Goal: Information Seeking & Learning: Compare options

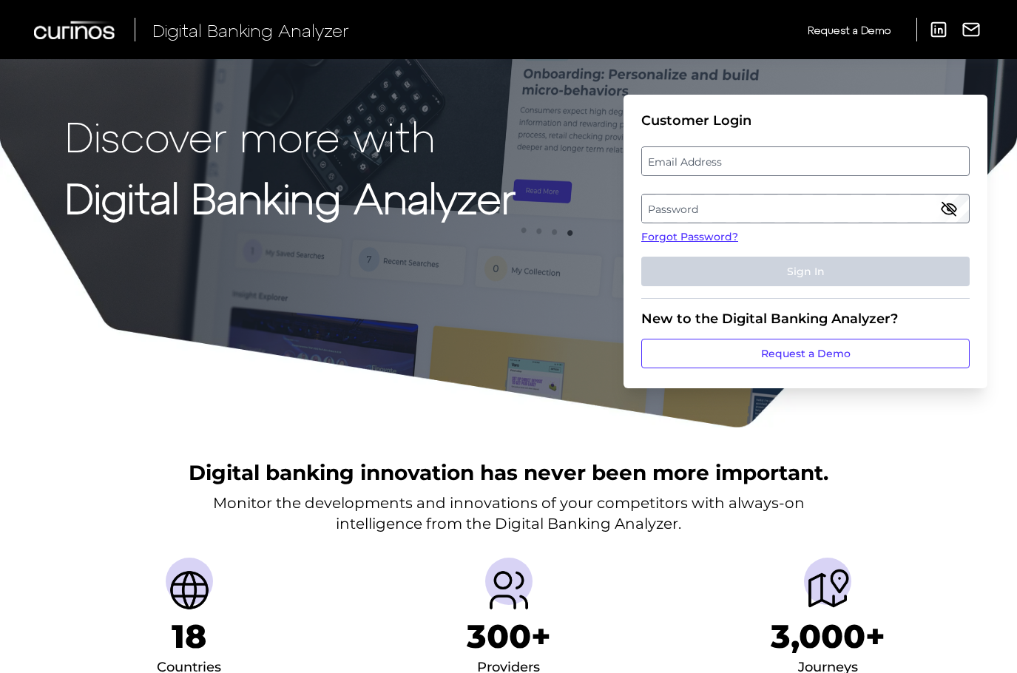
click at [691, 155] on label "Email Address" at bounding box center [805, 161] width 326 height 27
click at [691, 155] on input "email" at bounding box center [805, 161] width 328 height 30
click at [681, 169] on input "Email Address" at bounding box center [805, 161] width 328 height 30
type input "ronny.michael@bmo.com"
click at [708, 206] on label "Password" at bounding box center [805, 208] width 326 height 27
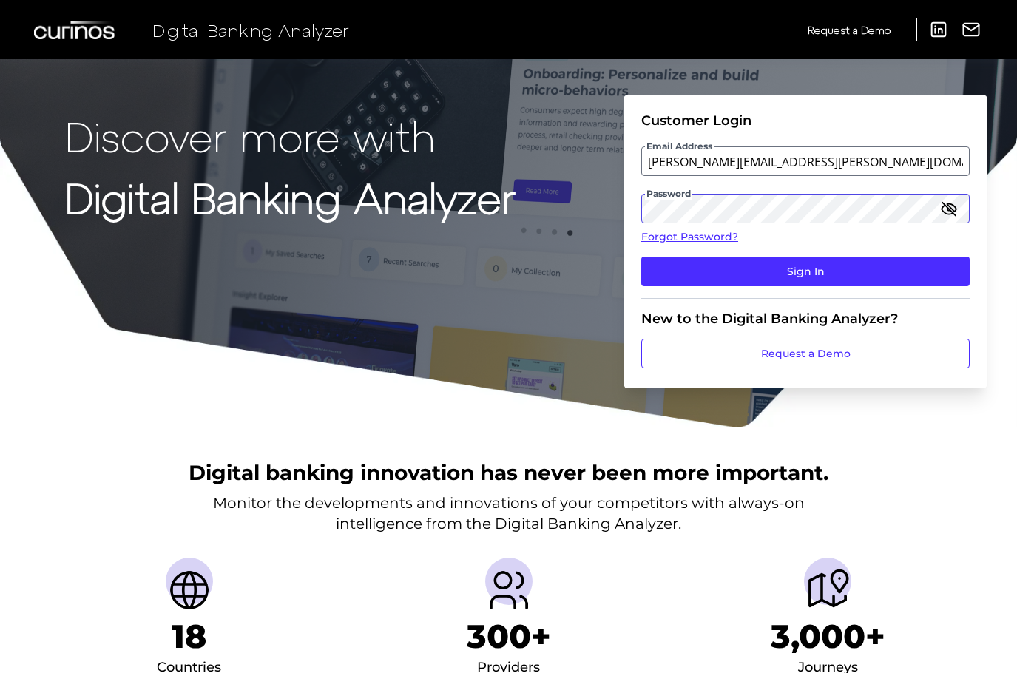
click at [641, 257] on button "Sign In" at bounding box center [805, 272] width 328 height 30
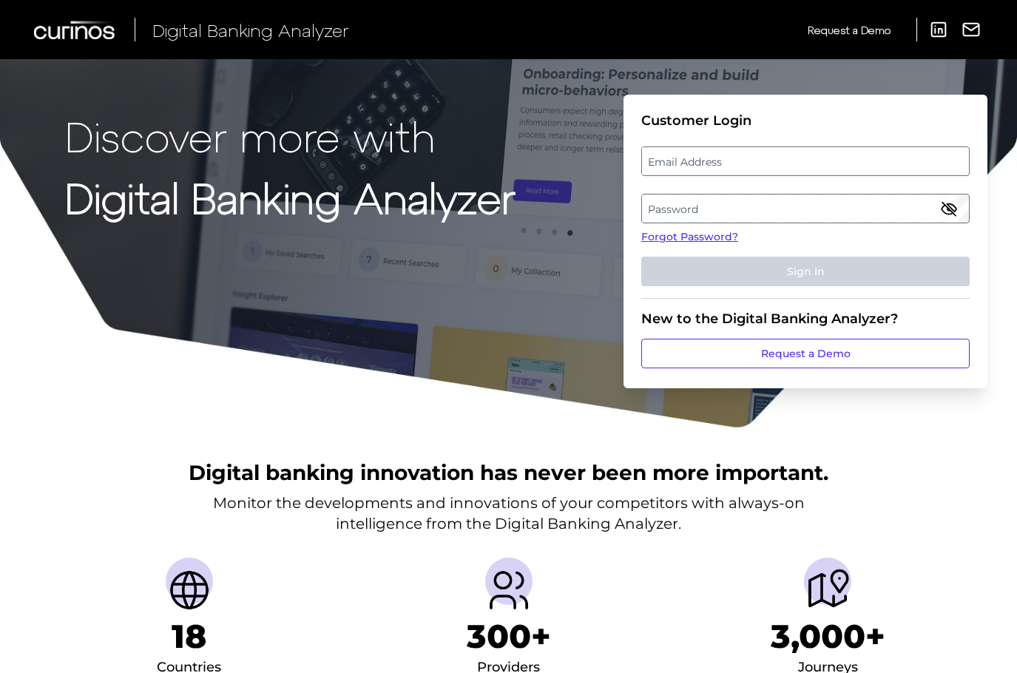
click at [771, 163] on label "Email Address" at bounding box center [805, 161] width 326 height 27
click at [771, 163] on input "email" at bounding box center [805, 161] width 328 height 30
type input "[PERSON_NAME][EMAIL_ADDRESS][PERSON_NAME][DOMAIN_NAME]"
click at [765, 209] on label "Password" at bounding box center [805, 208] width 326 height 27
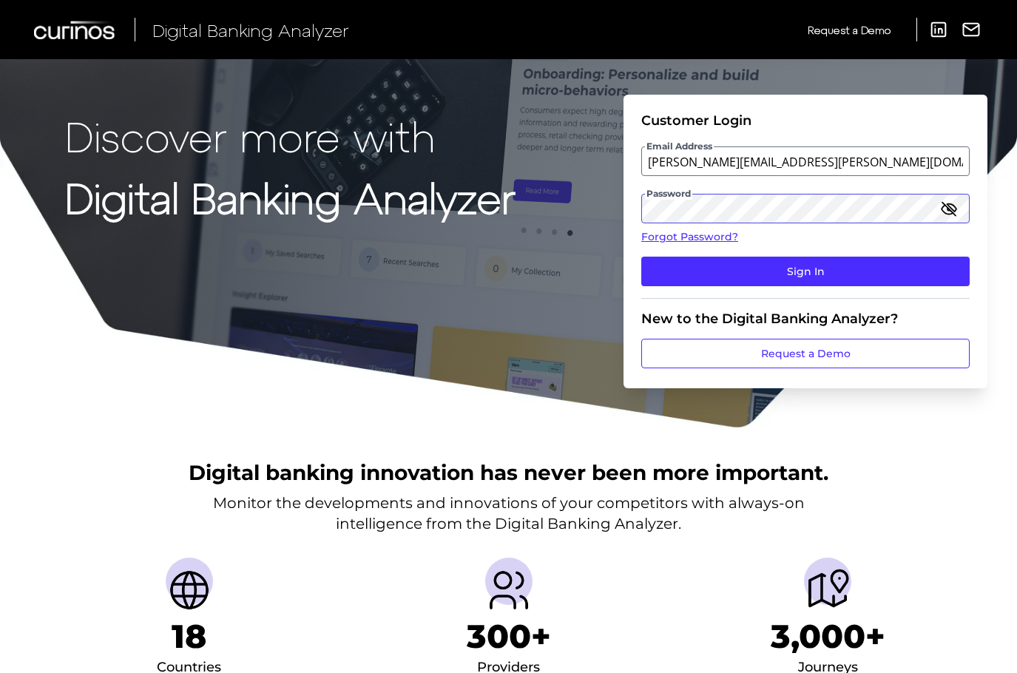
click at [641, 257] on button "Sign In" at bounding box center [805, 272] width 328 height 30
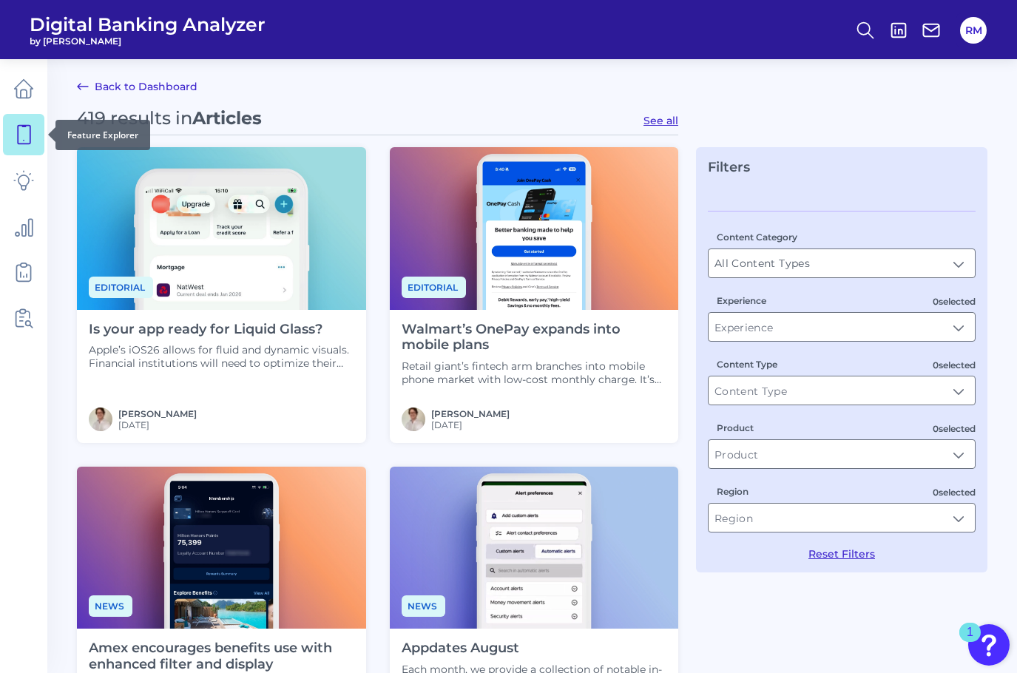
click at [27, 143] on icon at bounding box center [24, 135] width 13 height 18
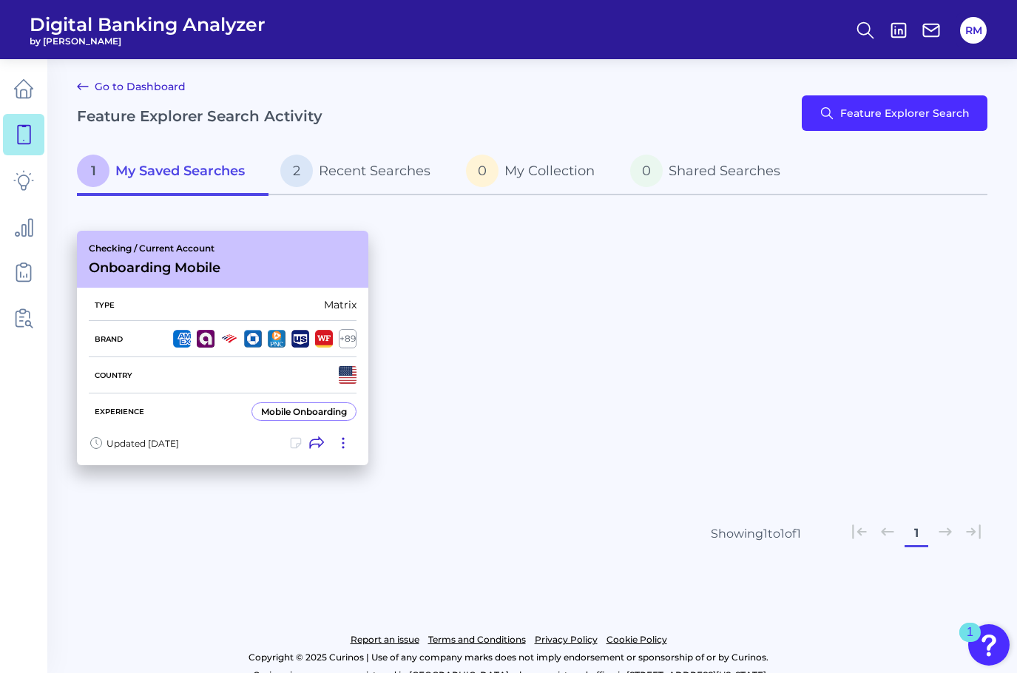
click at [265, 280] on div "Checking / Current Account Onboarding Mobile" at bounding box center [222, 259] width 291 height 57
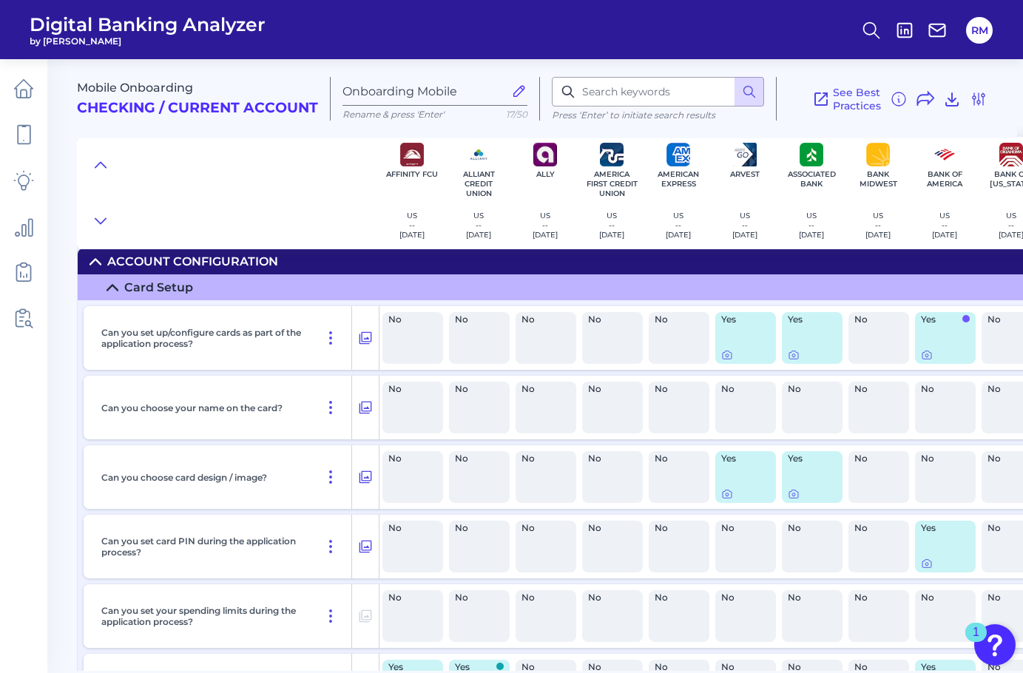
scroll to position [110, 0]
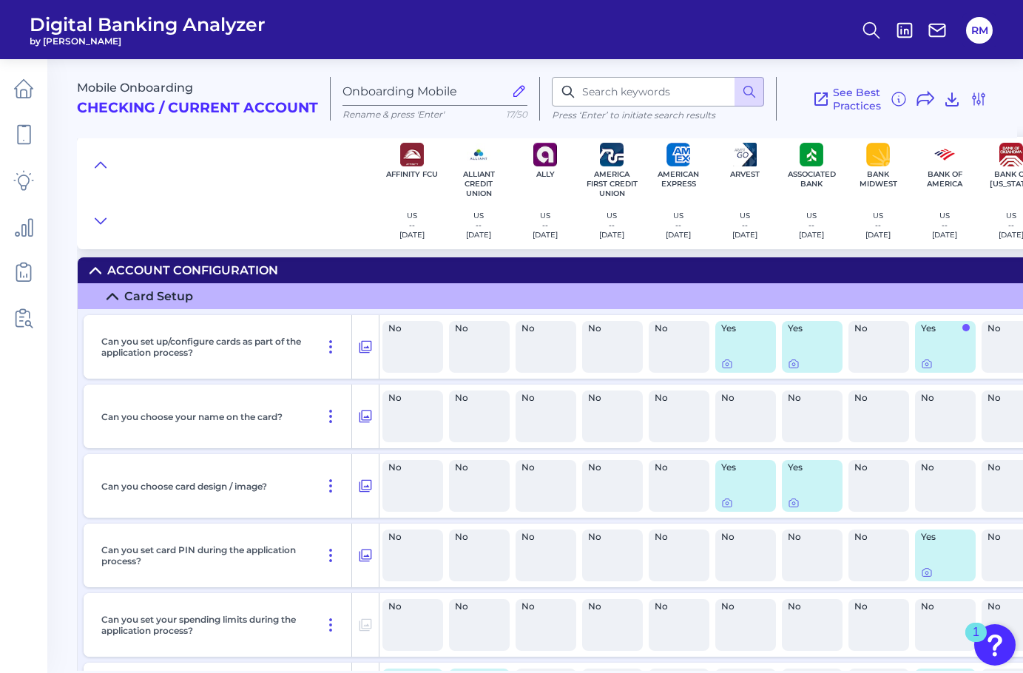
click at [111, 294] on icon at bounding box center [112, 297] width 12 height 12
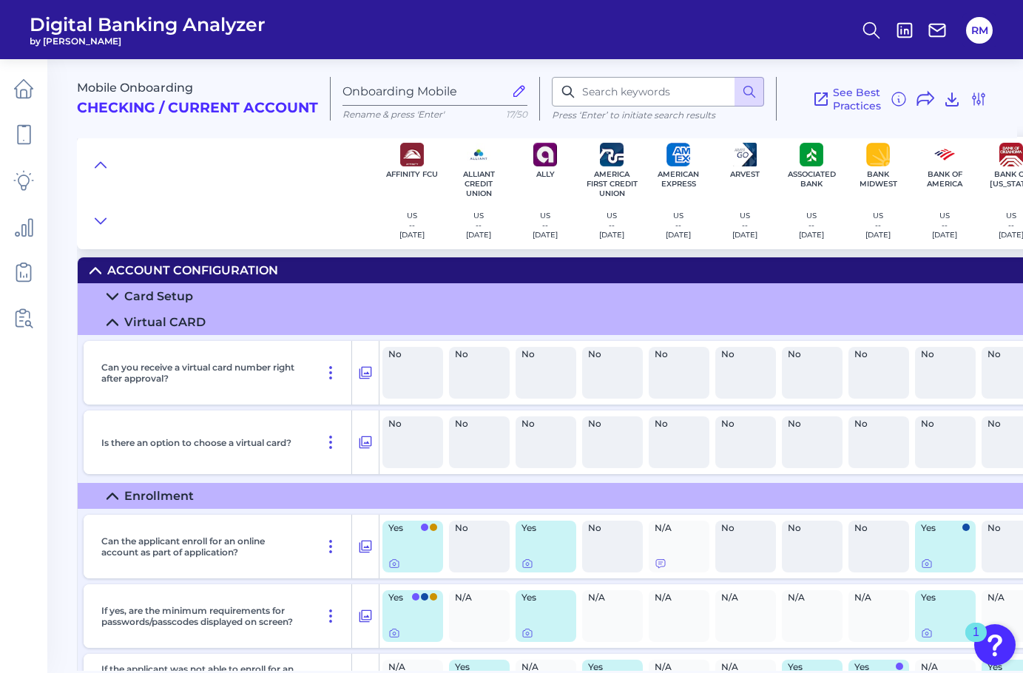
click at [107, 324] on icon at bounding box center [112, 323] width 12 height 12
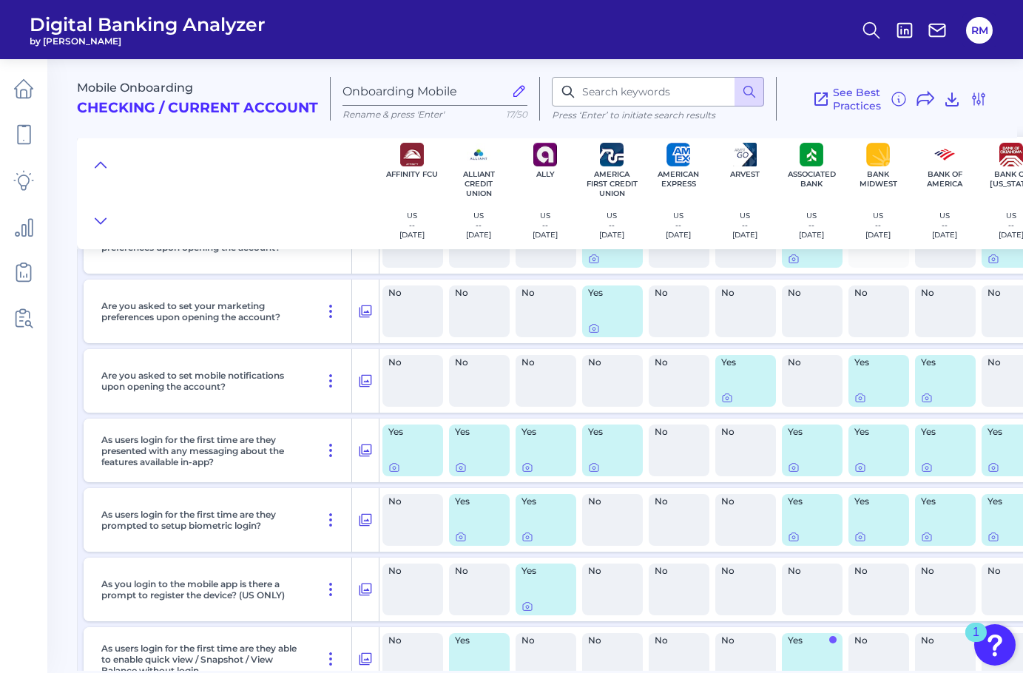
scroll to position [1485, 0]
click at [360, 515] on icon at bounding box center [365, 519] width 15 height 18
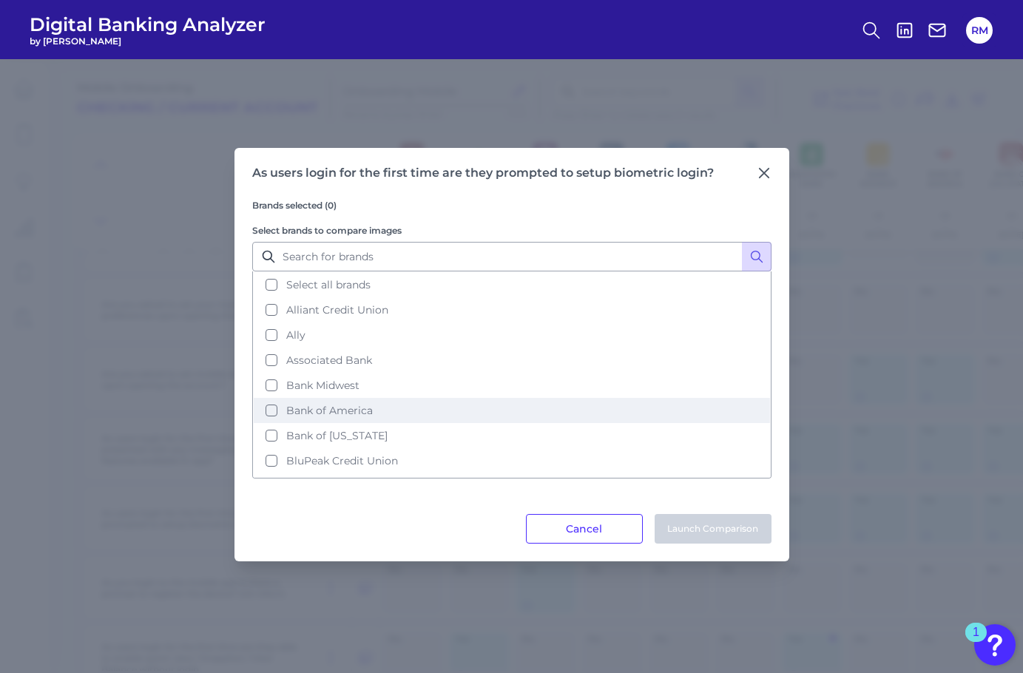
scroll to position [10, 0]
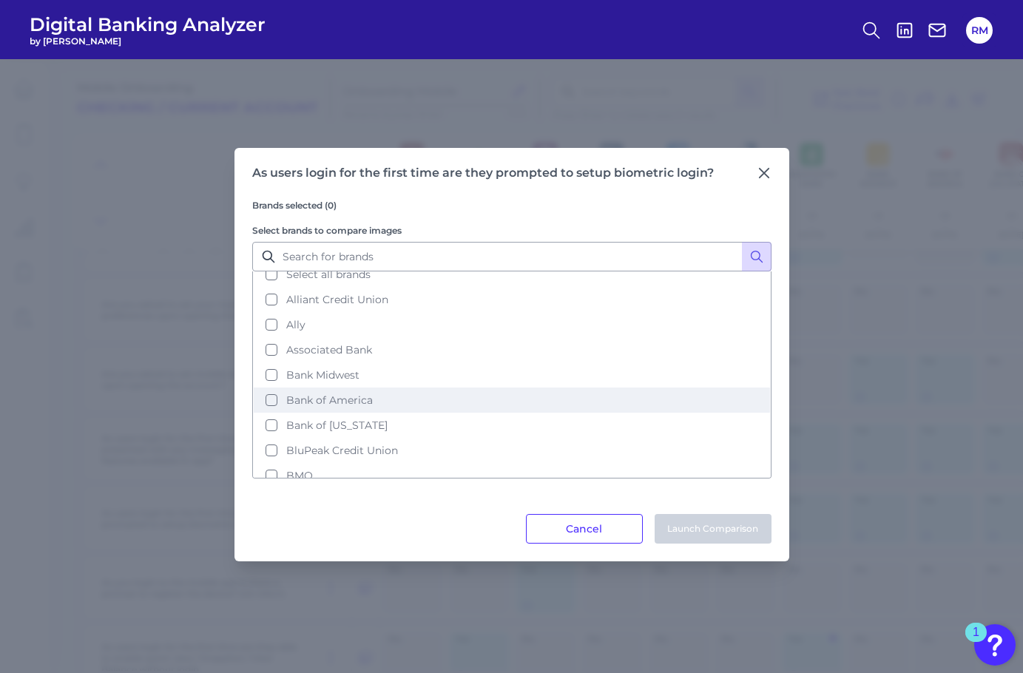
click at [265, 393] on button "Bank of America" at bounding box center [512, 399] width 516 height 25
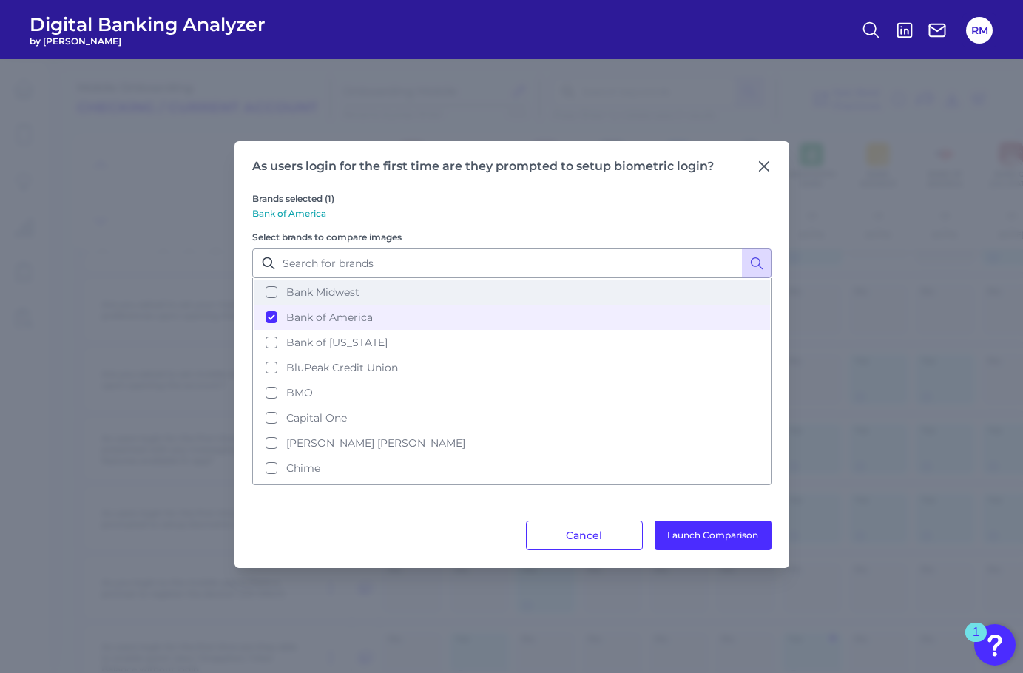
scroll to position [101, 0]
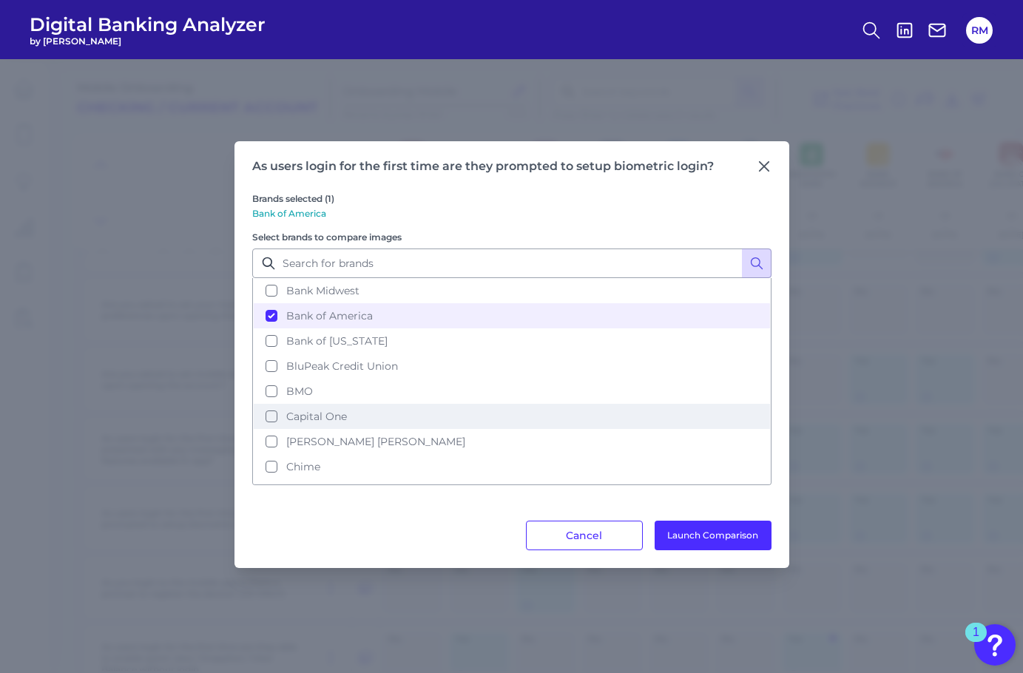
click at [271, 409] on button "Capital One" at bounding box center [512, 416] width 516 height 25
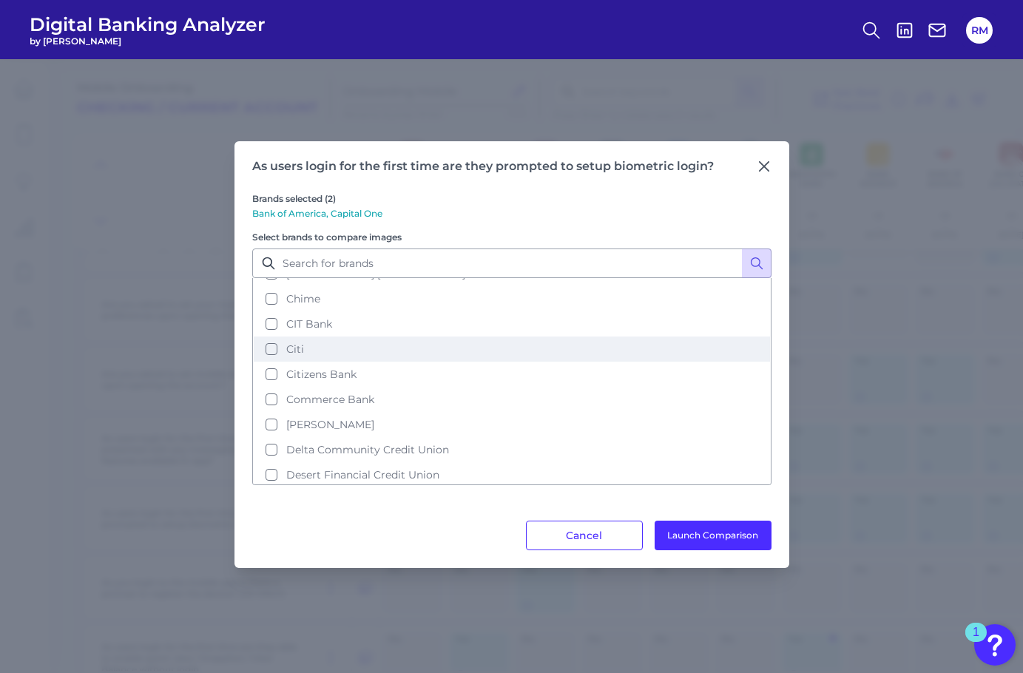
scroll to position [277, 0]
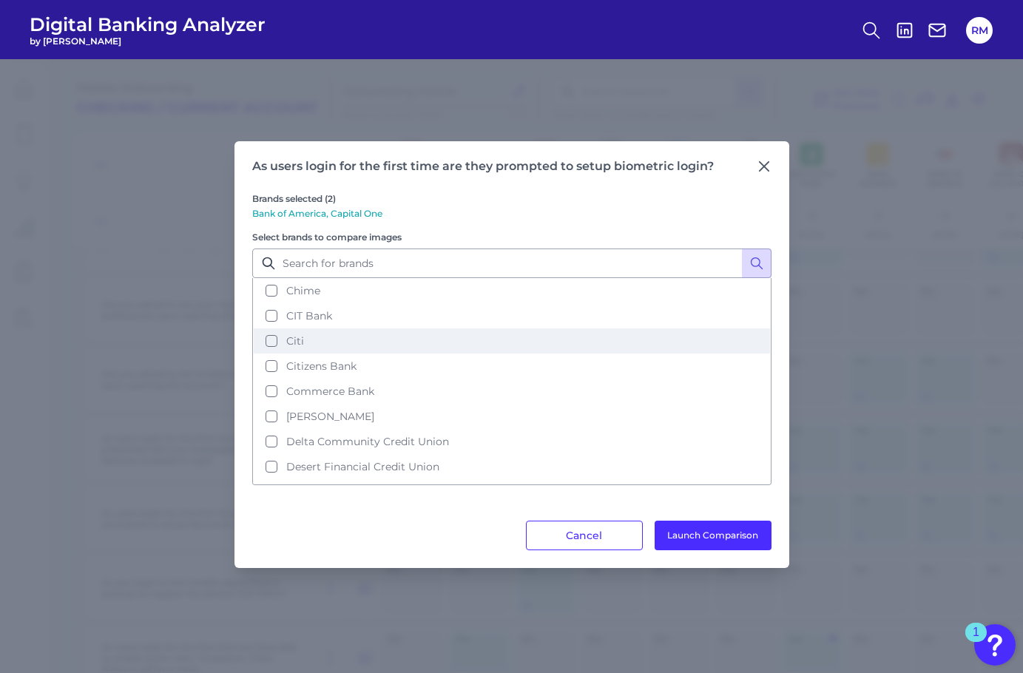
click at [268, 333] on button "Citi" at bounding box center [512, 340] width 516 height 25
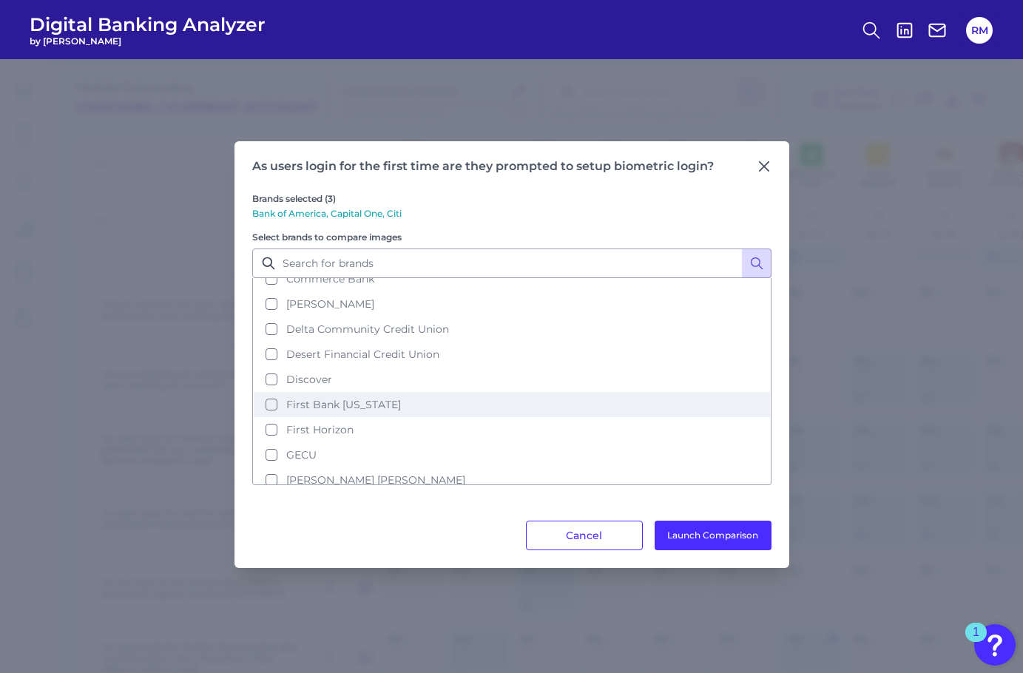
scroll to position [435, 0]
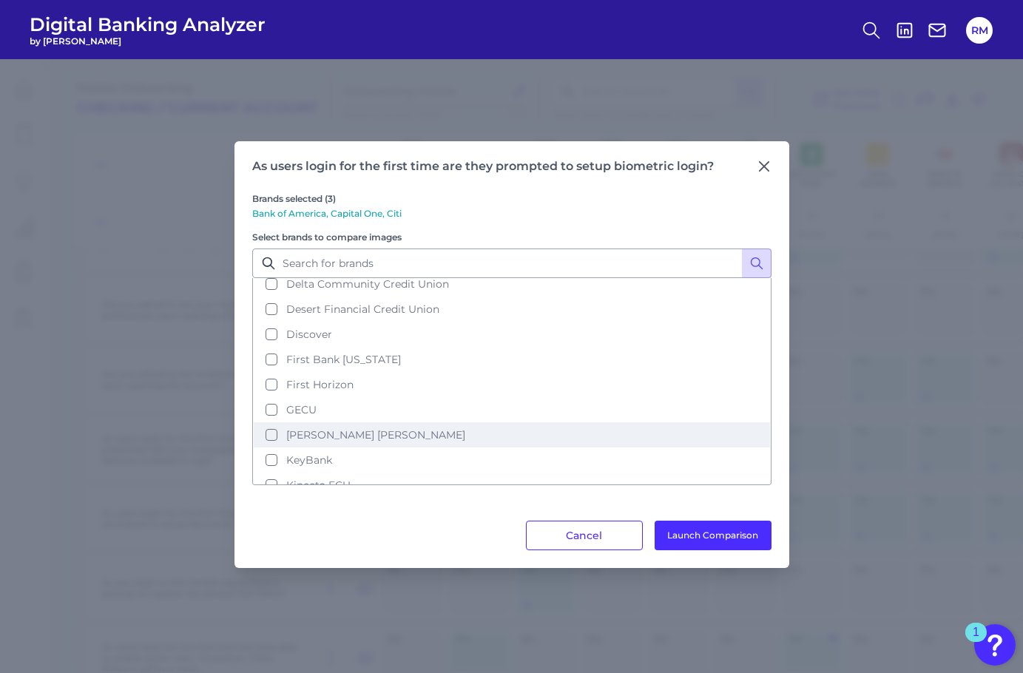
click at [271, 422] on button "[PERSON_NAME] [PERSON_NAME]" at bounding box center [512, 434] width 516 height 25
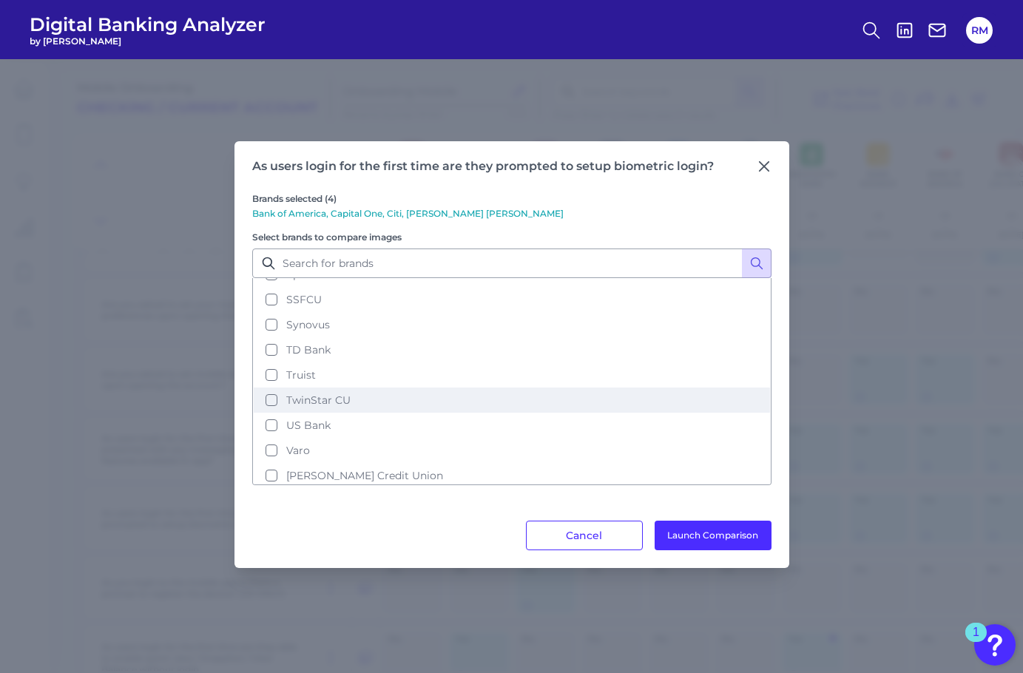
scroll to position [1064, 0]
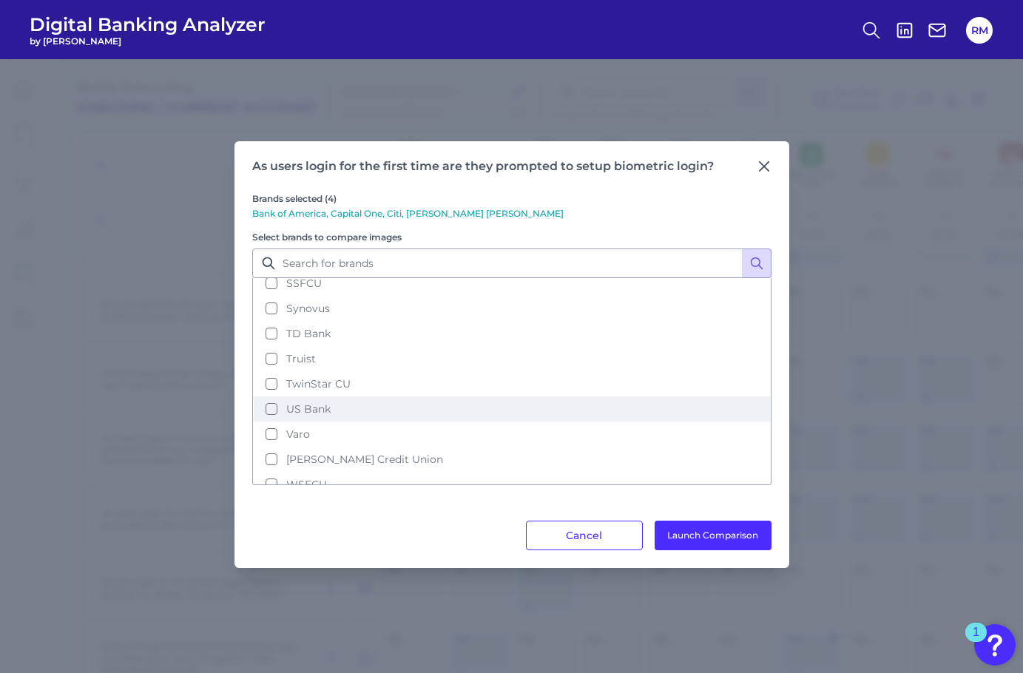
click at [270, 396] on button "US Bank" at bounding box center [512, 408] width 516 height 25
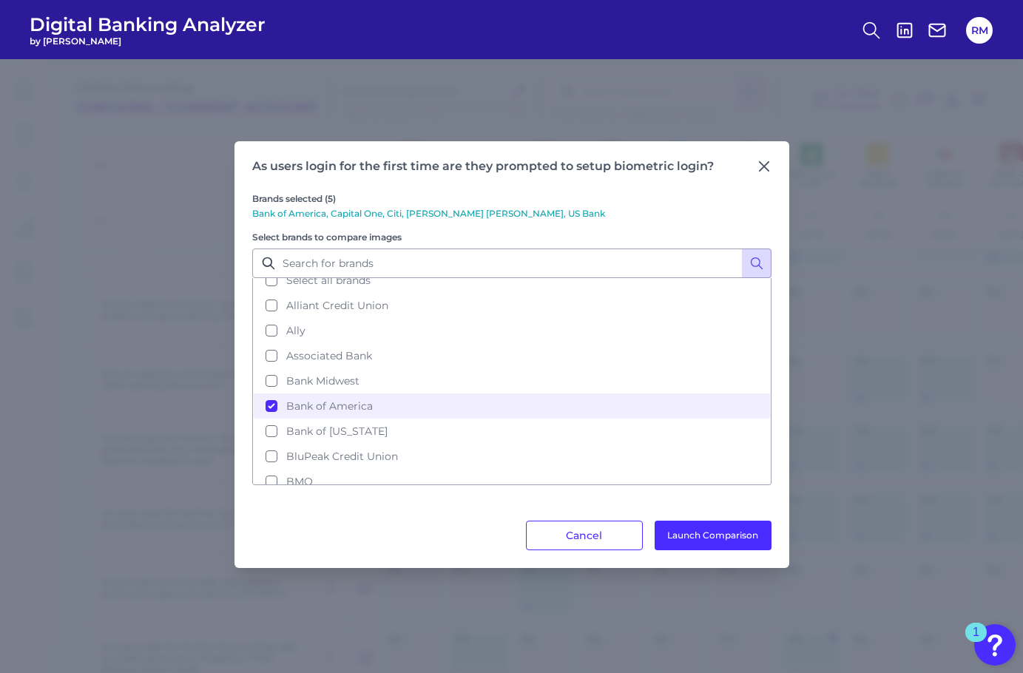
scroll to position [0, 0]
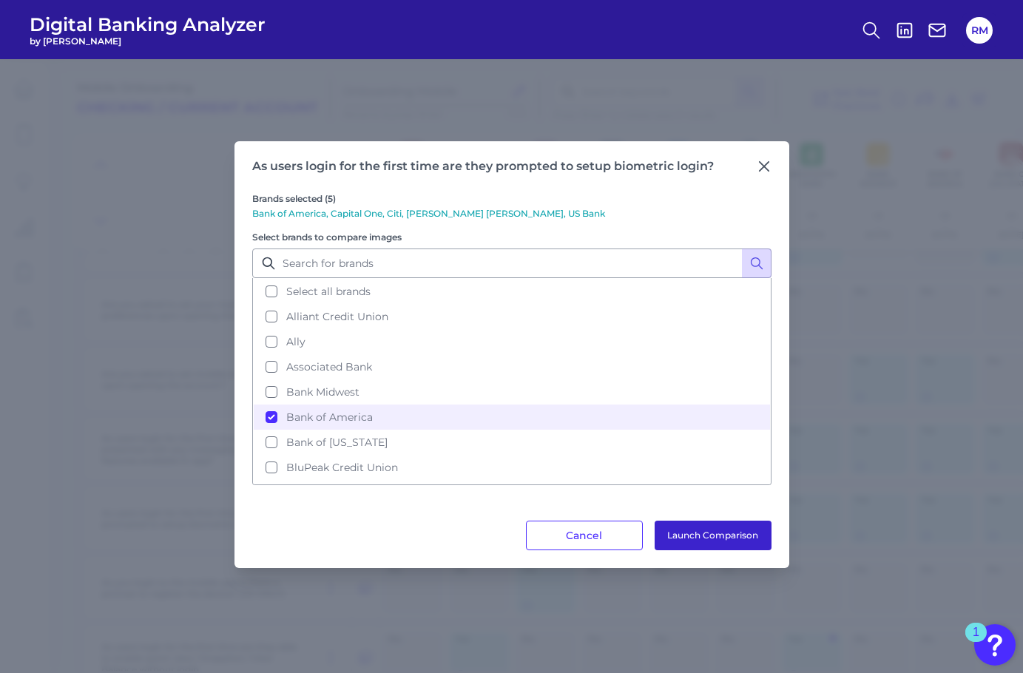
click at [691, 535] on button "Launch Comparison" at bounding box center [712, 536] width 117 height 30
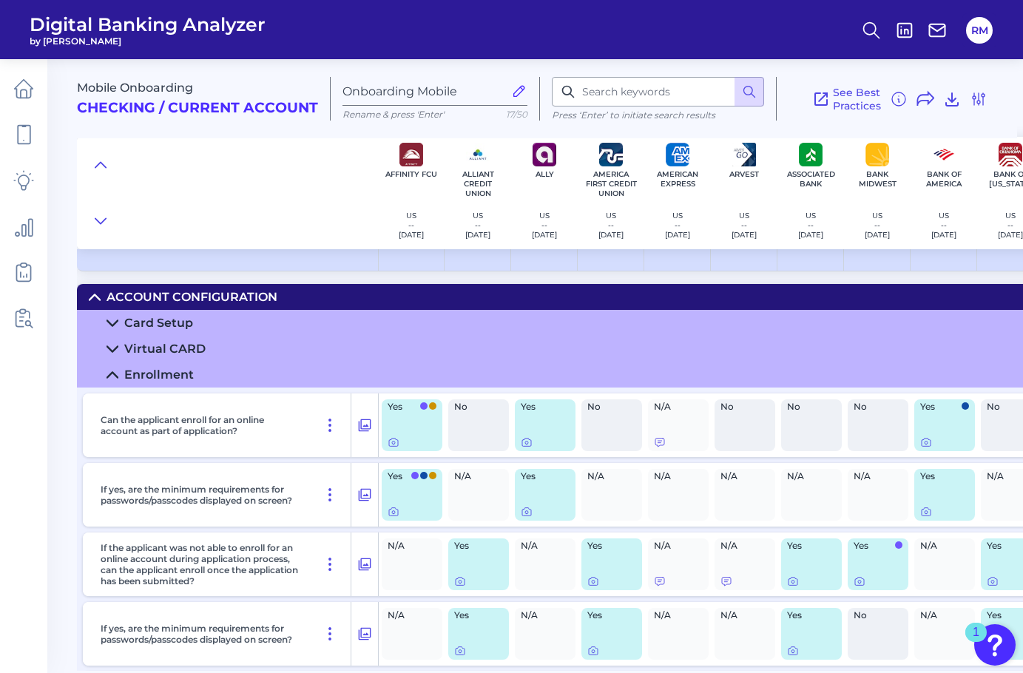
scroll to position [0, 1]
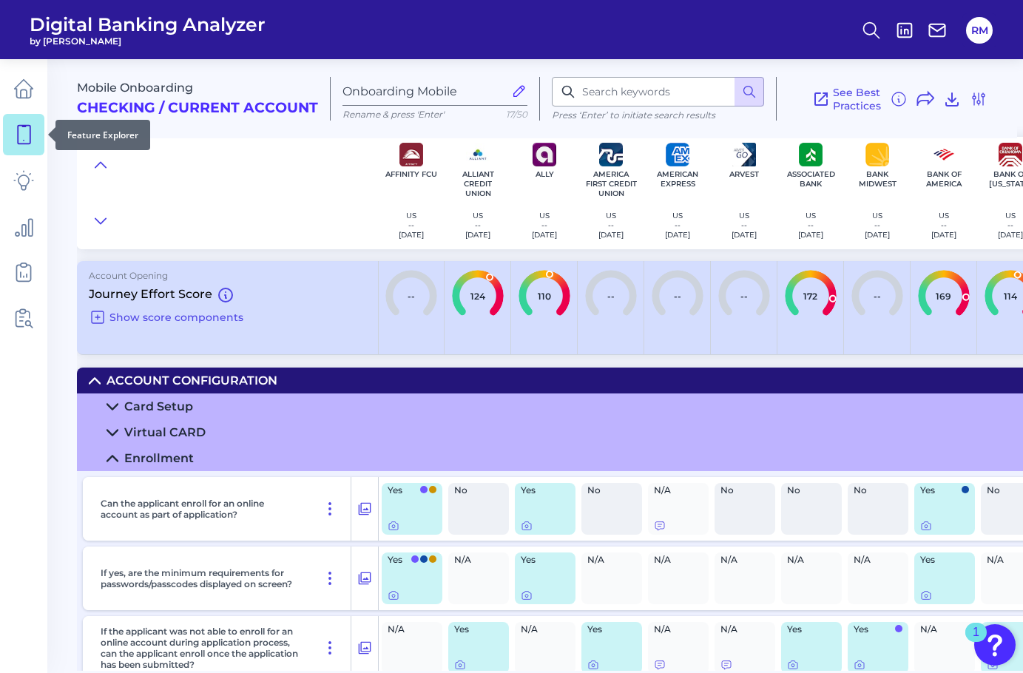
click at [31, 149] on link at bounding box center [23, 134] width 41 height 41
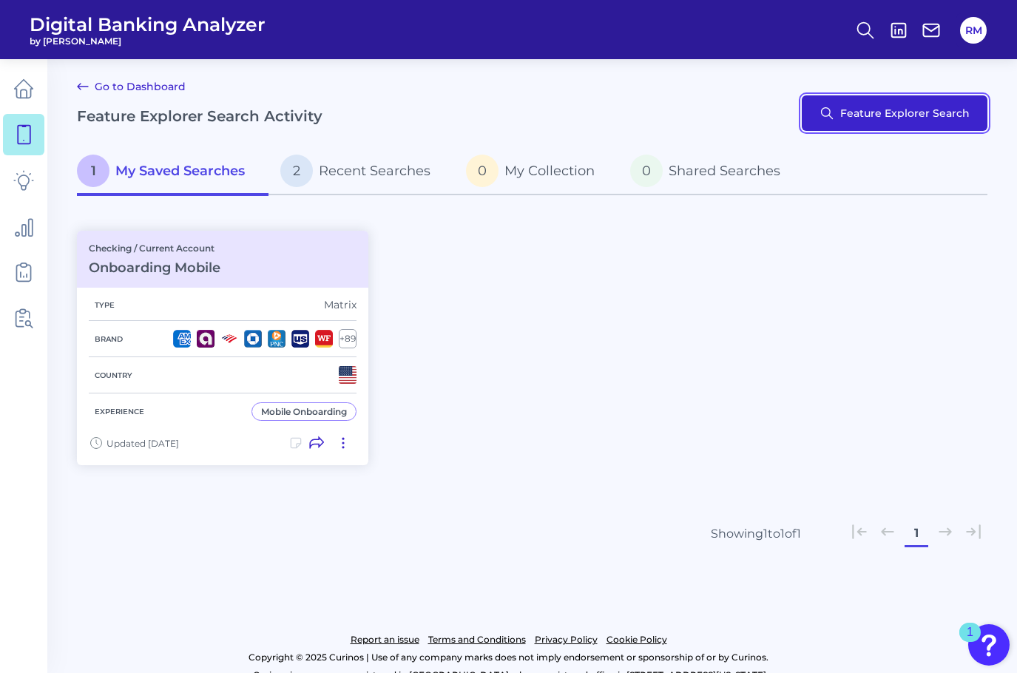
click at [842, 109] on button "Feature Explorer Search" at bounding box center [895, 112] width 186 height 35
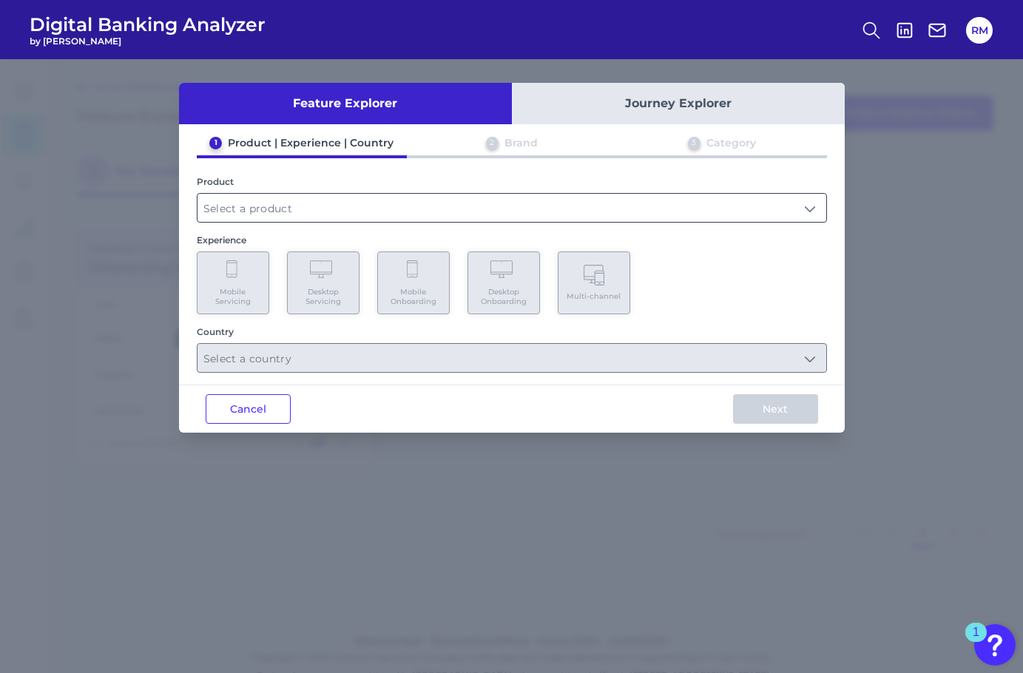
click at [272, 198] on input "text" at bounding box center [511, 208] width 629 height 28
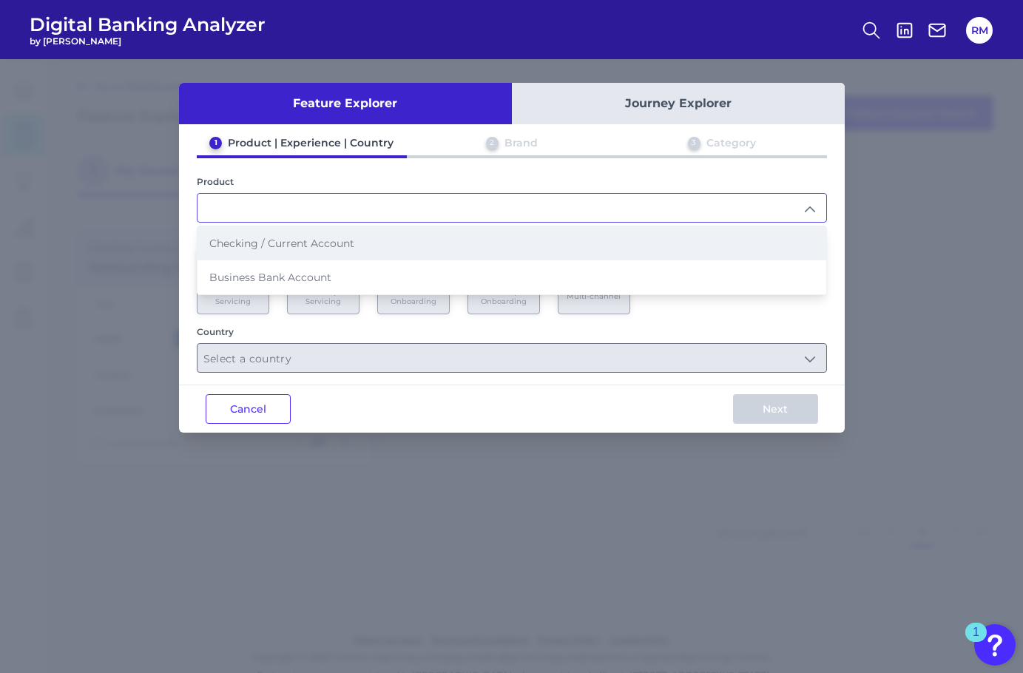
click at [294, 250] on li "Checking / Current Account" at bounding box center [511, 243] width 629 height 34
type input "Checking / Current Account"
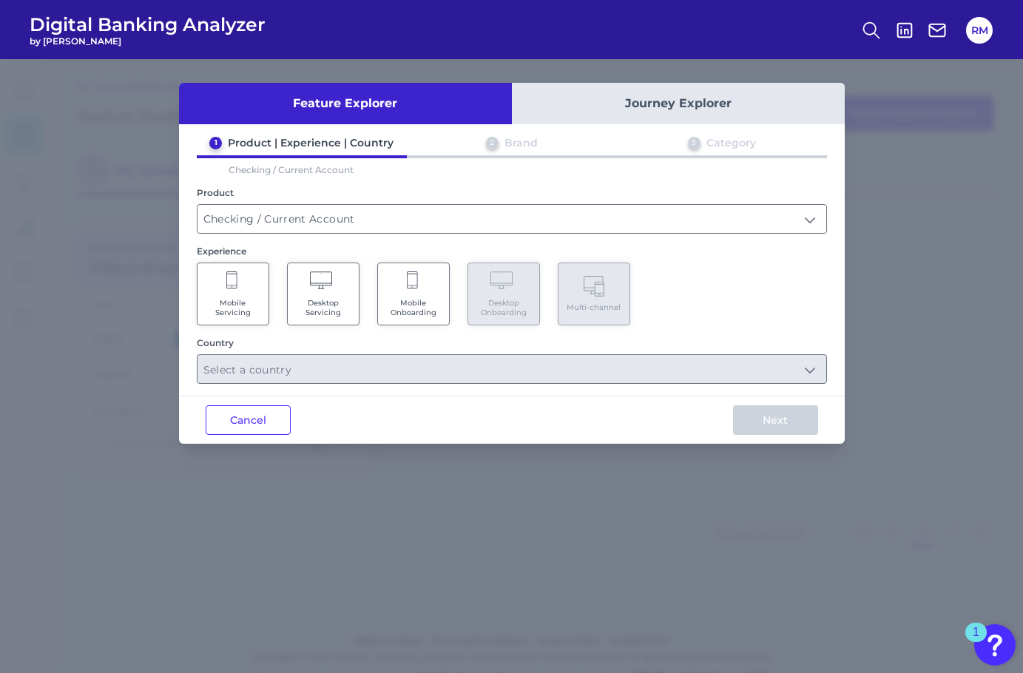
click at [243, 288] on Servicing "Mobile Servicing" at bounding box center [233, 294] width 72 height 63
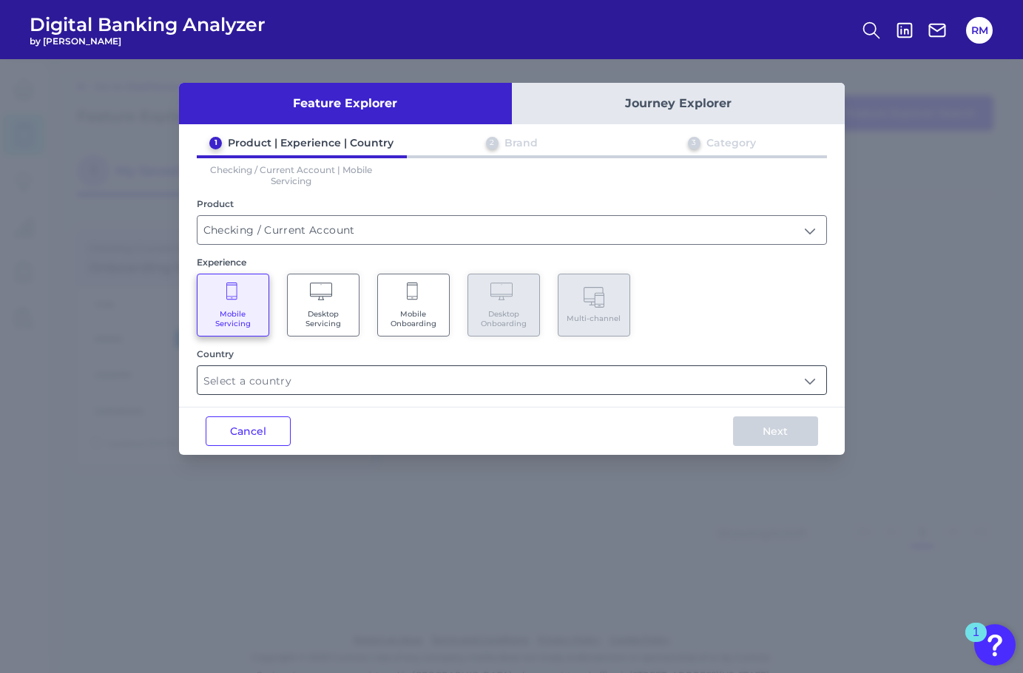
click at [385, 377] on input "text" at bounding box center [511, 380] width 629 height 28
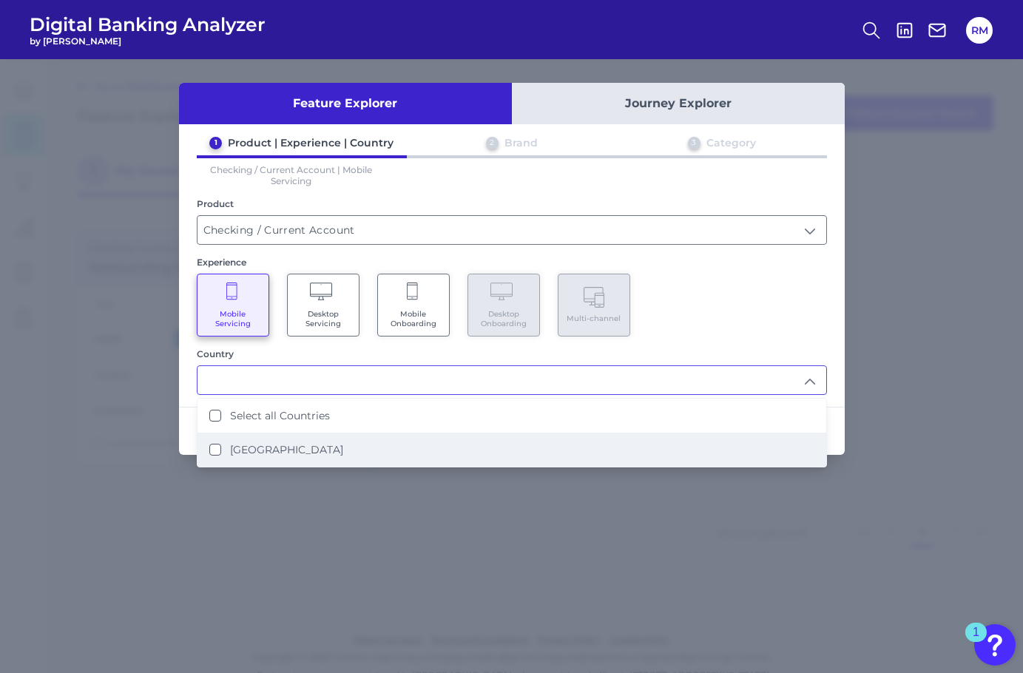
click at [336, 436] on li "United States" at bounding box center [511, 450] width 629 height 34
type input "Select all Countries"
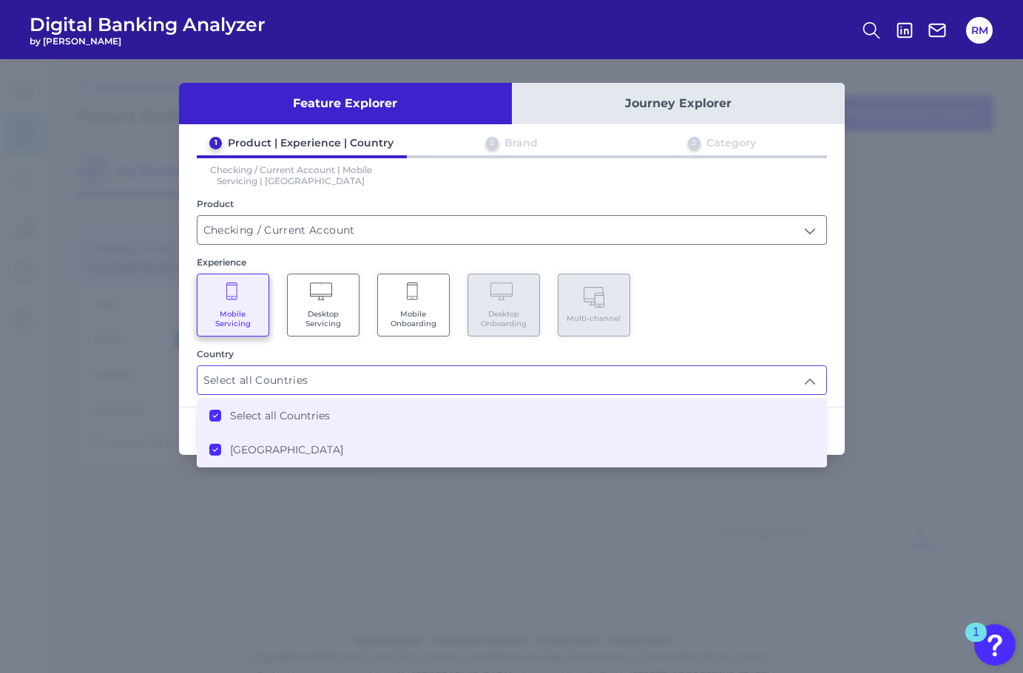
click at [668, 335] on div "1 Product | Experience | Country 2 Brand 3 Category Checking / Current Account …" at bounding box center [512, 265] width 666 height 259
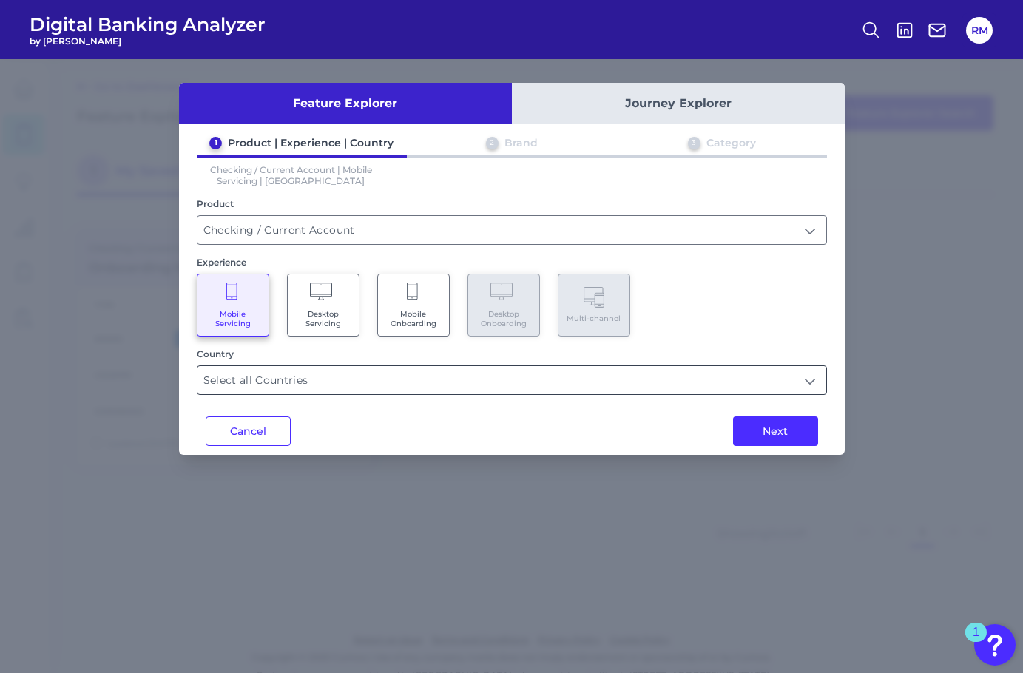
click at [726, 387] on input "Select all Countries" at bounding box center [511, 380] width 629 height 28
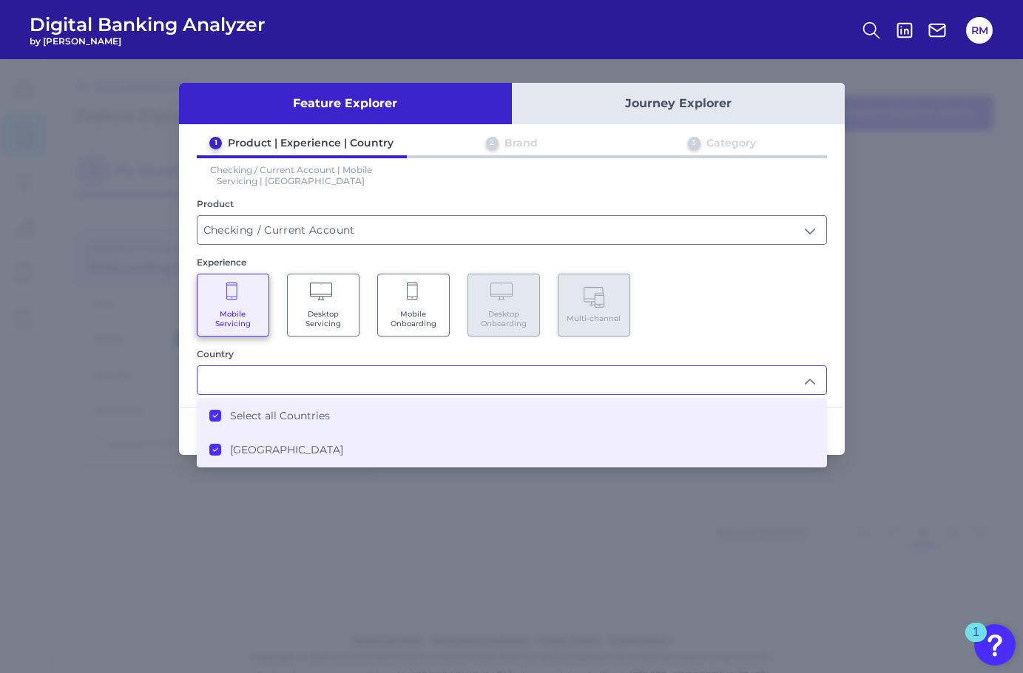
click at [867, 304] on div "Feature Explorer Journey Explorer 1 Product | Experience | Country 2 Brand 3 Ca…" at bounding box center [511, 366] width 1023 height 614
type input "Select all Countries"
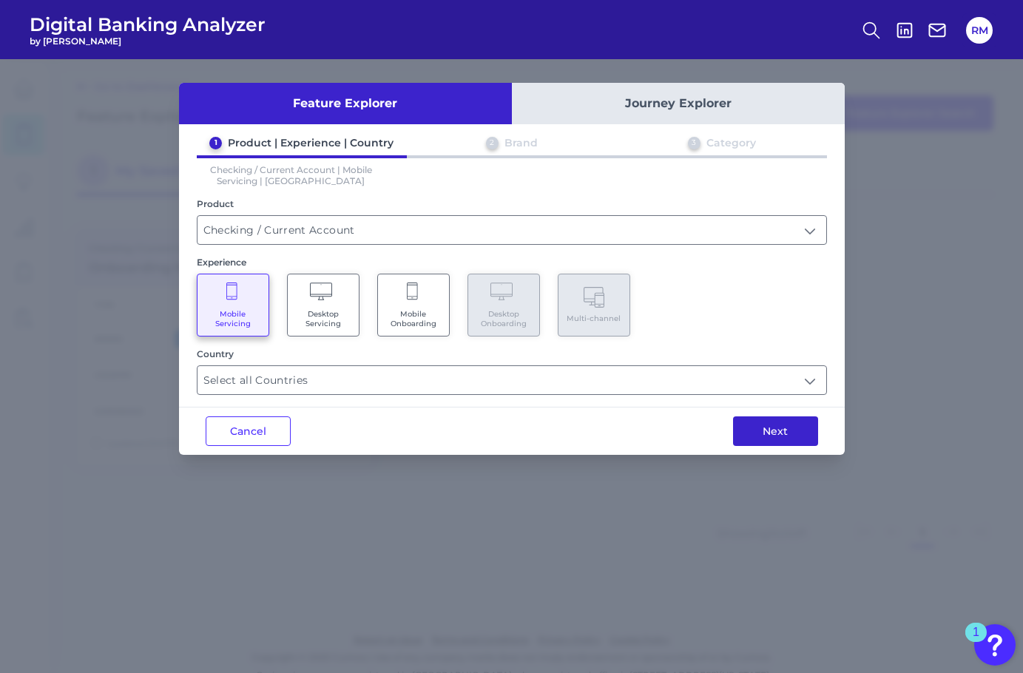
click at [771, 424] on button "Next" at bounding box center [775, 431] width 85 height 30
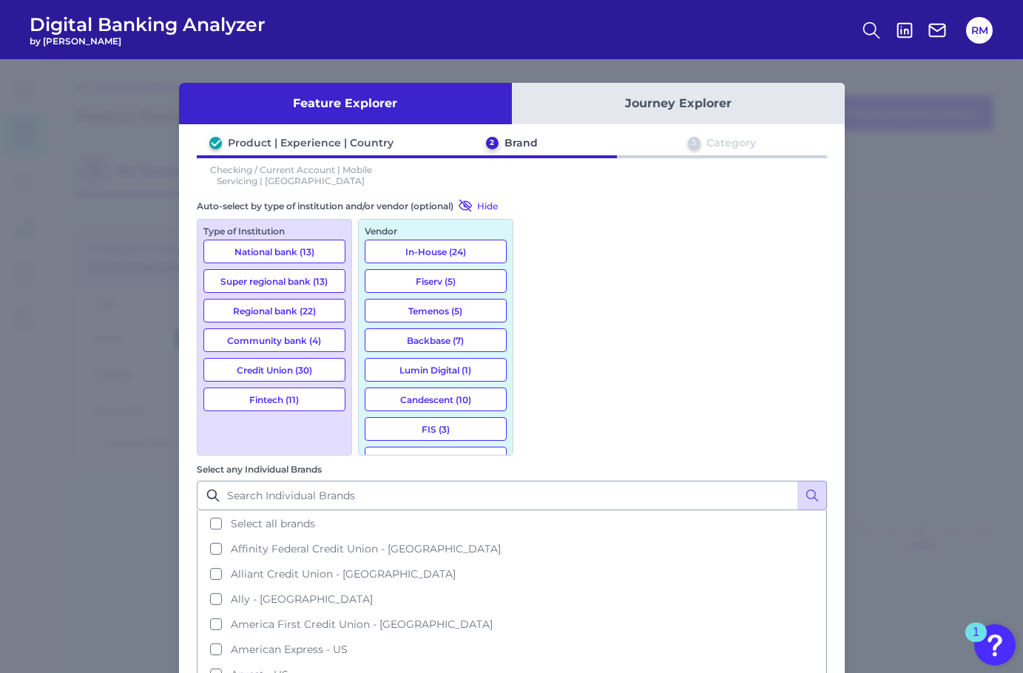
click at [281, 259] on button "National bank (13)" at bounding box center [274, 252] width 142 height 24
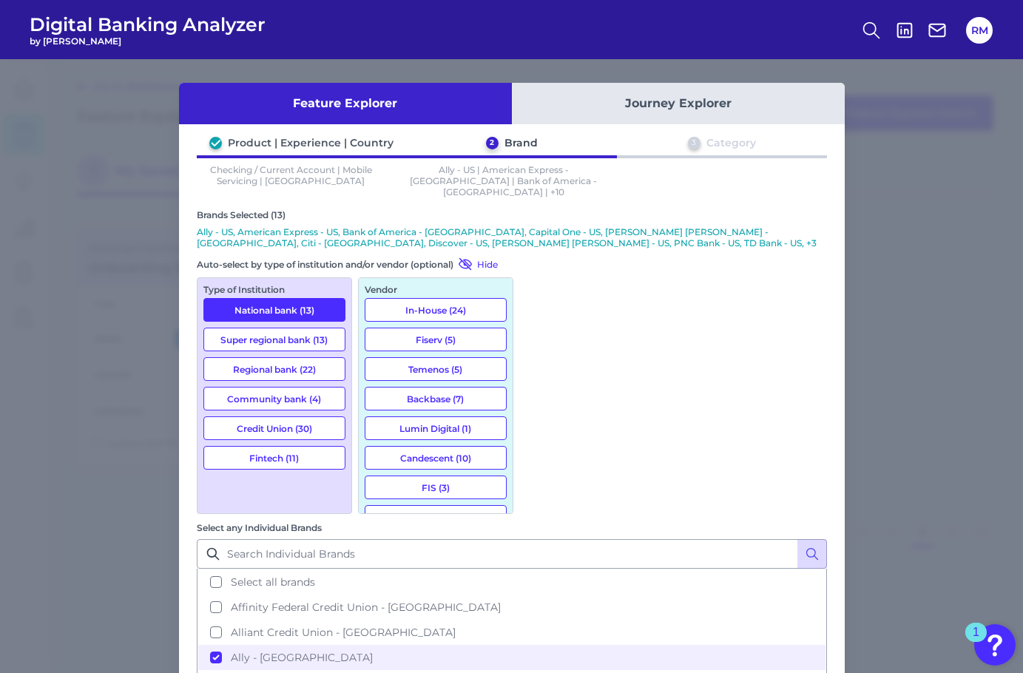
click at [290, 328] on button "Super regional bank (13)" at bounding box center [274, 340] width 142 height 24
click at [302, 446] on button "Fintech (11)" at bounding box center [274, 458] width 142 height 24
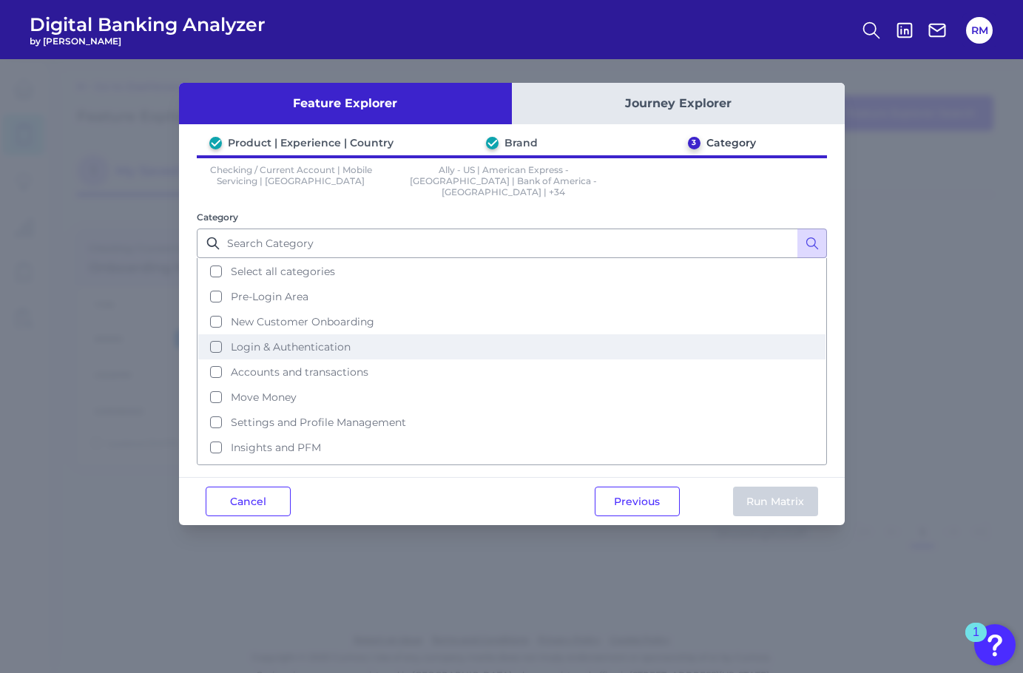
click at [333, 340] on span "Login & Authentication" at bounding box center [291, 346] width 120 height 13
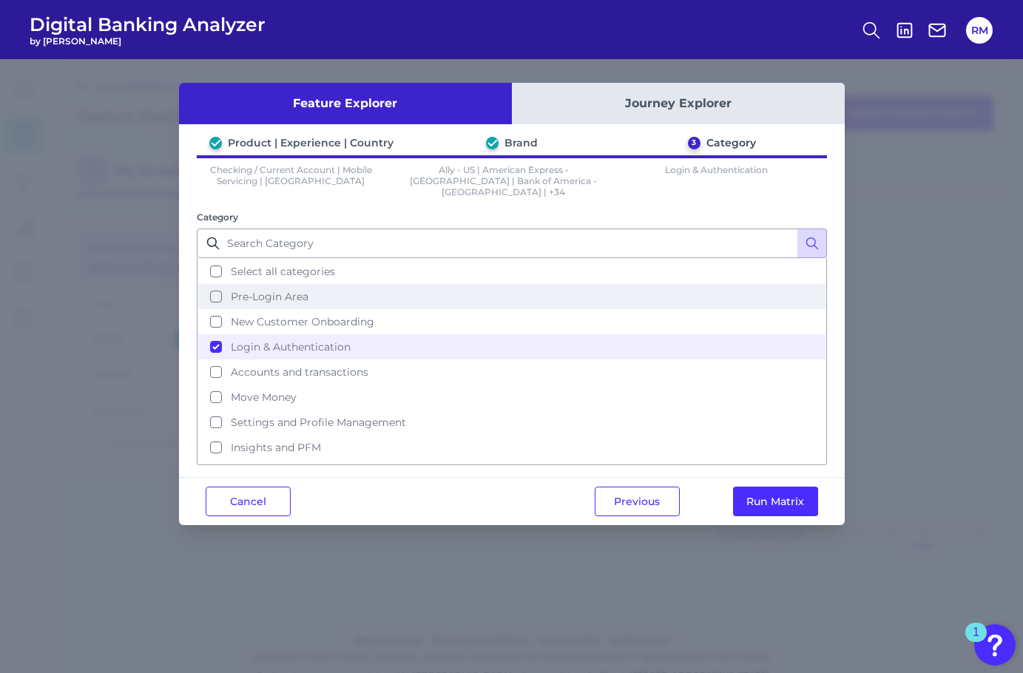
click at [416, 285] on button "Pre-Login Area" at bounding box center [511, 296] width 627 height 25
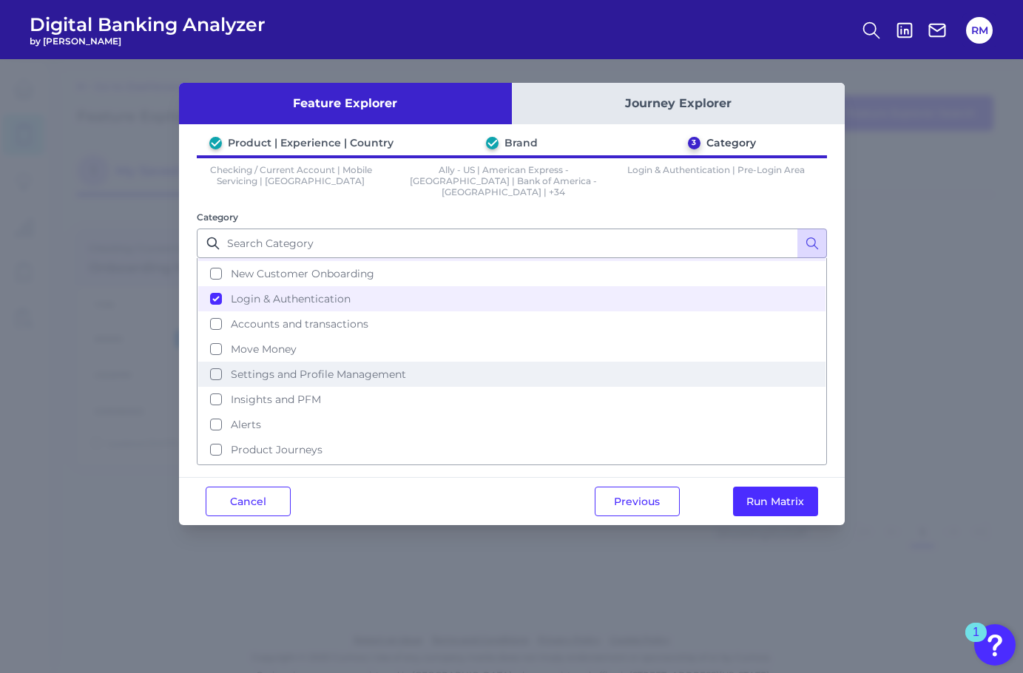
scroll to position [64, 0]
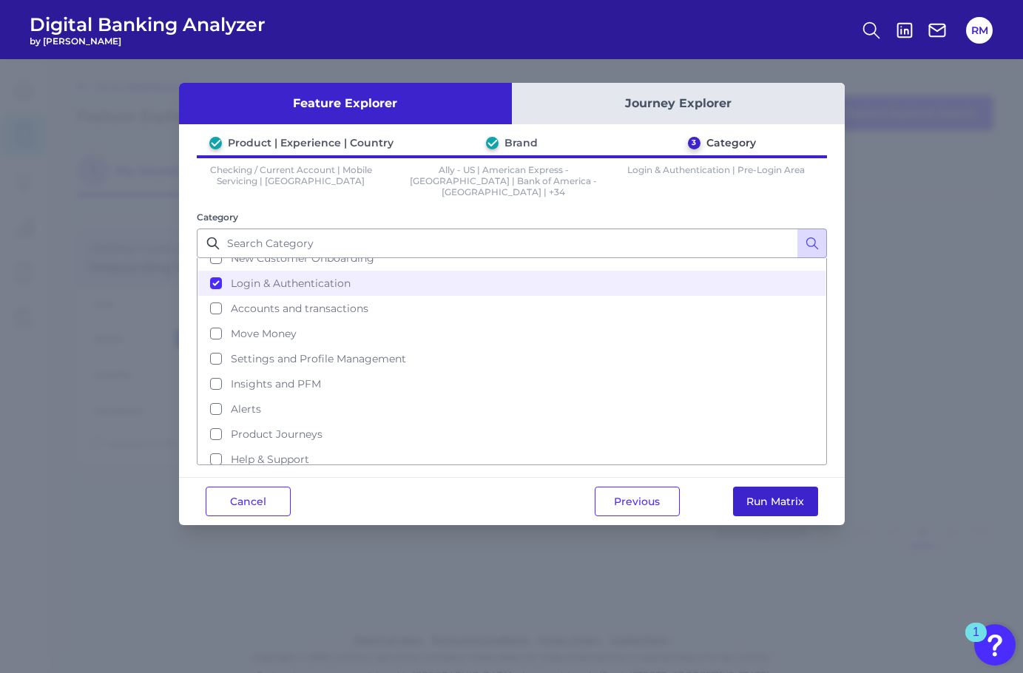
click at [740, 491] on button "Run Matrix" at bounding box center [775, 502] width 85 height 30
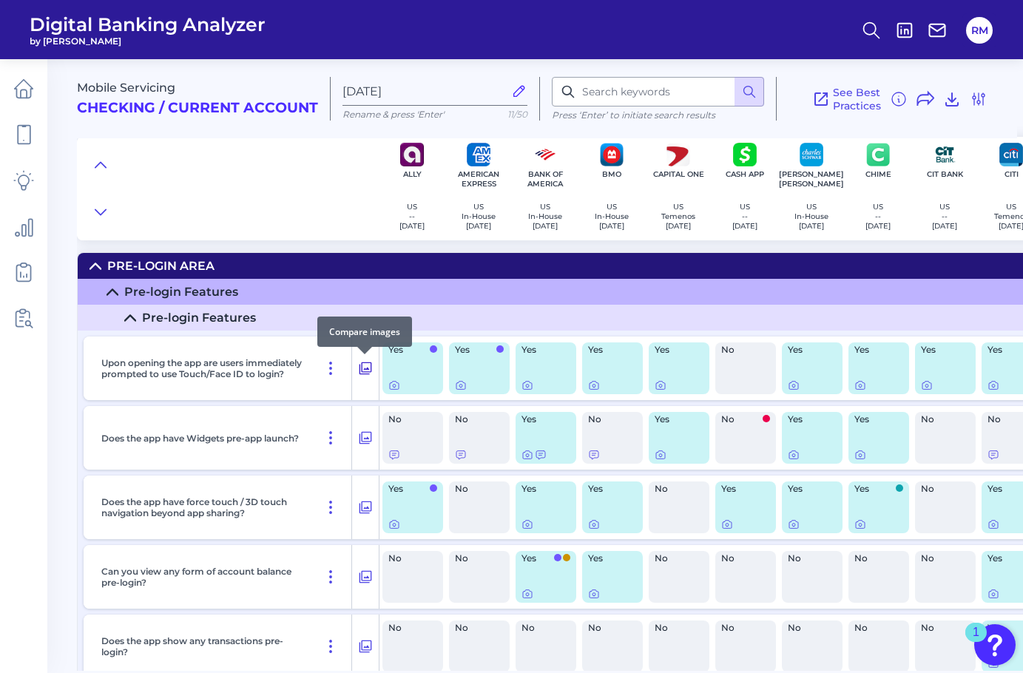
click at [368, 369] on icon at bounding box center [365, 368] width 13 height 13
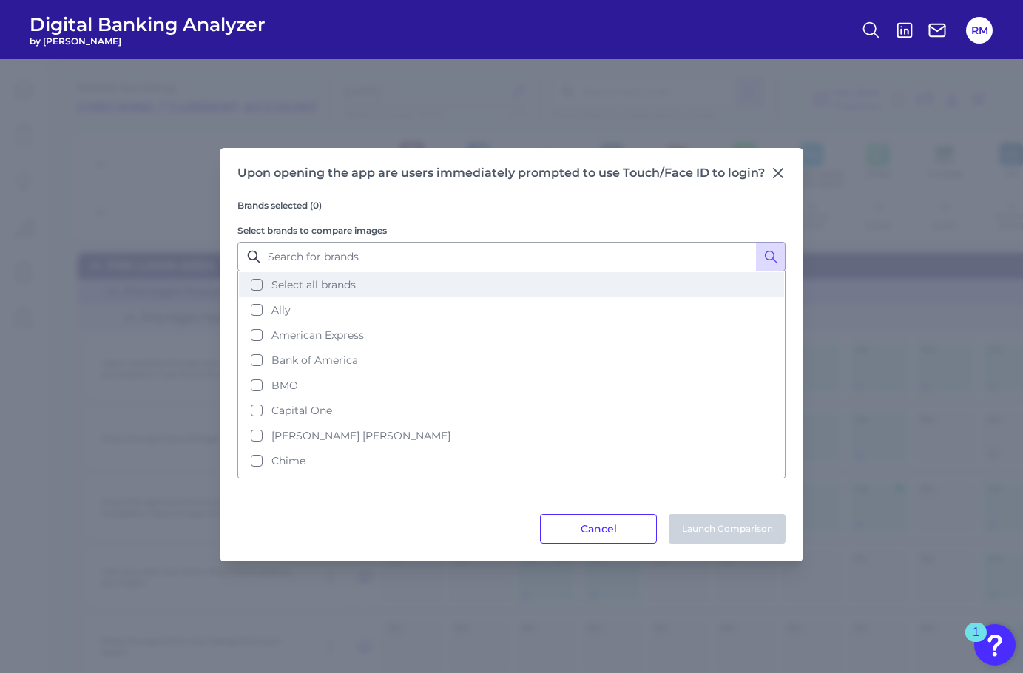
click at [255, 284] on button "Select all brands" at bounding box center [511, 284] width 545 height 25
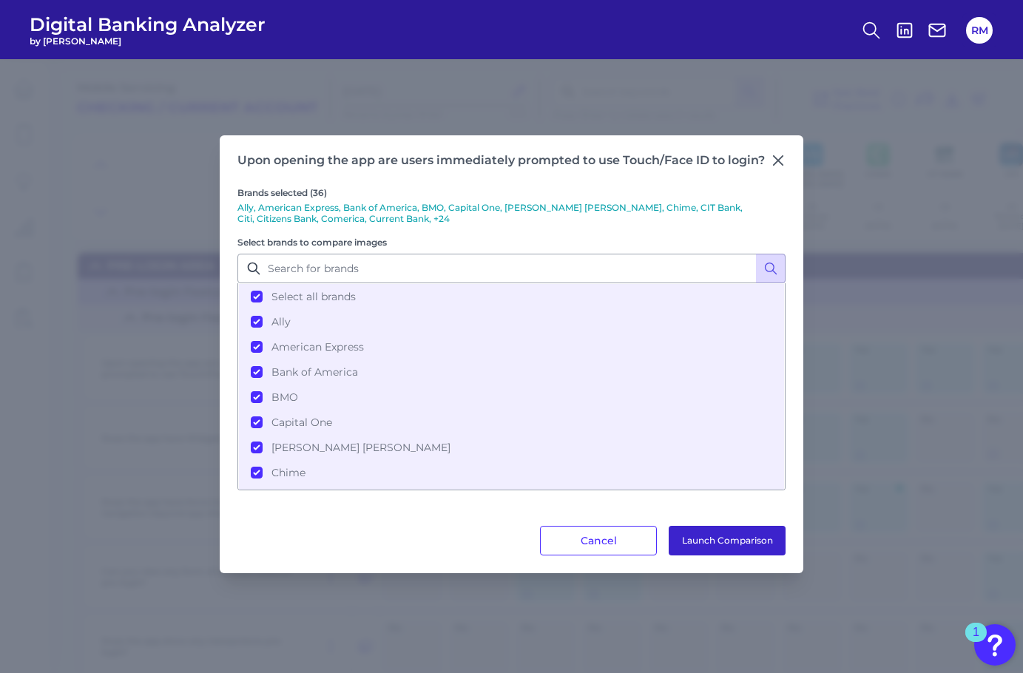
click at [696, 533] on button "Launch Comparison" at bounding box center [727, 541] width 117 height 30
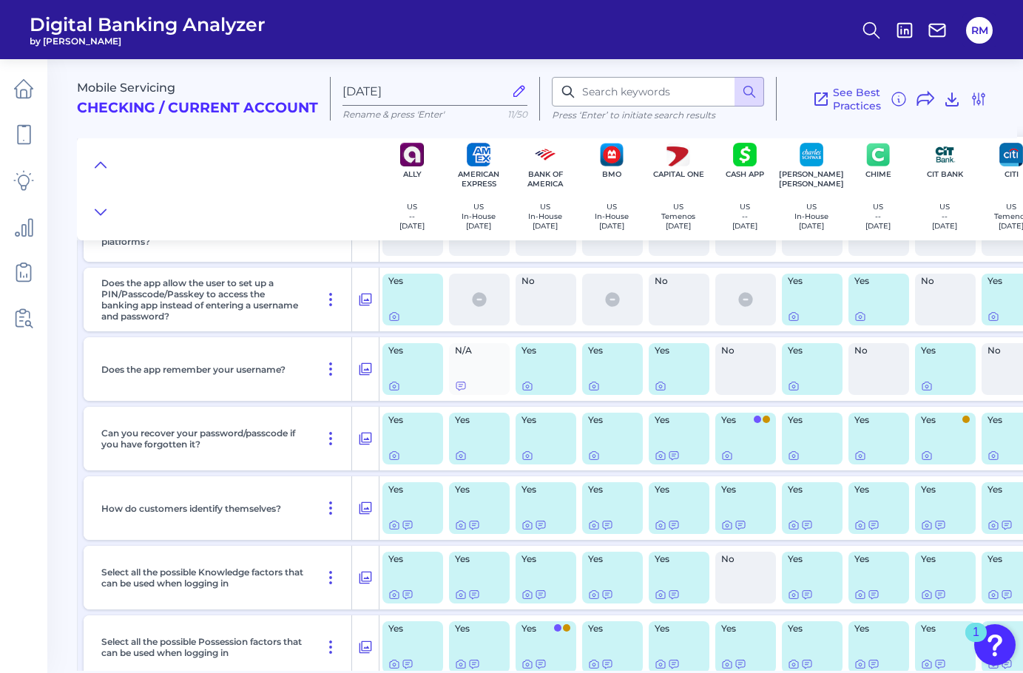
scroll to position [2004, 0]
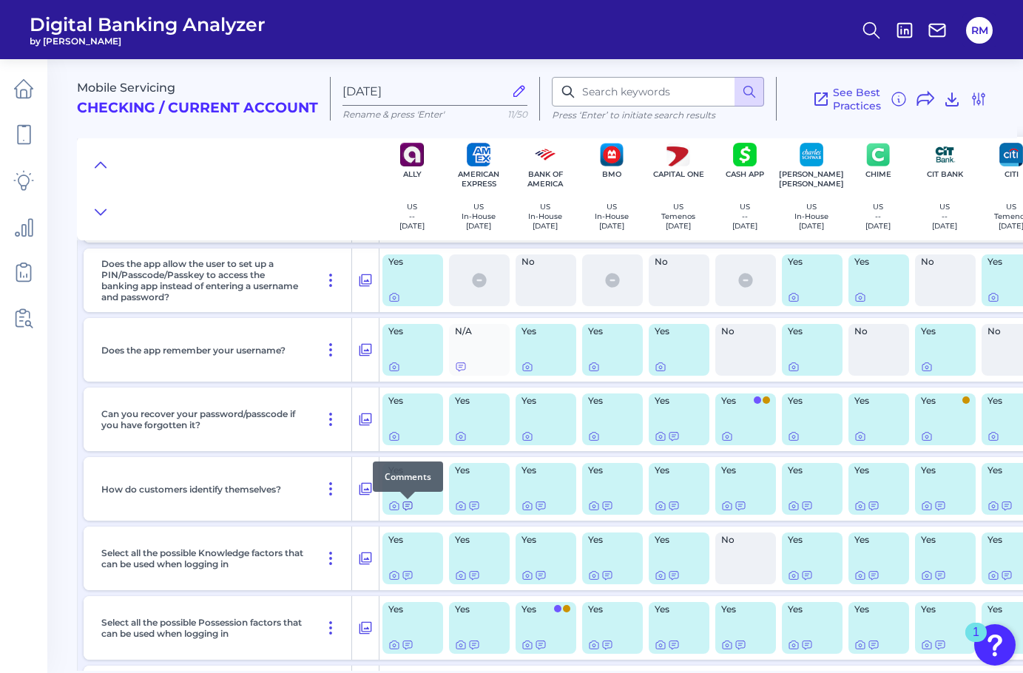
click at [405, 510] on icon at bounding box center [408, 506] width 12 height 12
click at [359, 495] on icon at bounding box center [365, 489] width 13 height 13
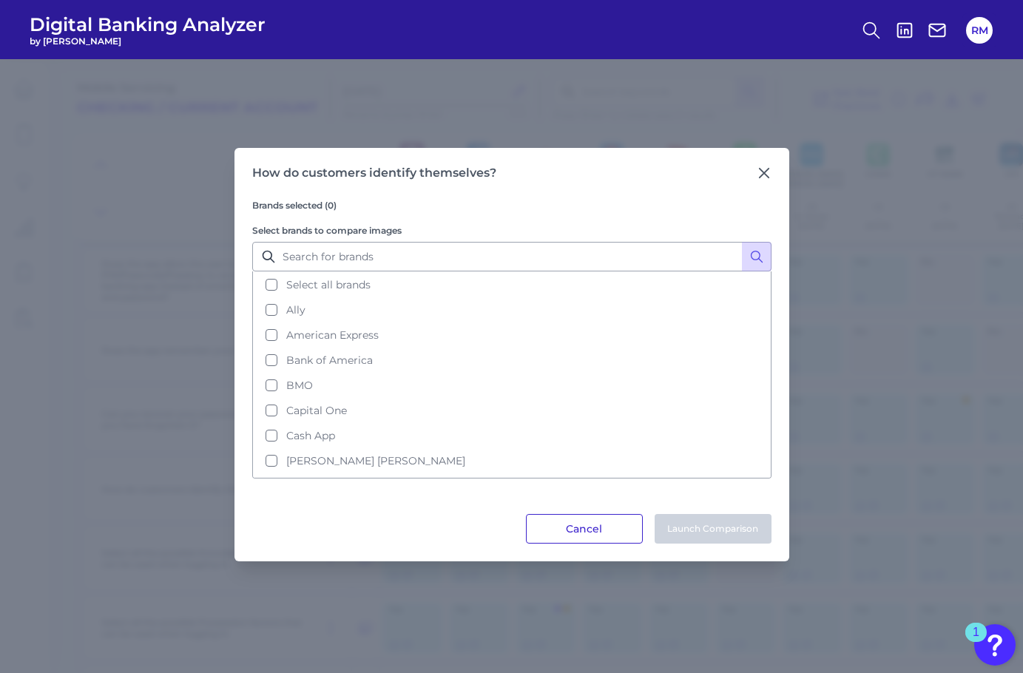
click at [557, 516] on button "Cancel" at bounding box center [584, 529] width 117 height 30
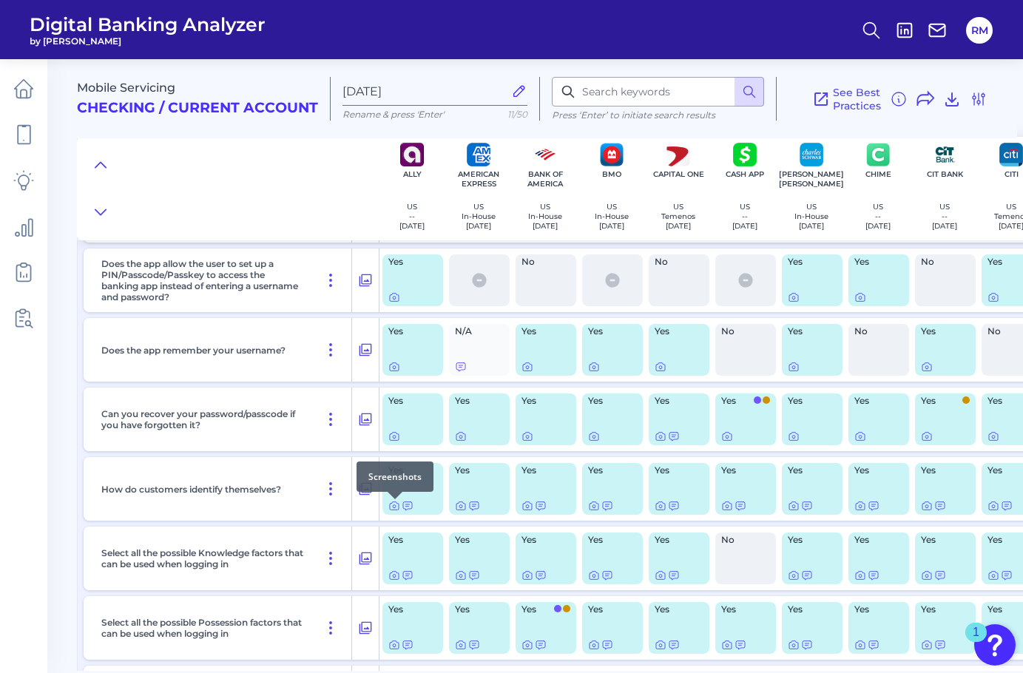
click at [396, 503] on div at bounding box center [394, 499] width 15 height 15
click at [396, 506] on icon at bounding box center [394, 506] width 12 height 12
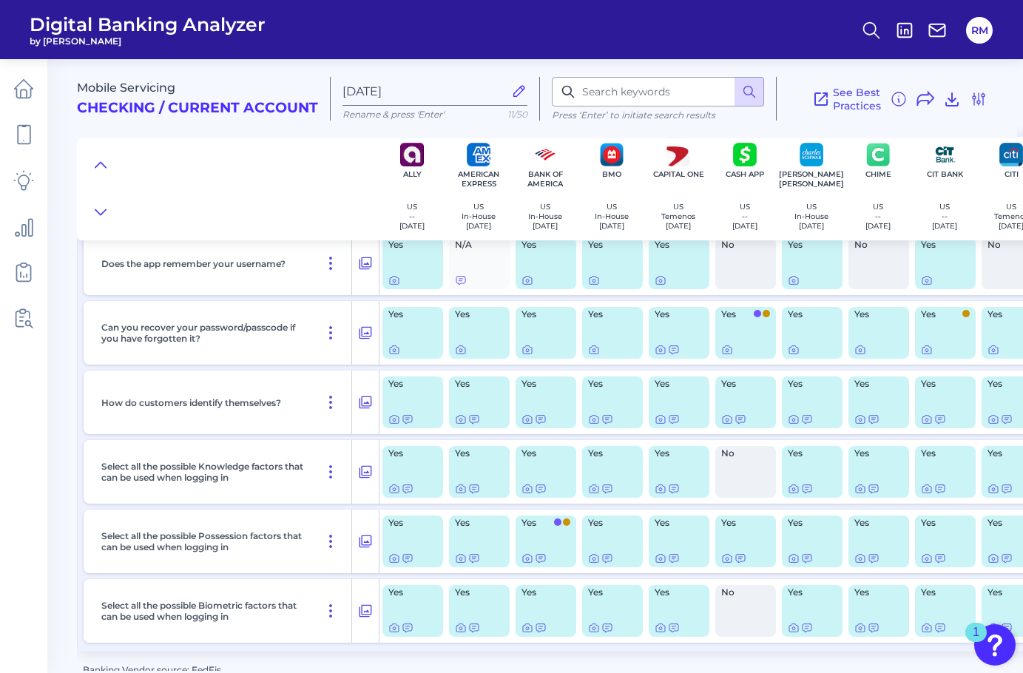
scroll to position [2110, 0]
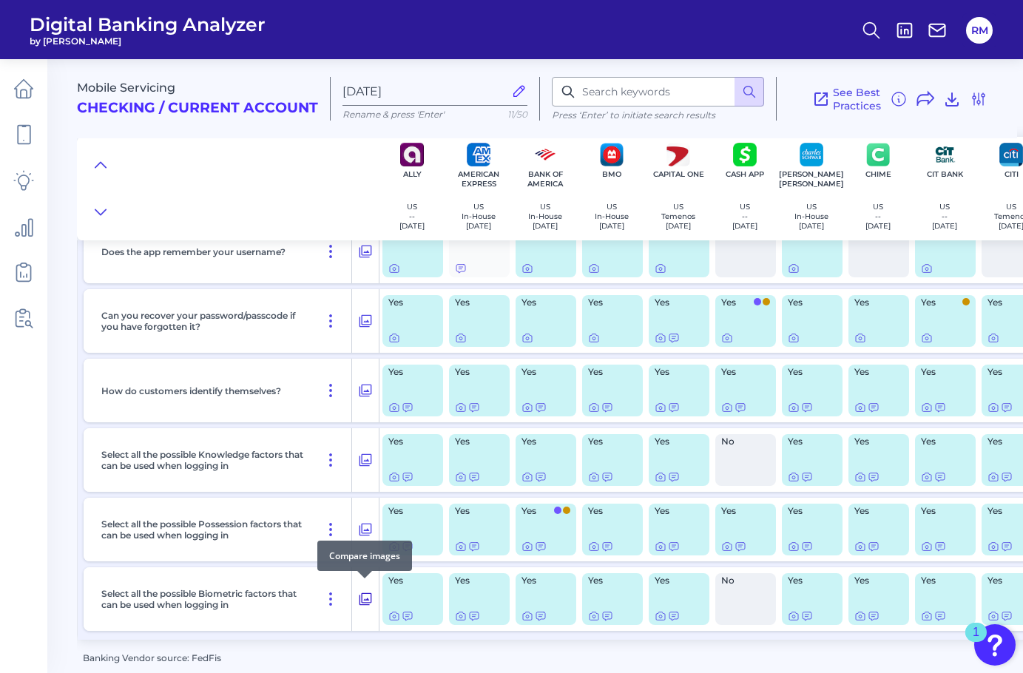
click at [363, 597] on icon at bounding box center [365, 599] width 13 height 13
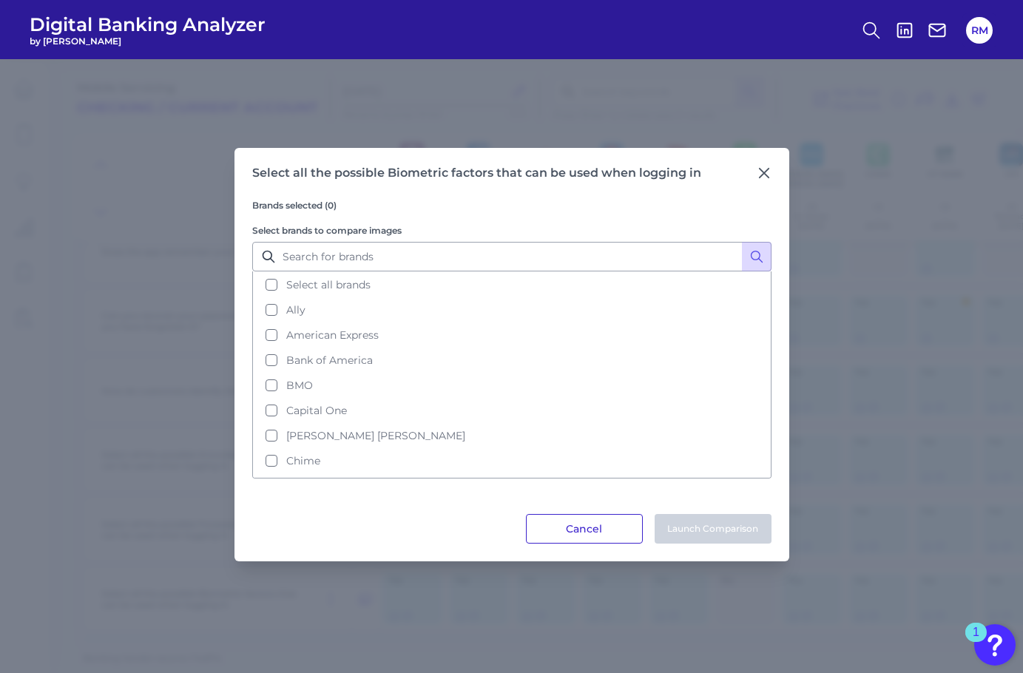
click at [592, 529] on button "Cancel" at bounding box center [584, 529] width 117 height 30
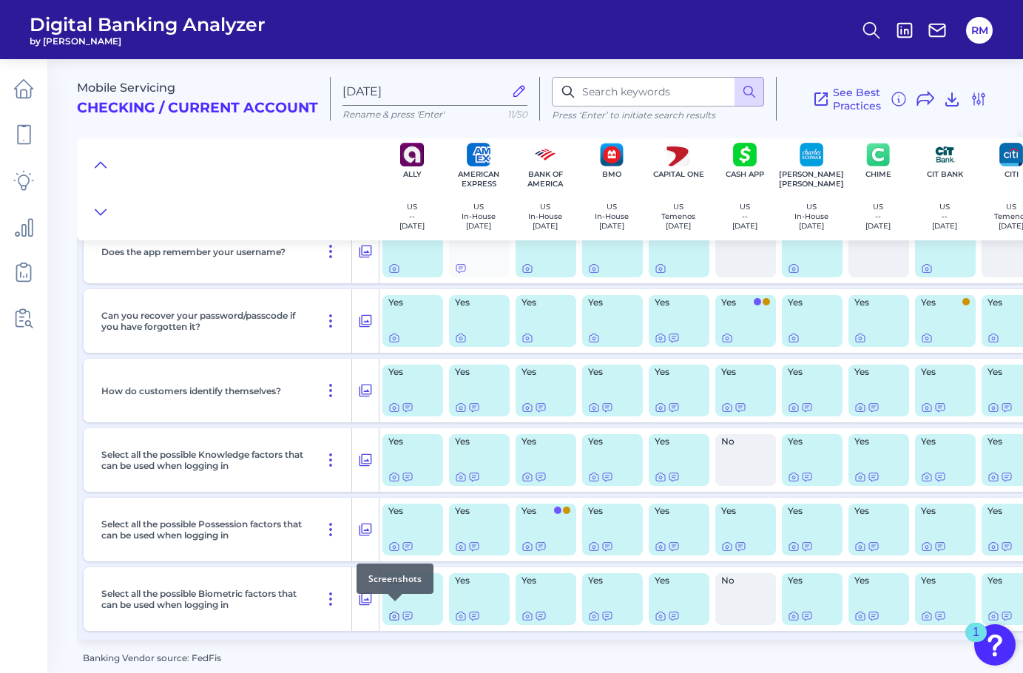
click at [399, 610] on icon at bounding box center [394, 616] width 12 height 12
click at [373, 596] on button at bounding box center [365, 599] width 27 height 24
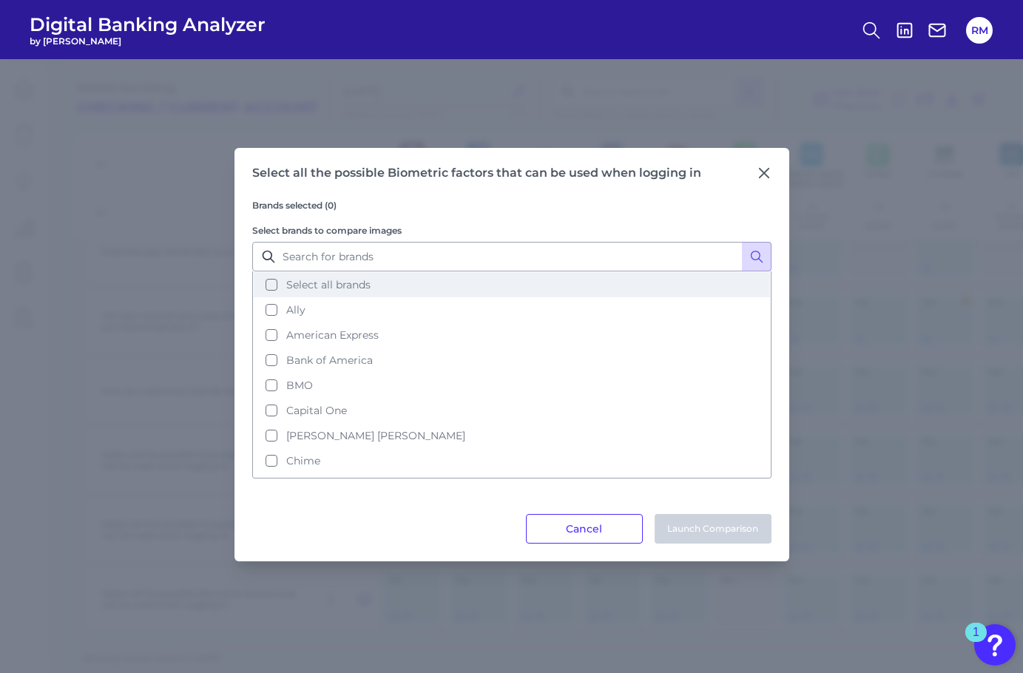
click at [268, 287] on button "Select all brands" at bounding box center [512, 284] width 516 height 25
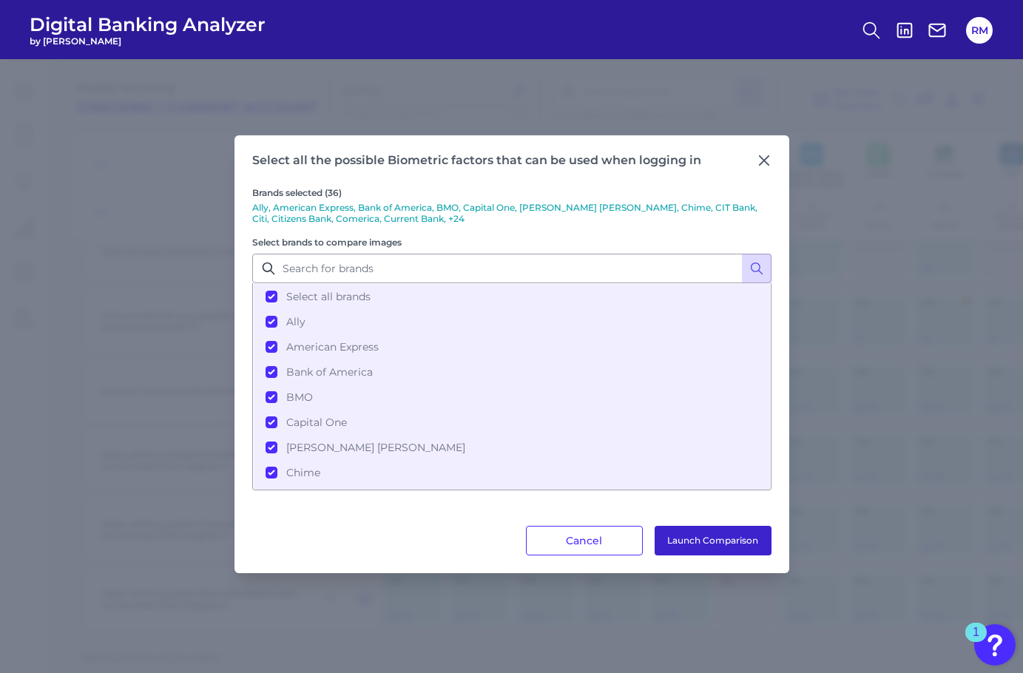
click at [686, 543] on button "Launch Comparison" at bounding box center [712, 541] width 117 height 30
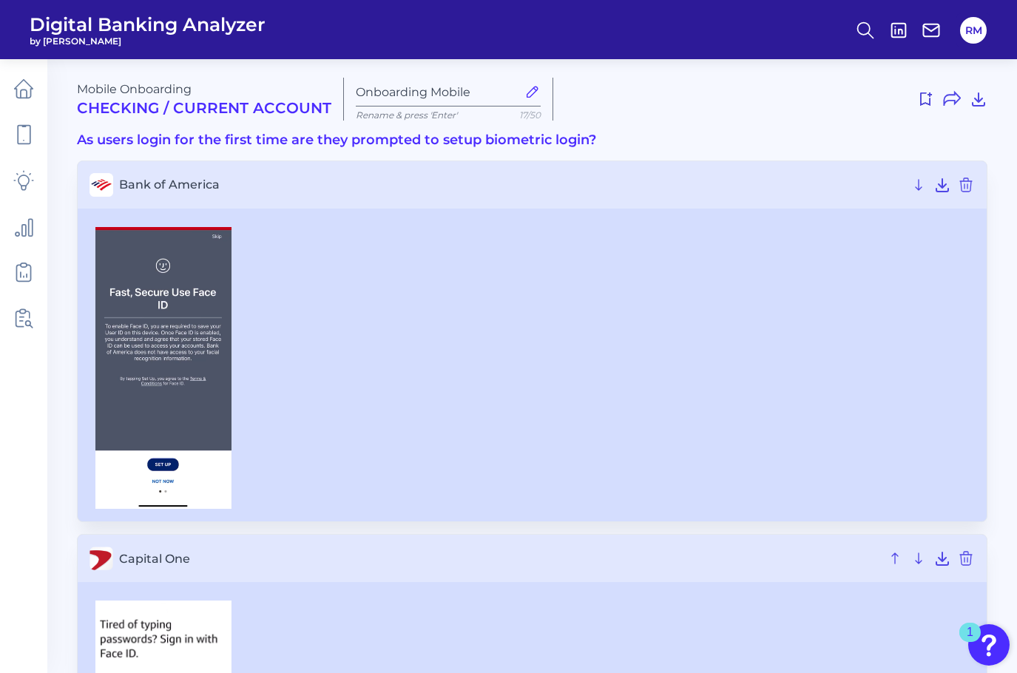
click at [255, 106] on h2 "Checking / Current Account" at bounding box center [204, 108] width 254 height 18
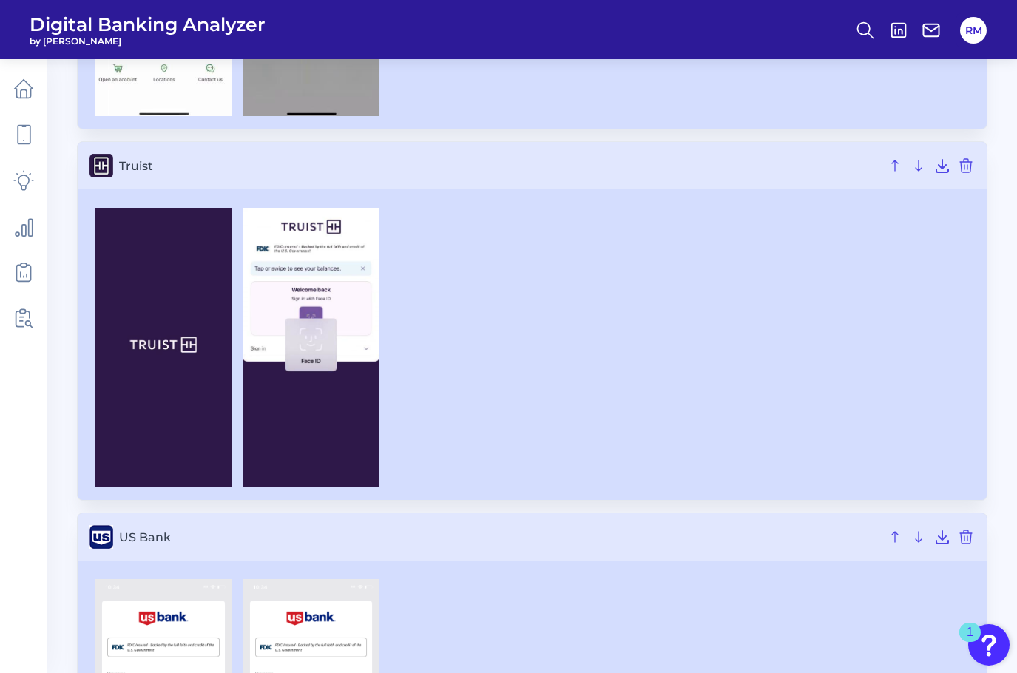
scroll to position [11027, 0]
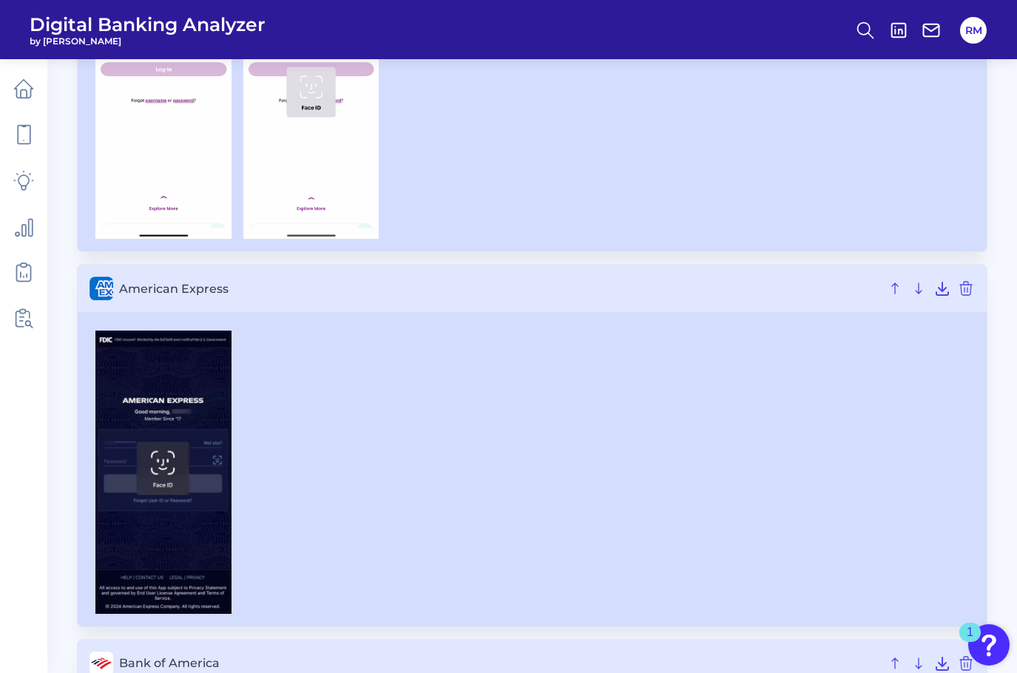
scroll to position [302, 0]
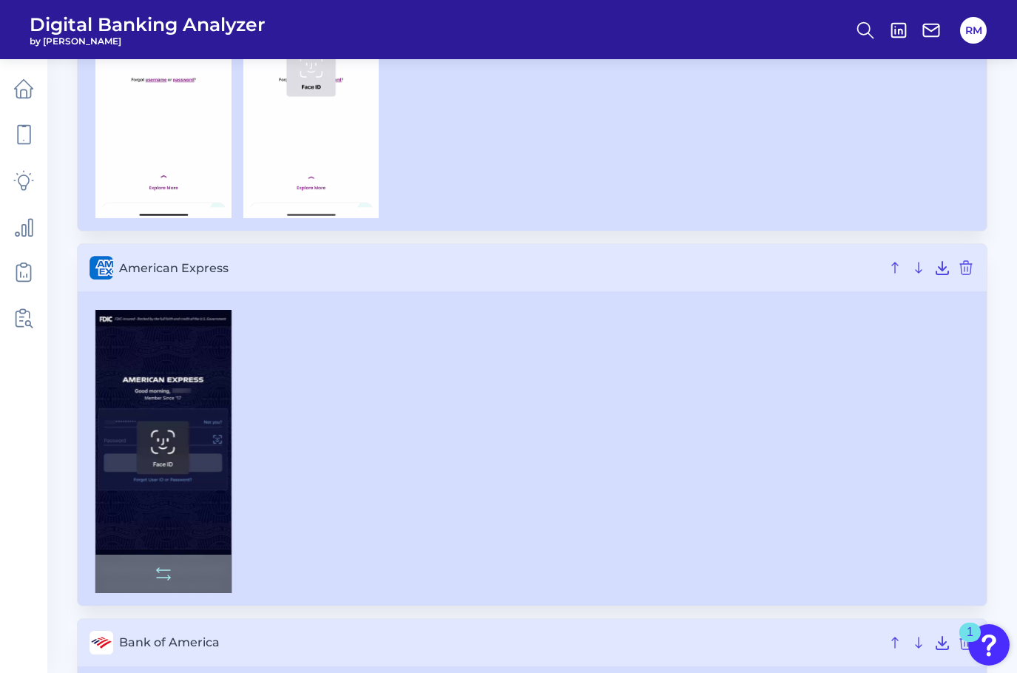
click at [186, 419] on img at bounding box center [163, 451] width 136 height 282
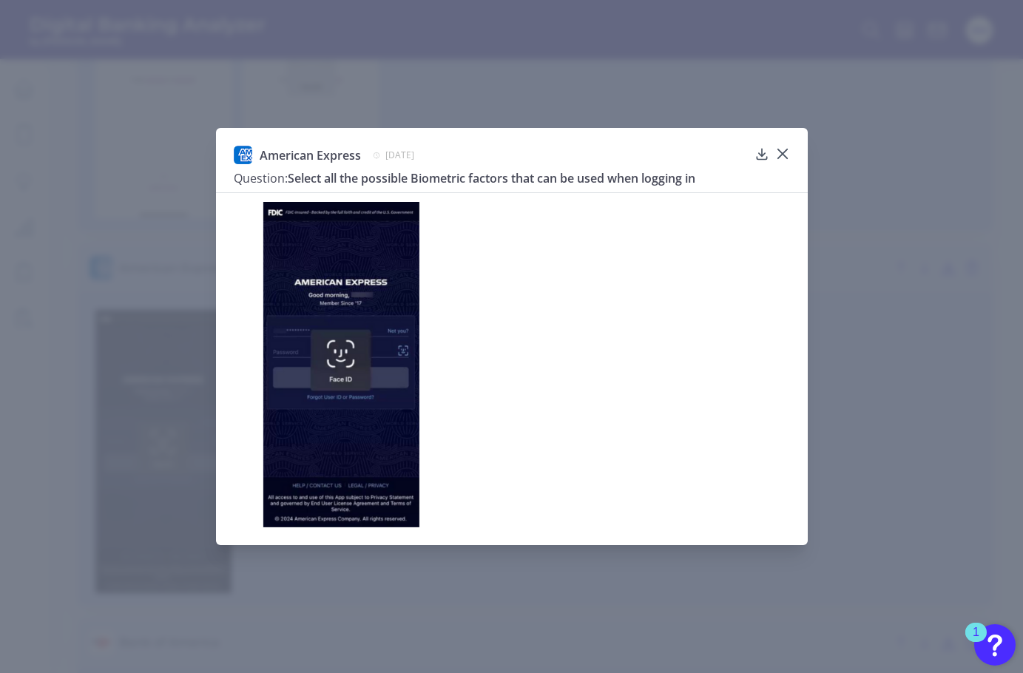
click at [175, 430] on div "American Express [DATE] Question: Select all the possible Biometric factors tha…" at bounding box center [511, 336] width 1023 height 673
click at [130, 498] on div "American Express [DATE] Question: Select all the possible Biometric factors tha…" at bounding box center [511, 336] width 1023 height 673
click at [789, 150] on div "American Express [DATE] Question: Select all the possible Biometric factors tha…" at bounding box center [512, 336] width 592 height 417
click at [787, 152] on icon at bounding box center [782, 153] width 15 height 15
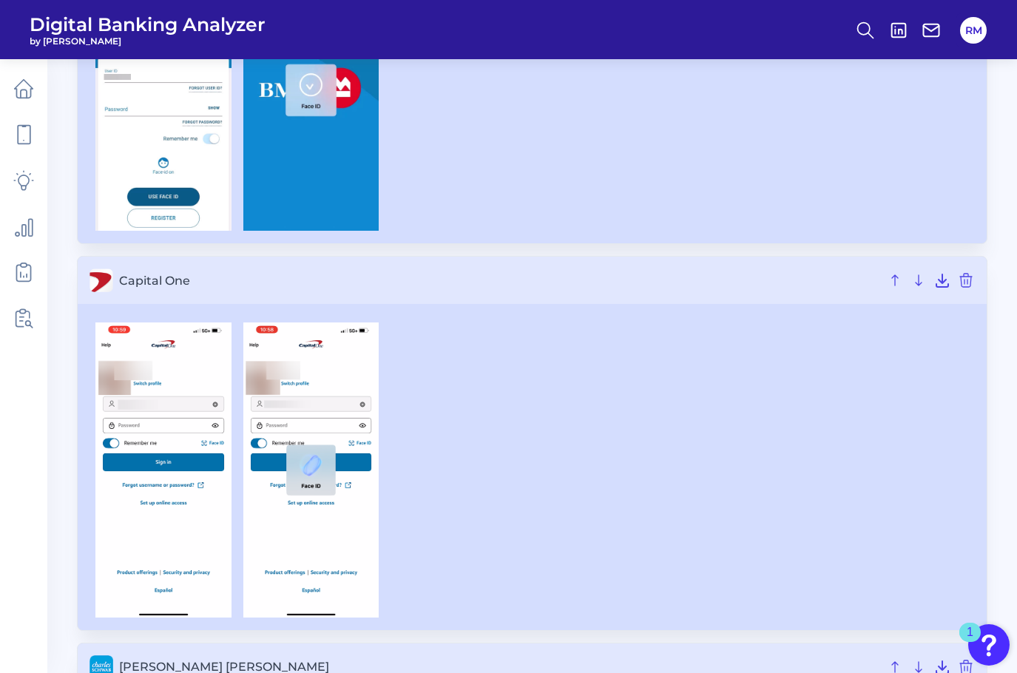
scroll to position [1409, 0]
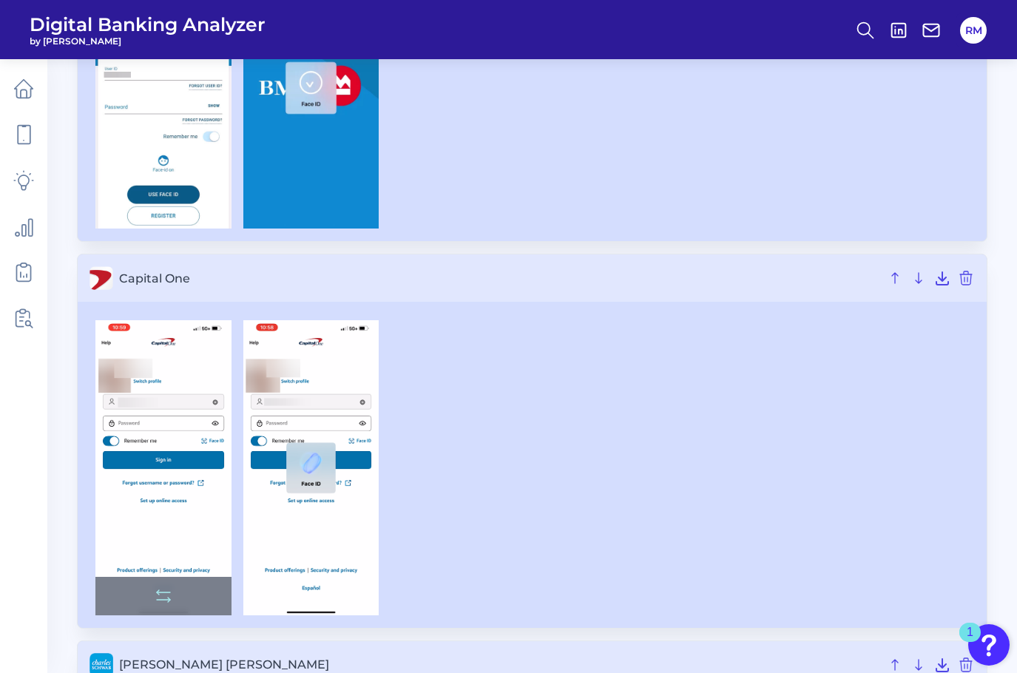
click at [187, 436] on img at bounding box center [163, 467] width 136 height 294
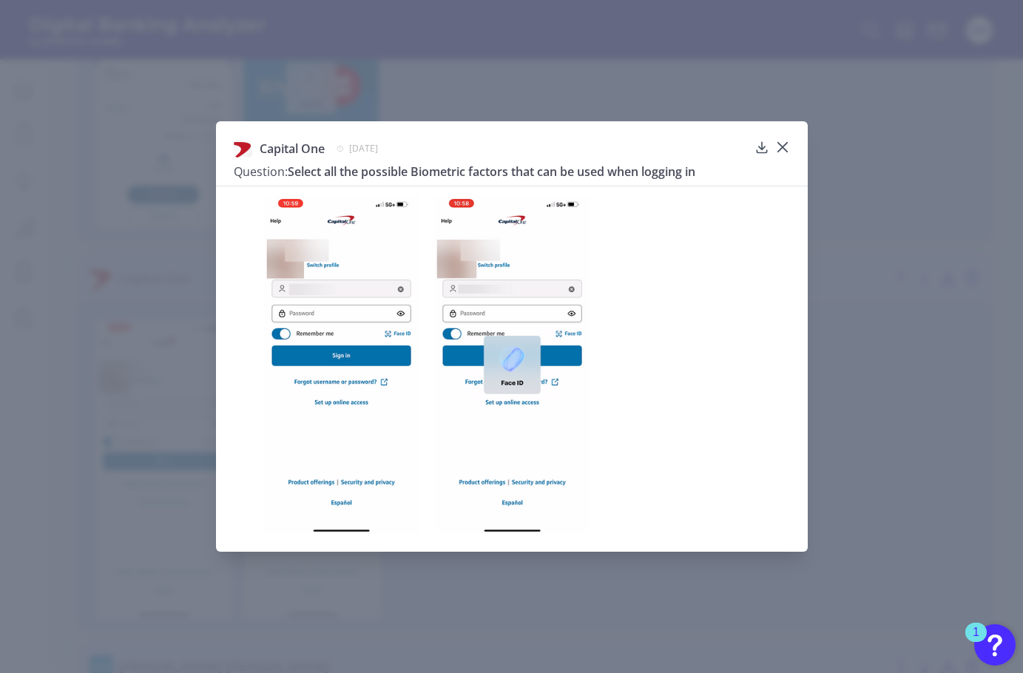
click at [53, 408] on div "Capital One [DATE] Question: Select all the possible Biometric factors that can…" at bounding box center [511, 336] width 1023 height 673
click at [779, 142] on icon at bounding box center [782, 147] width 15 height 15
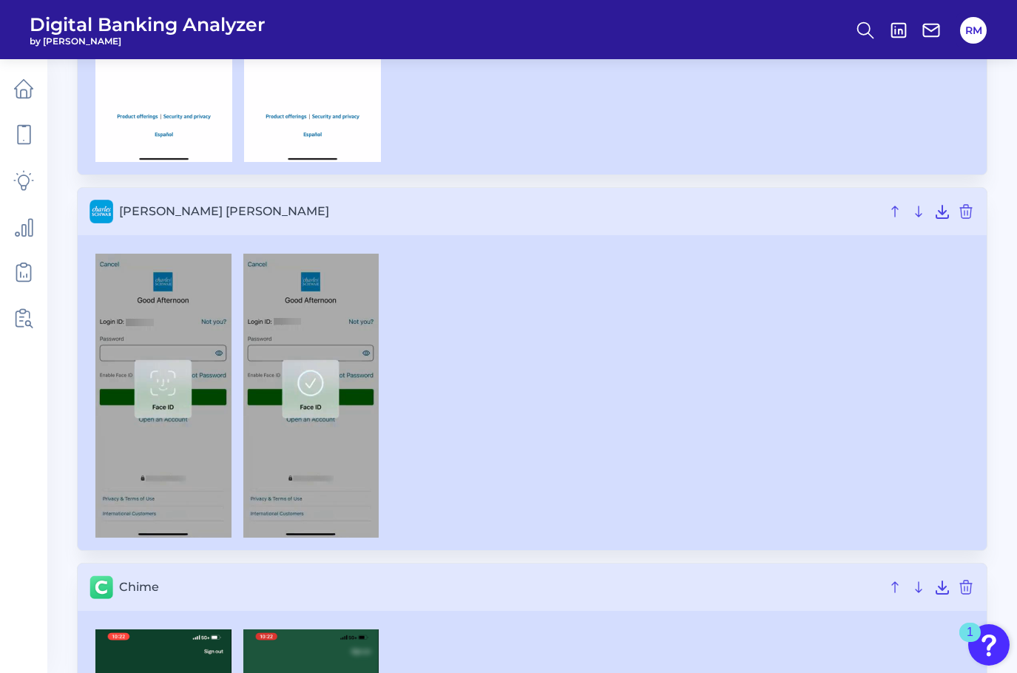
scroll to position [1865, 0]
click at [187, 387] on img at bounding box center [163, 395] width 136 height 284
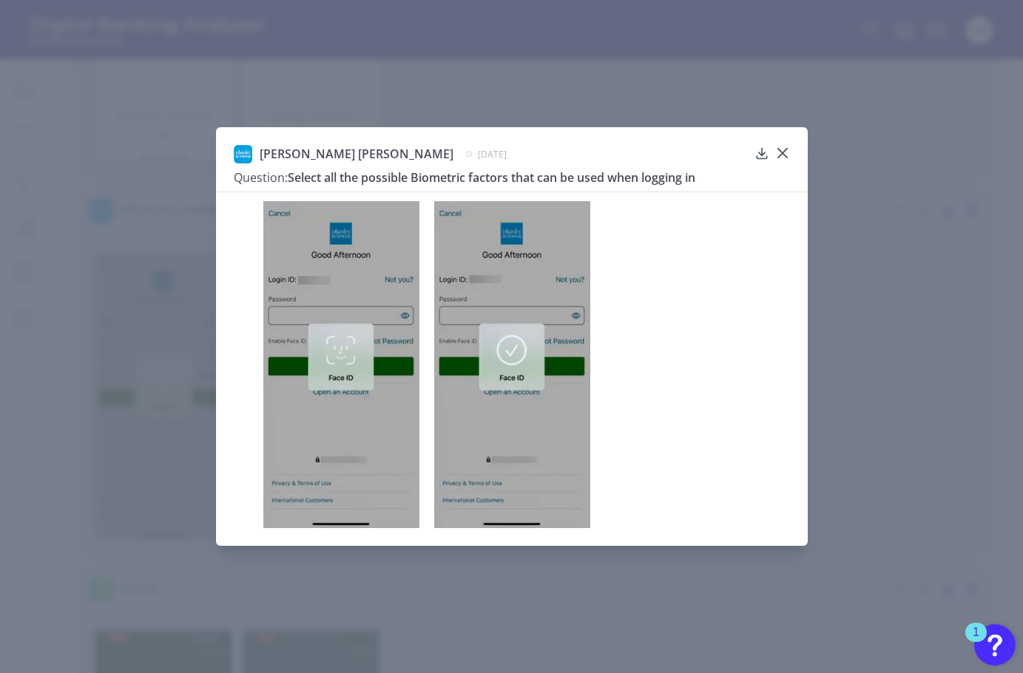
click at [906, 349] on div "[PERSON_NAME] [PERSON_NAME] [DATE] Question: Select all the possible Biometric …" at bounding box center [511, 336] width 1023 height 673
click at [84, 419] on div "[PERSON_NAME] [PERSON_NAME] [DATE] Question: Select all the possible Biometric …" at bounding box center [511, 336] width 1023 height 673
click at [780, 150] on icon at bounding box center [782, 153] width 15 height 15
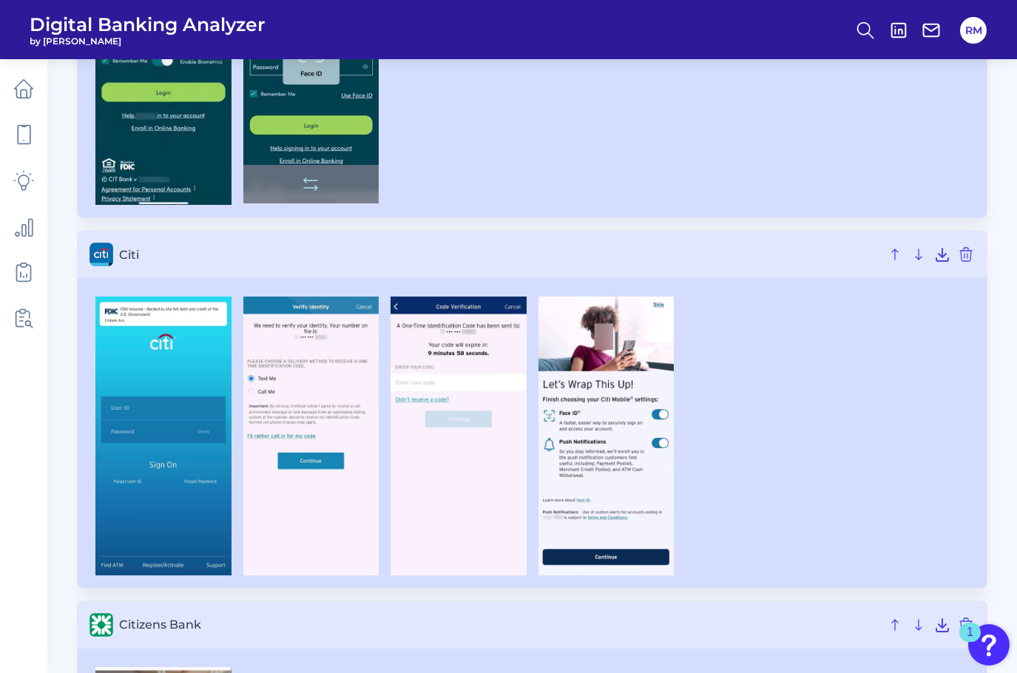
scroll to position [2962, 0]
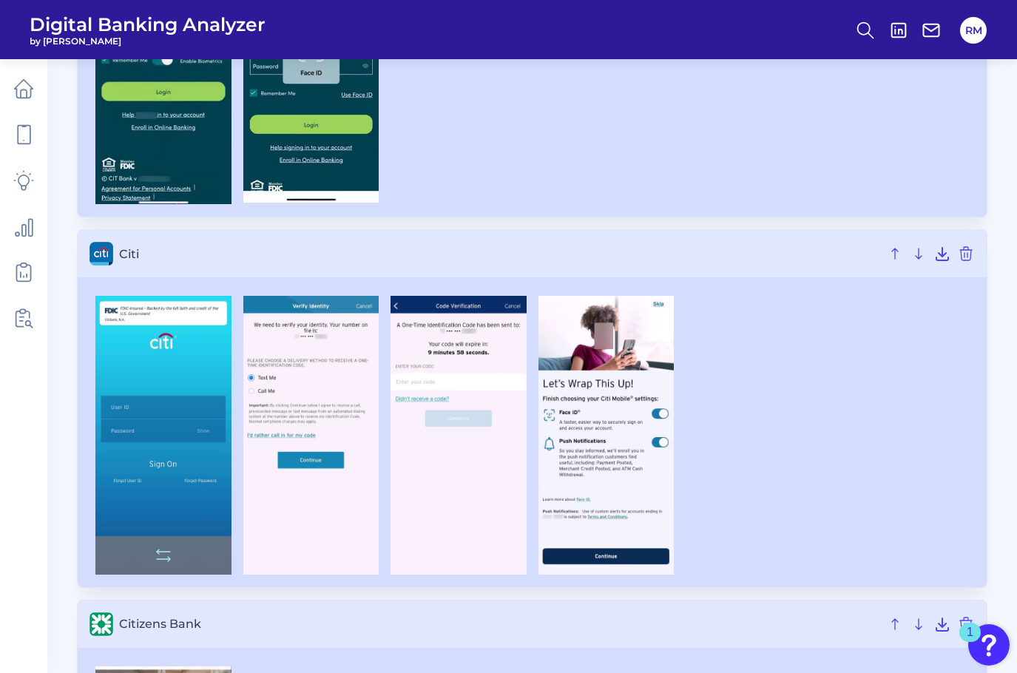
click at [199, 467] on img at bounding box center [163, 435] width 136 height 279
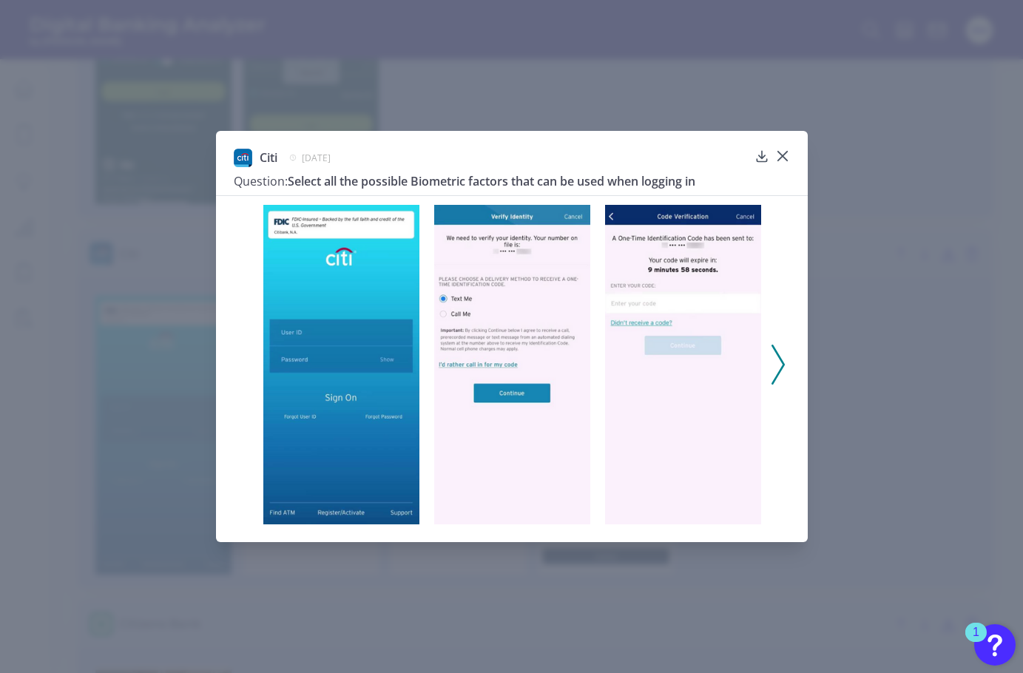
click at [785, 366] on button at bounding box center [778, 365] width 15 height 40
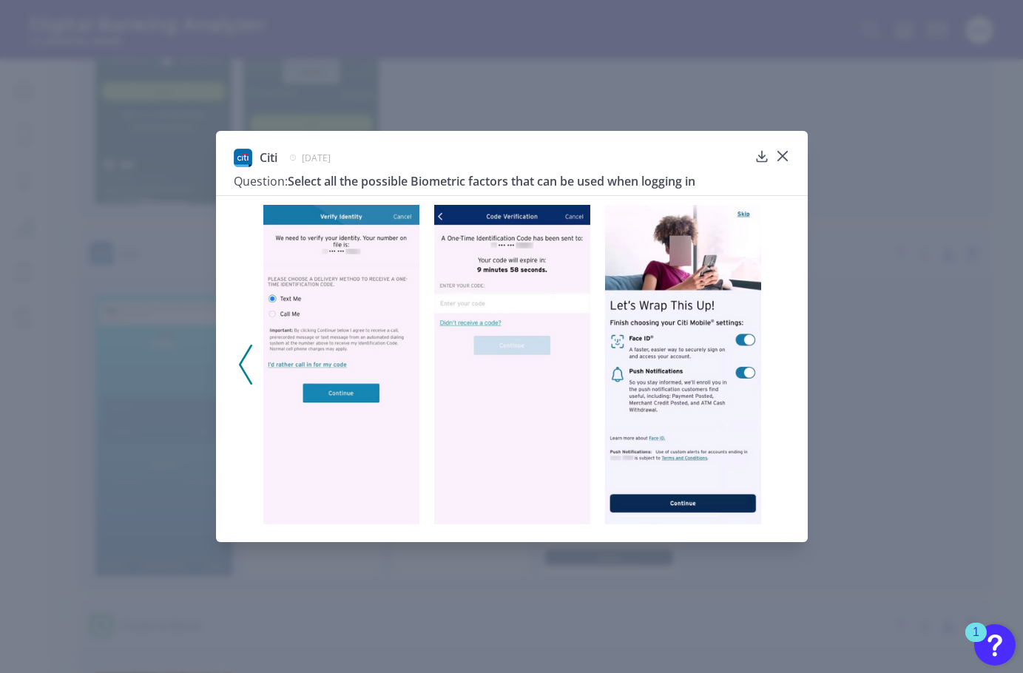
click at [785, 366] on div at bounding box center [512, 360] width 592 height 330
click at [249, 376] on icon at bounding box center [245, 365] width 13 height 40
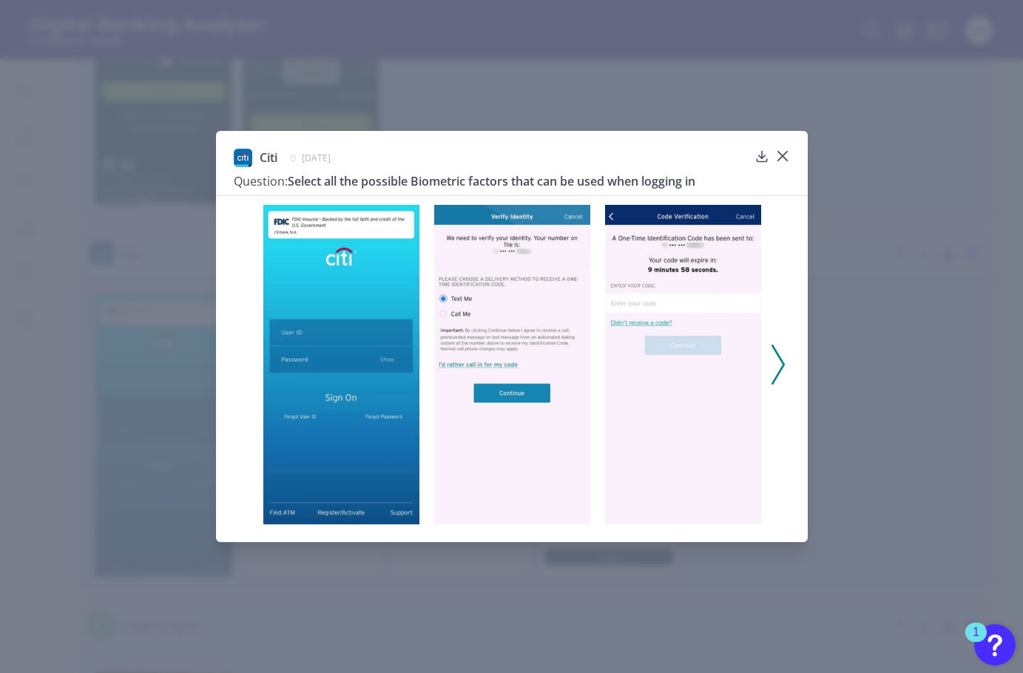
click at [777, 366] on icon at bounding box center [777, 365] width 13 height 40
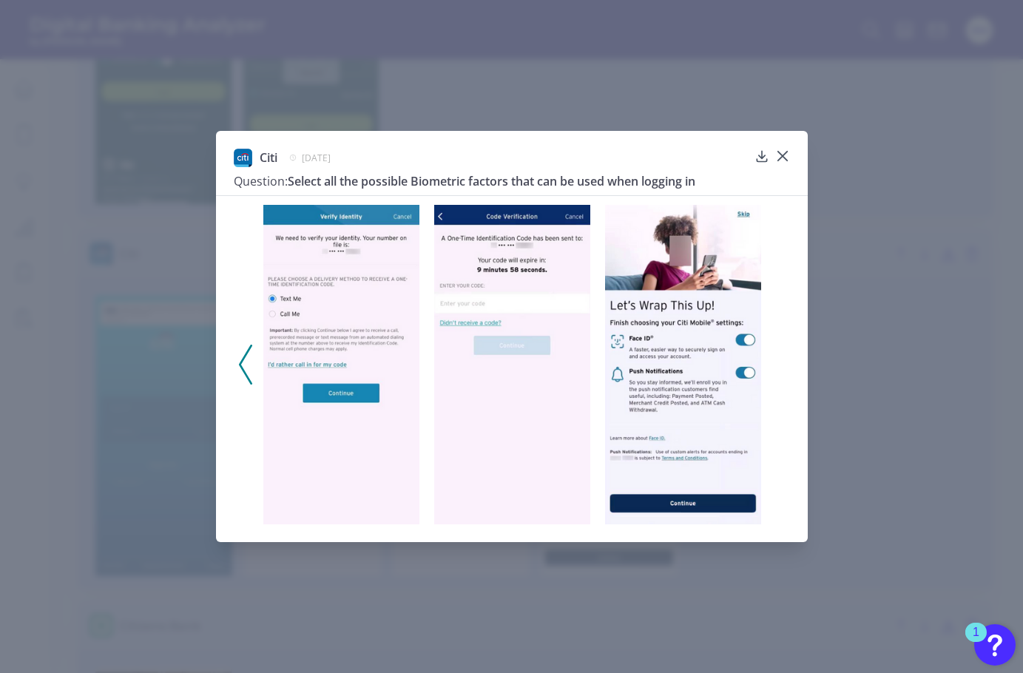
click at [868, 431] on div "Citi [DATE] Question: Select all the possible Biometric factors that can be use…" at bounding box center [511, 336] width 1023 height 673
click at [787, 164] on div "Citi [DATE] Question: Select all the possible Biometric factors that can be use…" at bounding box center [512, 172] width 556 height 47
click at [240, 362] on polyline at bounding box center [245, 364] width 11 height 38
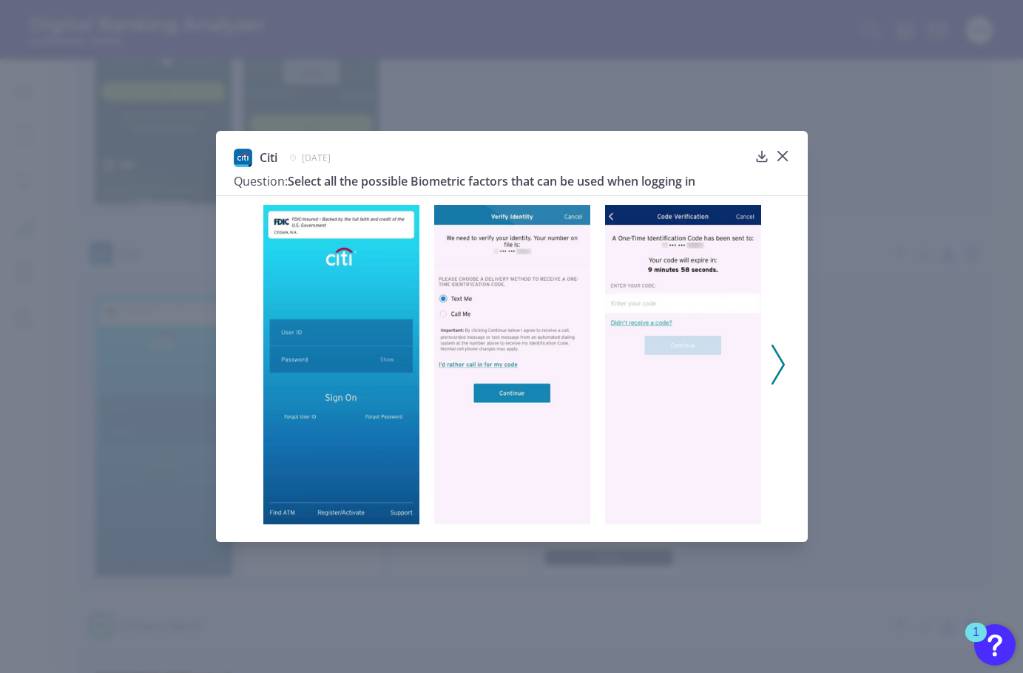
click at [778, 375] on icon at bounding box center [777, 365] width 13 height 40
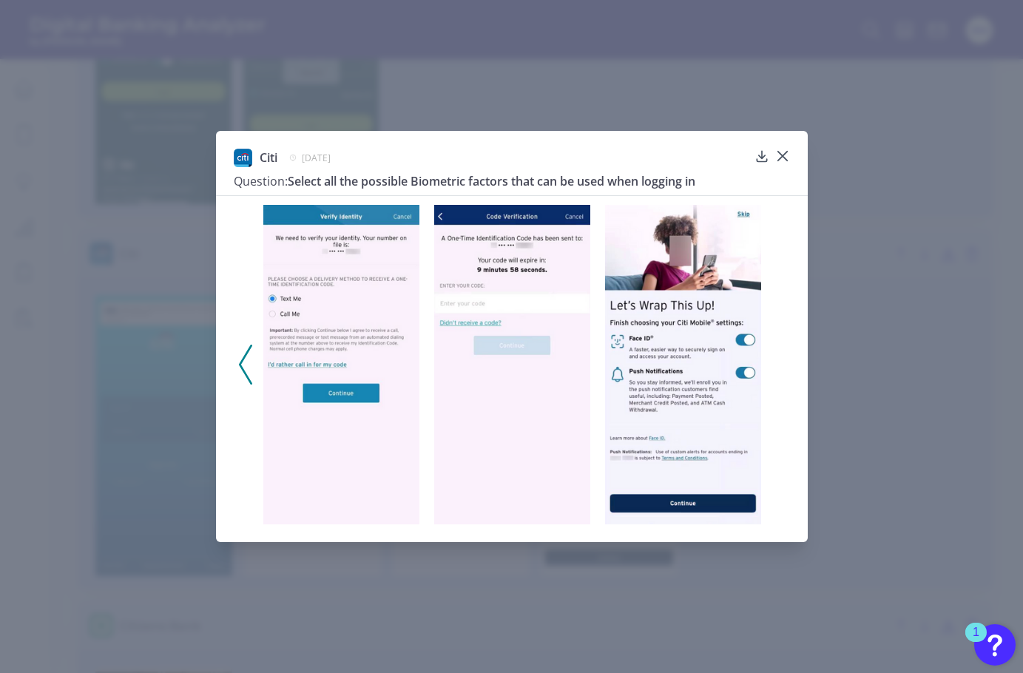
click at [250, 362] on icon at bounding box center [245, 365] width 13 height 40
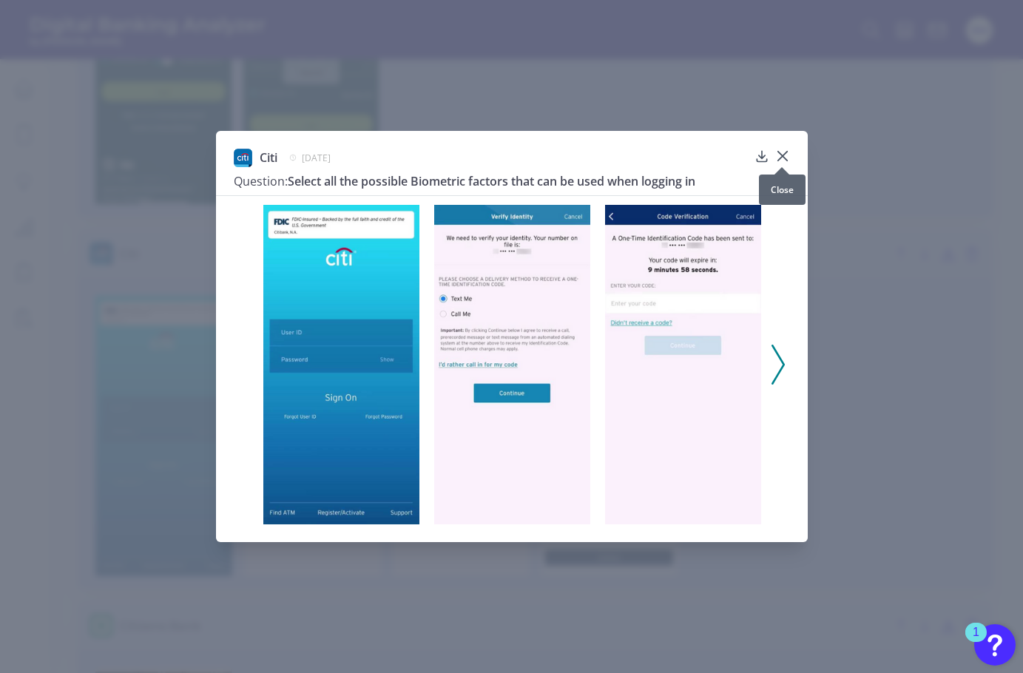
click at [782, 156] on icon at bounding box center [781, 156] width 9 height 9
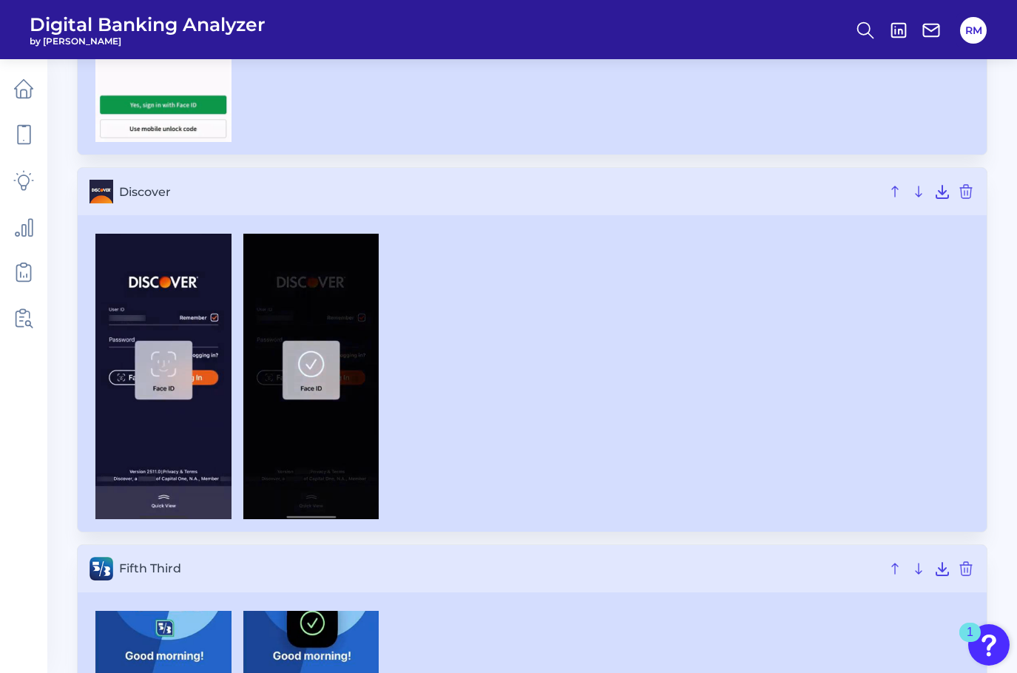
scroll to position [4864, 0]
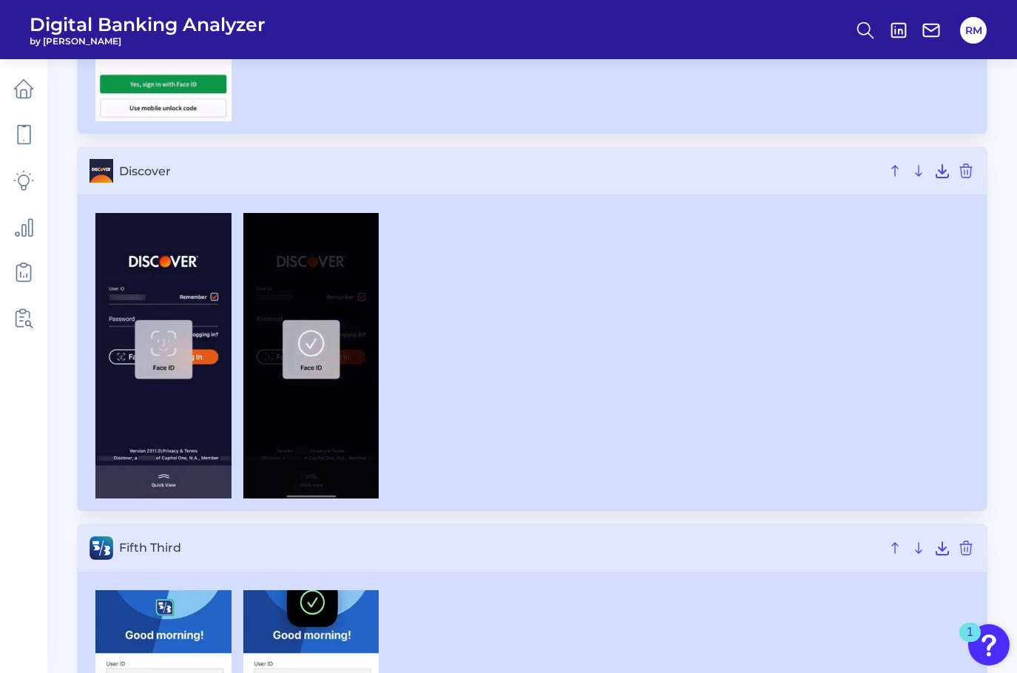
click at [717, 404] on div at bounding box center [531, 355] width 885 height 285
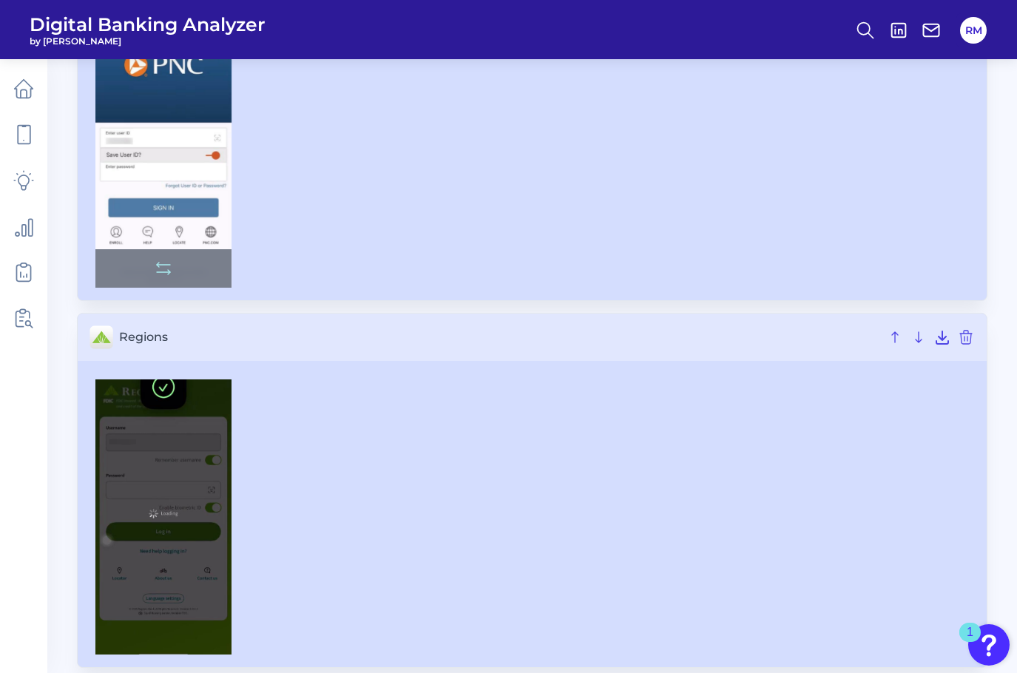
scroll to position [8382, 0]
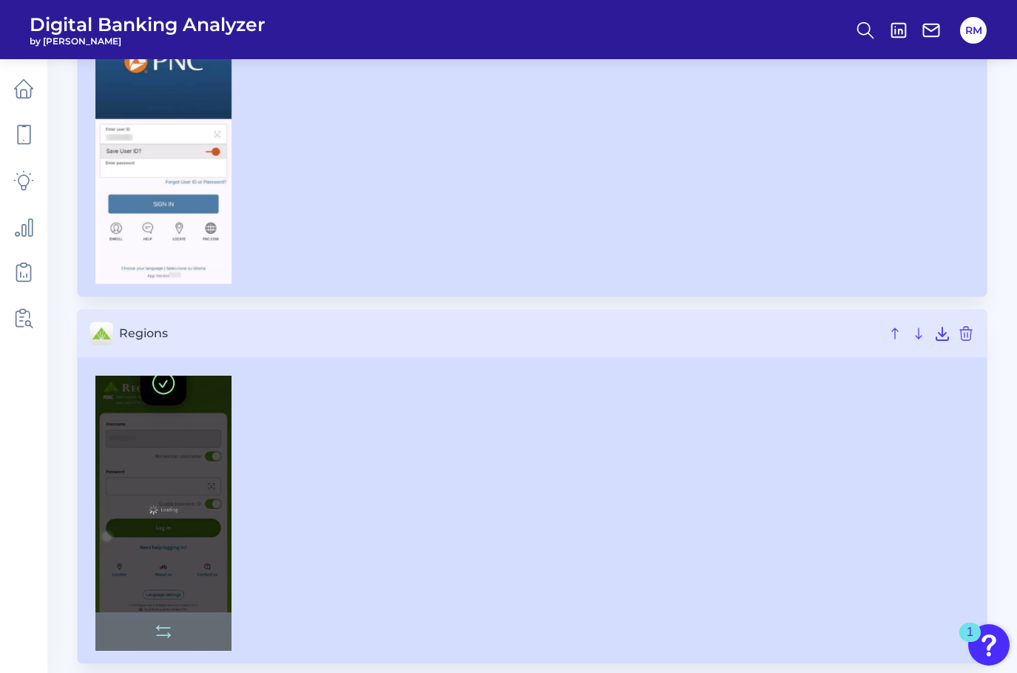
click at [136, 478] on img at bounding box center [163, 514] width 136 height 276
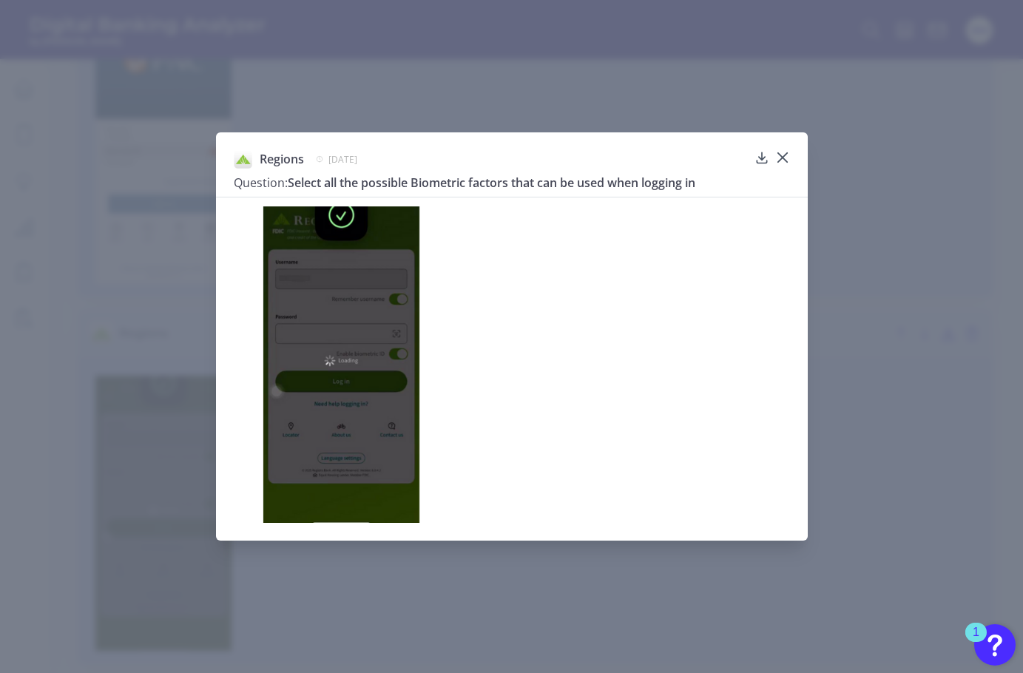
click at [146, 425] on div "Regions [DATE] Question: Select all the possible Biometric factors that can be …" at bounding box center [511, 336] width 1023 height 673
click at [778, 155] on icon at bounding box center [781, 157] width 9 height 9
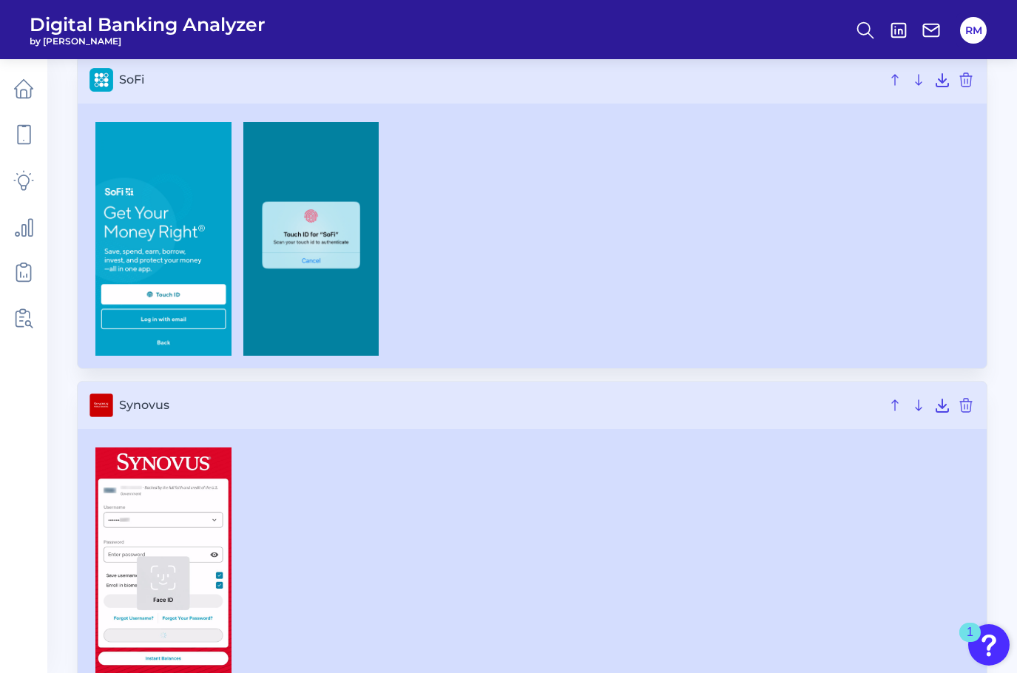
scroll to position [10084, 0]
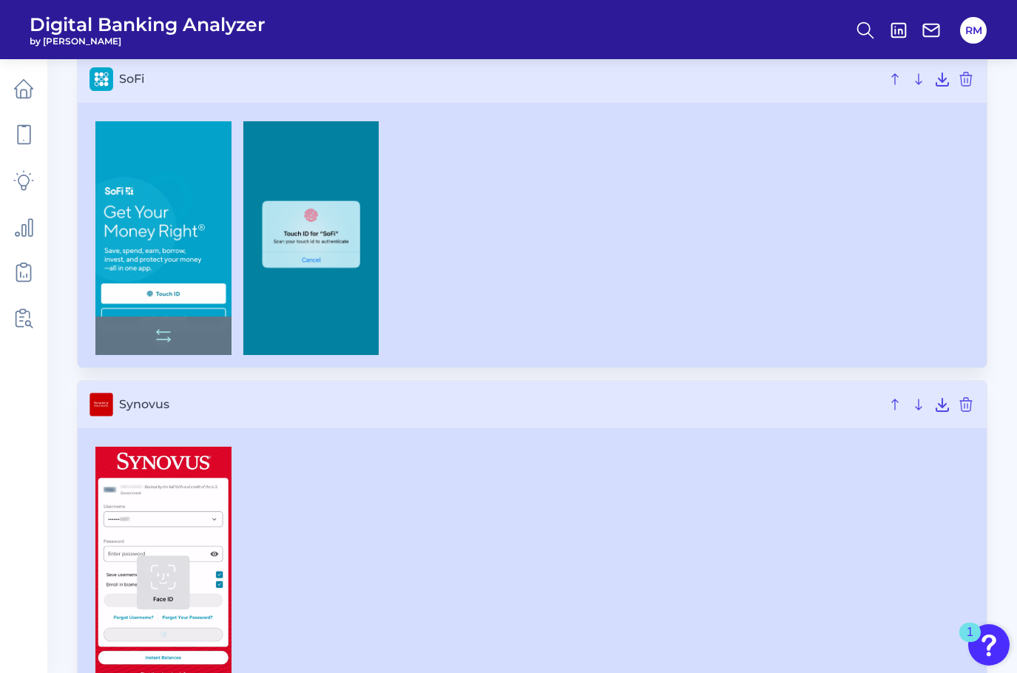
click at [123, 176] on img at bounding box center [163, 238] width 136 height 234
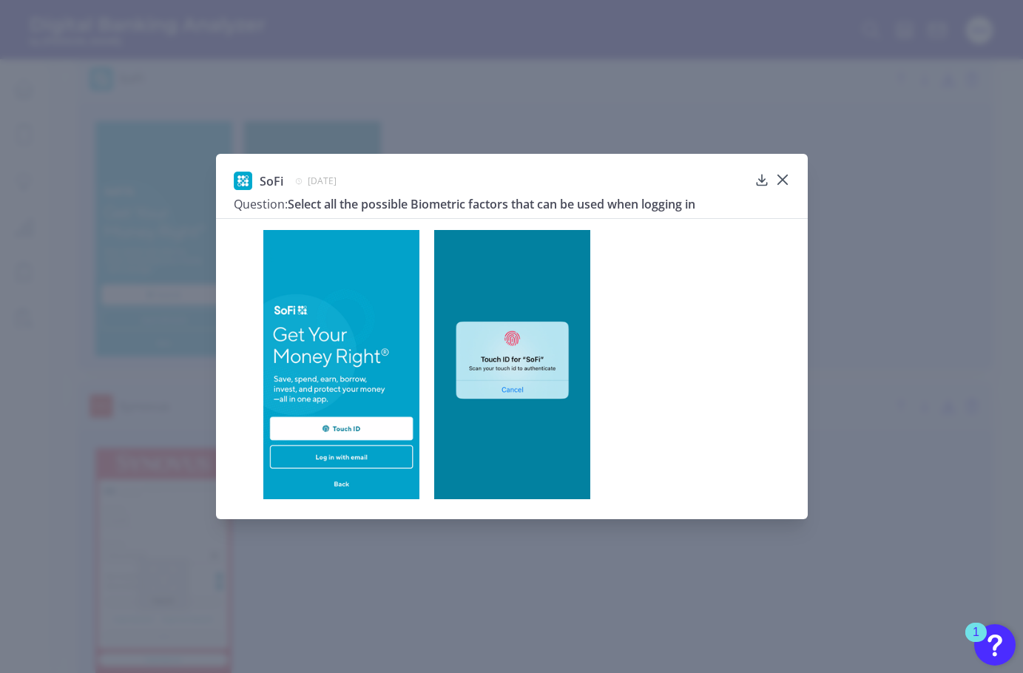
click at [337, 566] on div "SoFi [DATE] Question: Select all the possible Biometric factors that can be use…" at bounding box center [511, 336] width 1023 height 673
click at [783, 177] on icon at bounding box center [781, 179] width 9 height 9
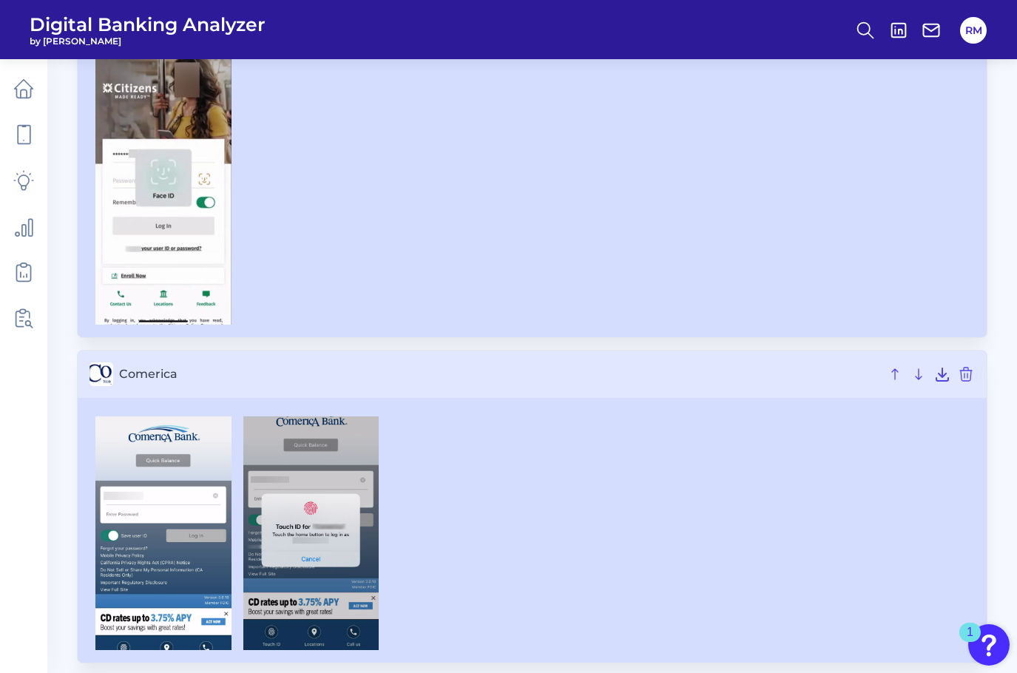
scroll to position [3593, 0]
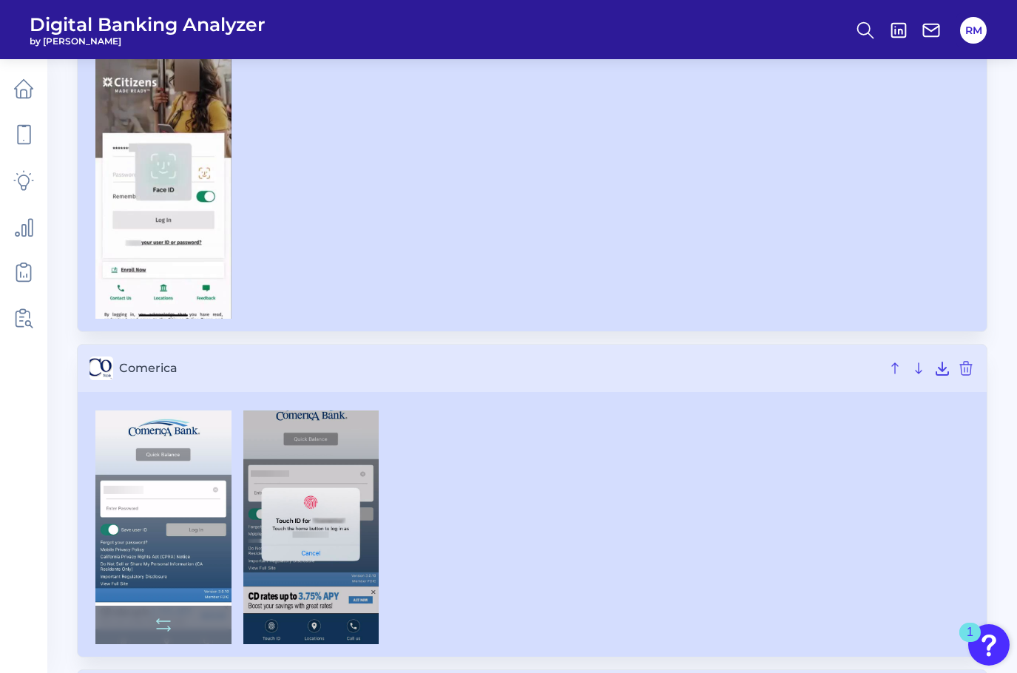
click at [105, 544] on img at bounding box center [163, 527] width 136 height 234
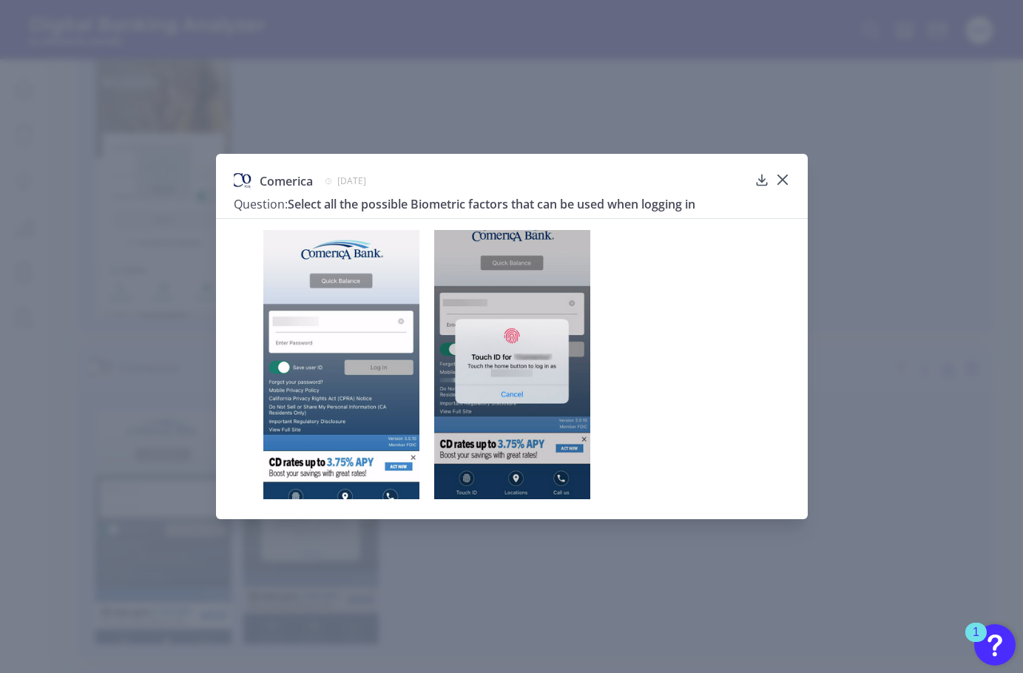
click at [538, 380] on img at bounding box center [512, 364] width 156 height 269
click at [829, 396] on div "Comerica [DATE] Question: Select all the possible Biometric factors that can be…" at bounding box center [511, 336] width 1023 height 673
click at [791, 183] on div "Comerica [DATE] Question: Select all the possible Biometric factors that can be…" at bounding box center [512, 336] width 592 height 365
click at [785, 183] on div at bounding box center [781, 190] width 15 height 15
click at [784, 177] on icon at bounding box center [781, 179] width 9 height 9
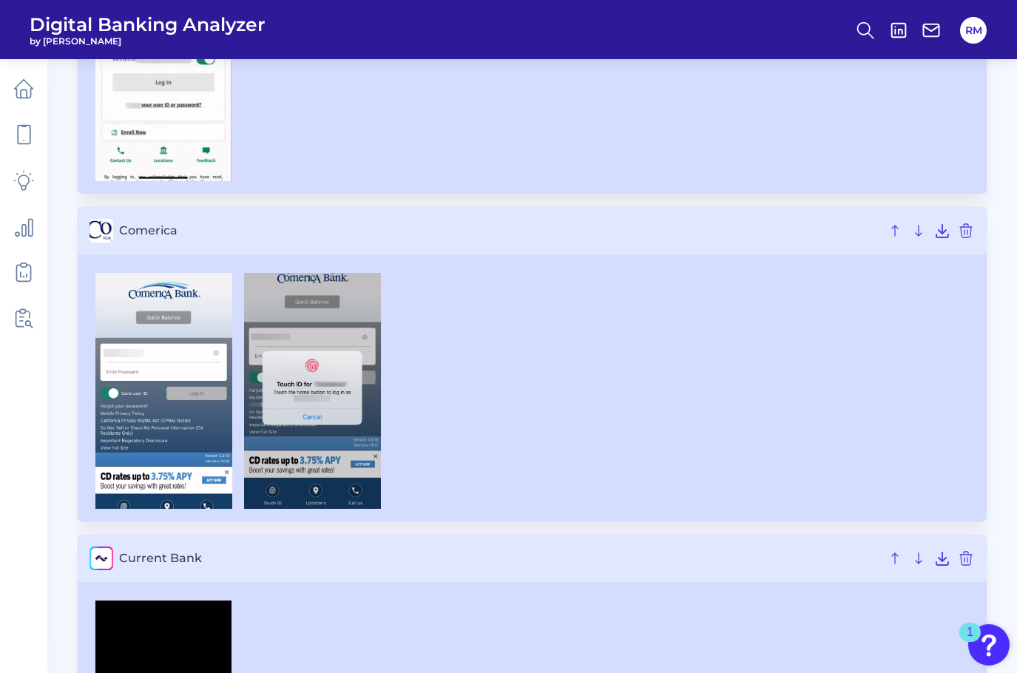
scroll to position [3756, 0]
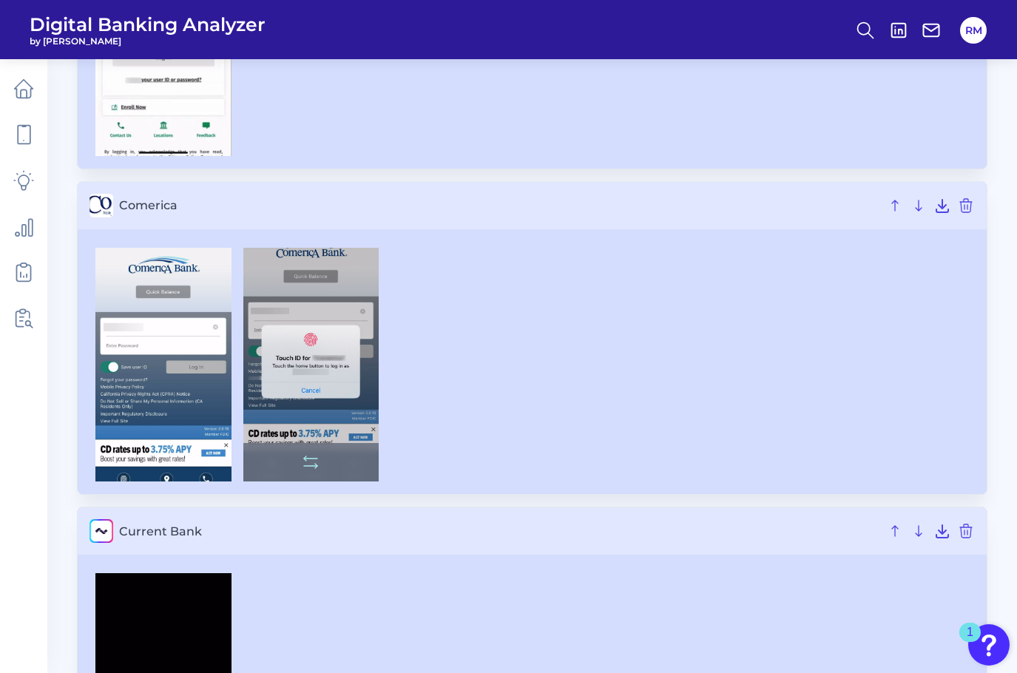
click at [319, 379] on img at bounding box center [311, 365] width 136 height 234
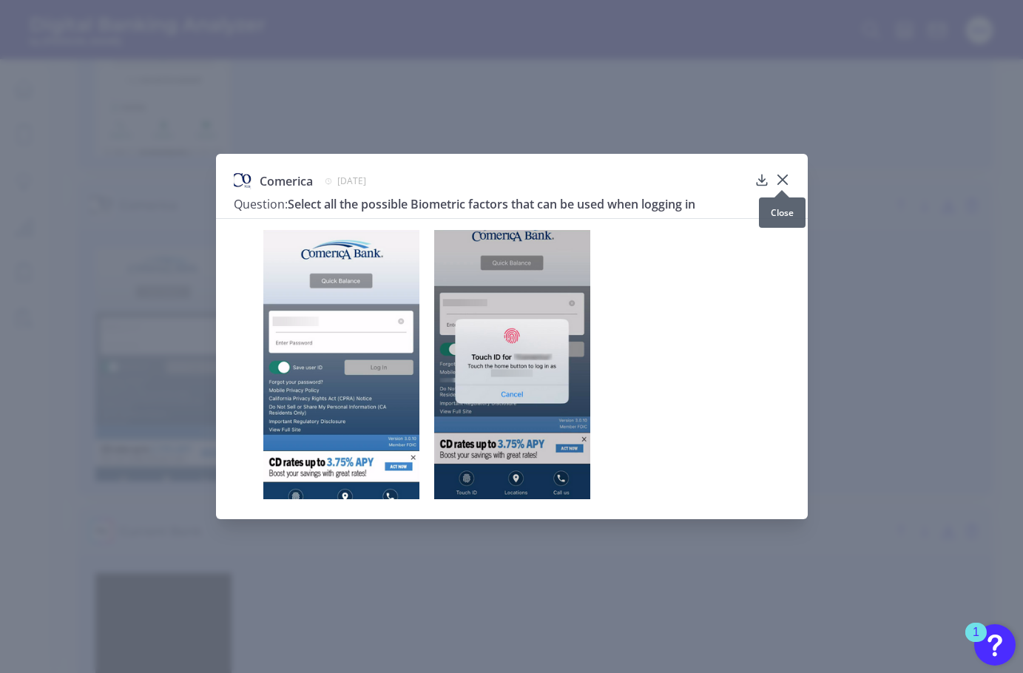
click at [786, 183] on div at bounding box center [781, 190] width 15 height 15
click at [785, 177] on icon at bounding box center [781, 179] width 9 height 9
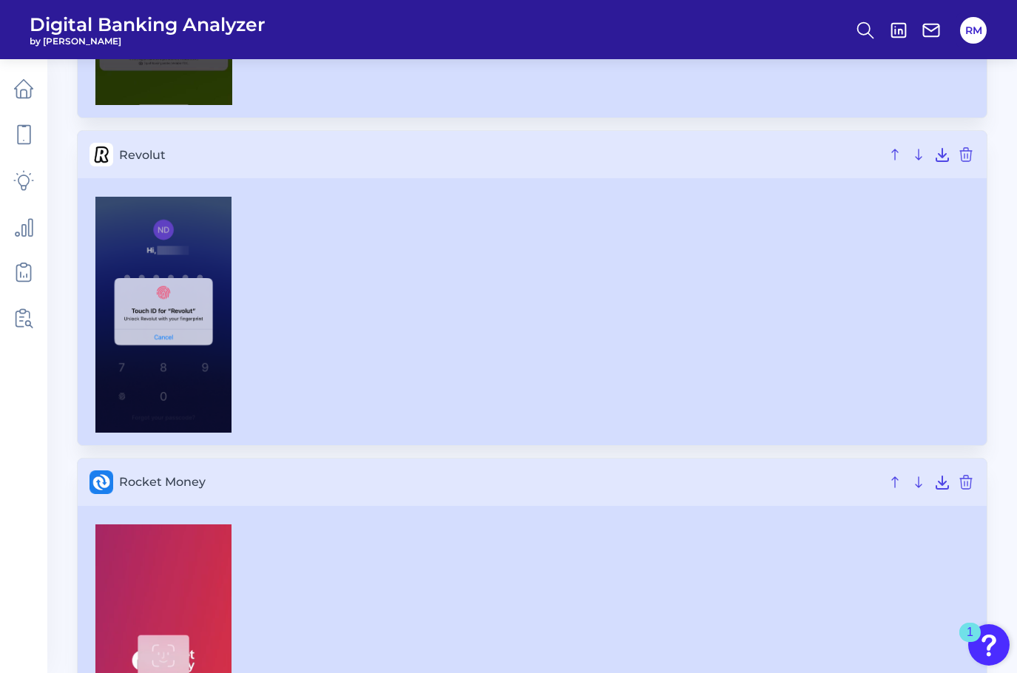
scroll to position [8906, 0]
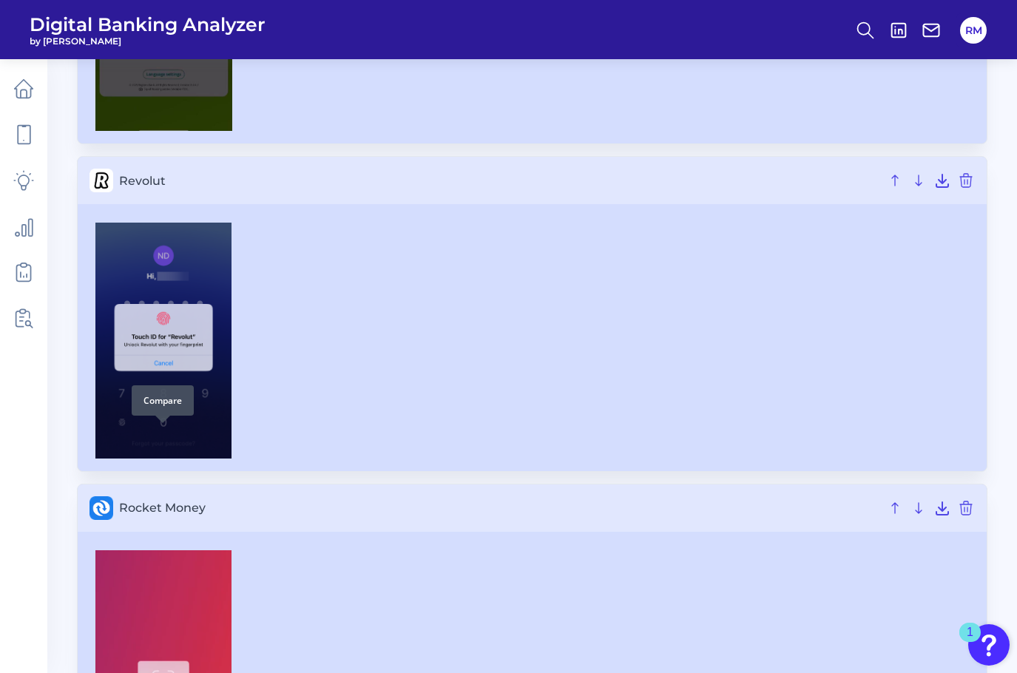
click at [172, 407] on div "Compare" at bounding box center [163, 400] width 62 height 30
click at [194, 349] on img at bounding box center [163, 340] width 136 height 235
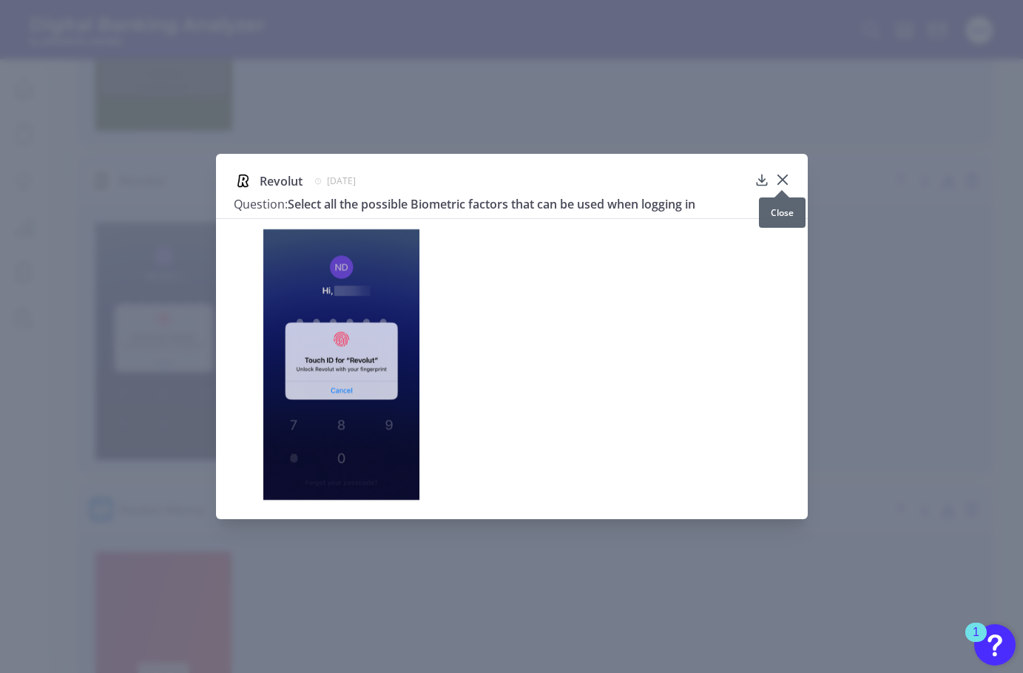
click at [785, 180] on icon at bounding box center [782, 179] width 15 height 15
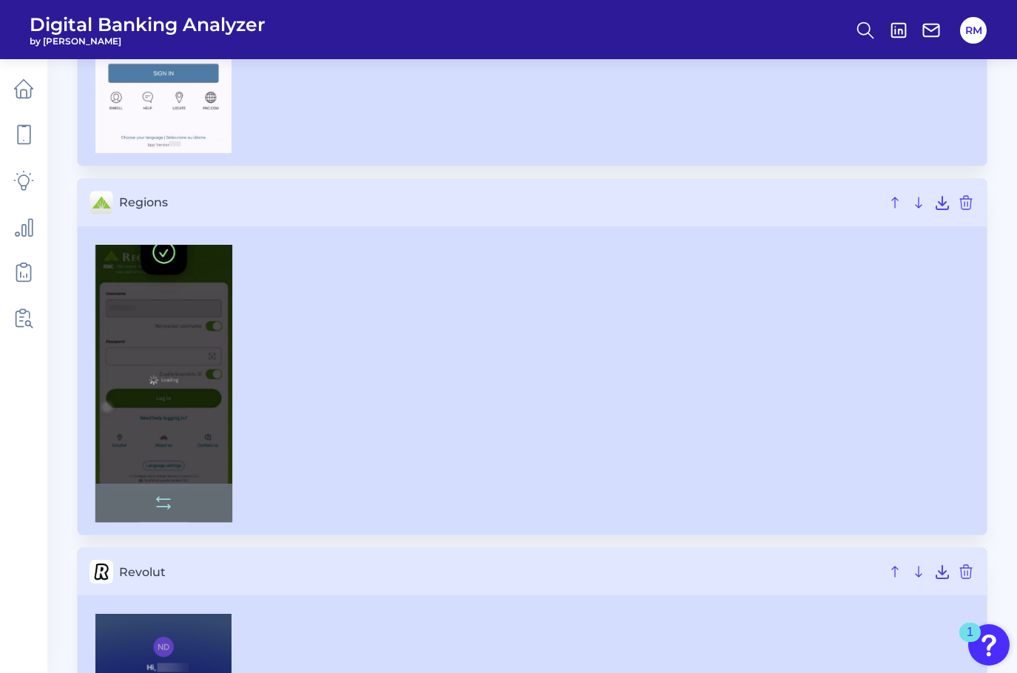
scroll to position [8493, 0]
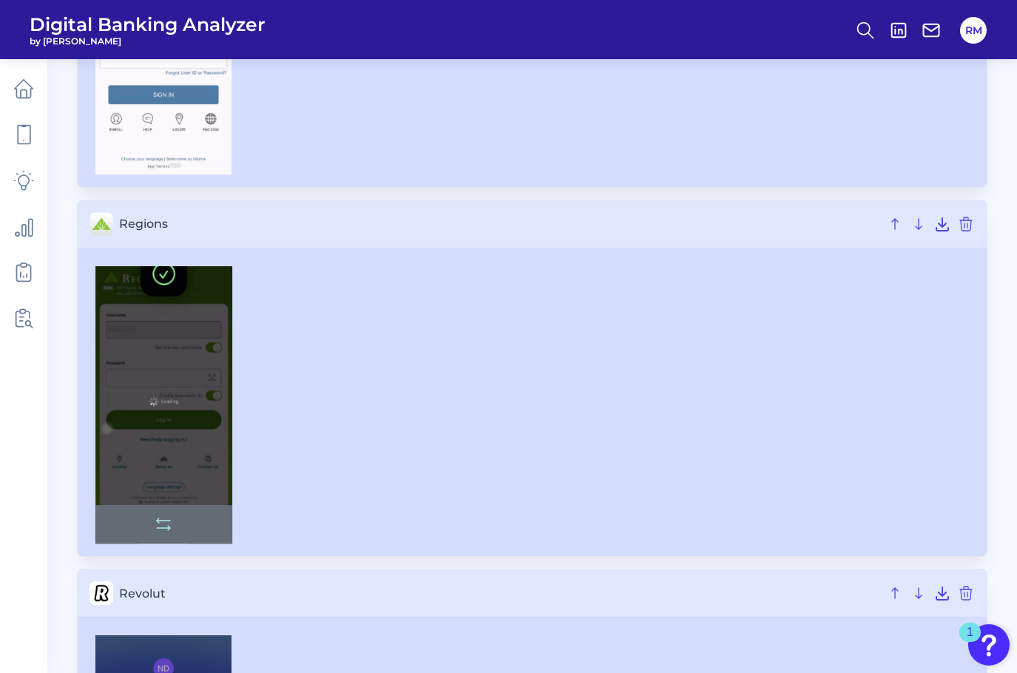
click at [158, 362] on img at bounding box center [163, 404] width 137 height 277
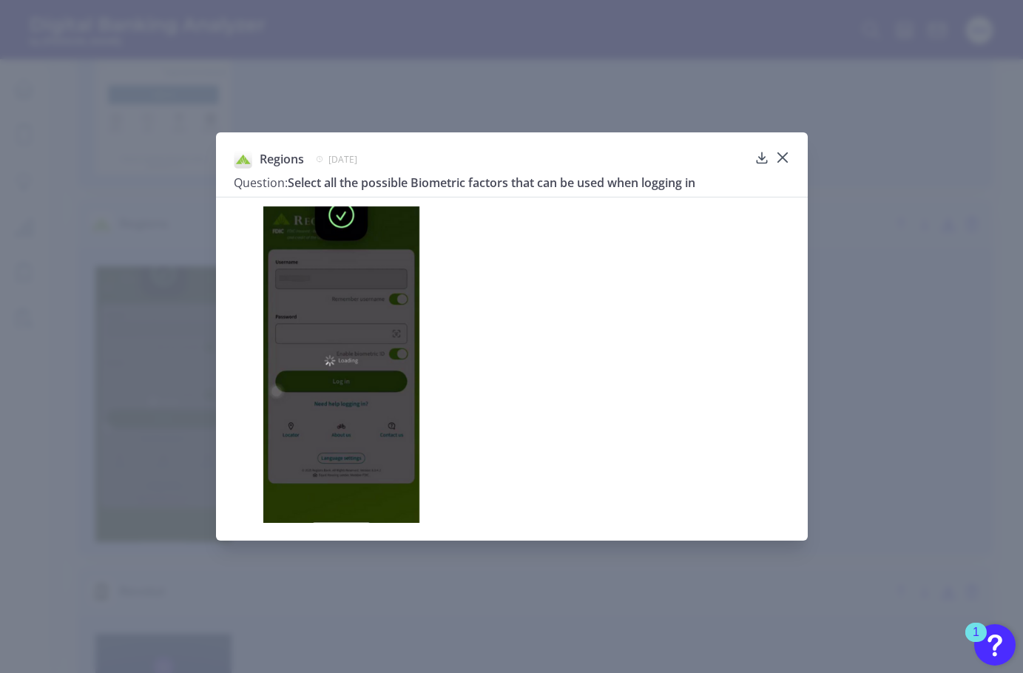
click at [170, 255] on div "Regions [DATE] Question: Select all the possible Biometric factors that can be …" at bounding box center [511, 336] width 1023 height 673
click at [170, 257] on div "Regions [DATE] Question: Select all the possible Biometric factors that can be …" at bounding box center [511, 336] width 1023 height 673
click at [789, 156] on div "Regions [DATE] Question: Select all the possible Biometric factors that can be …" at bounding box center [512, 336] width 592 height 409
click at [786, 156] on icon at bounding box center [782, 157] width 15 height 15
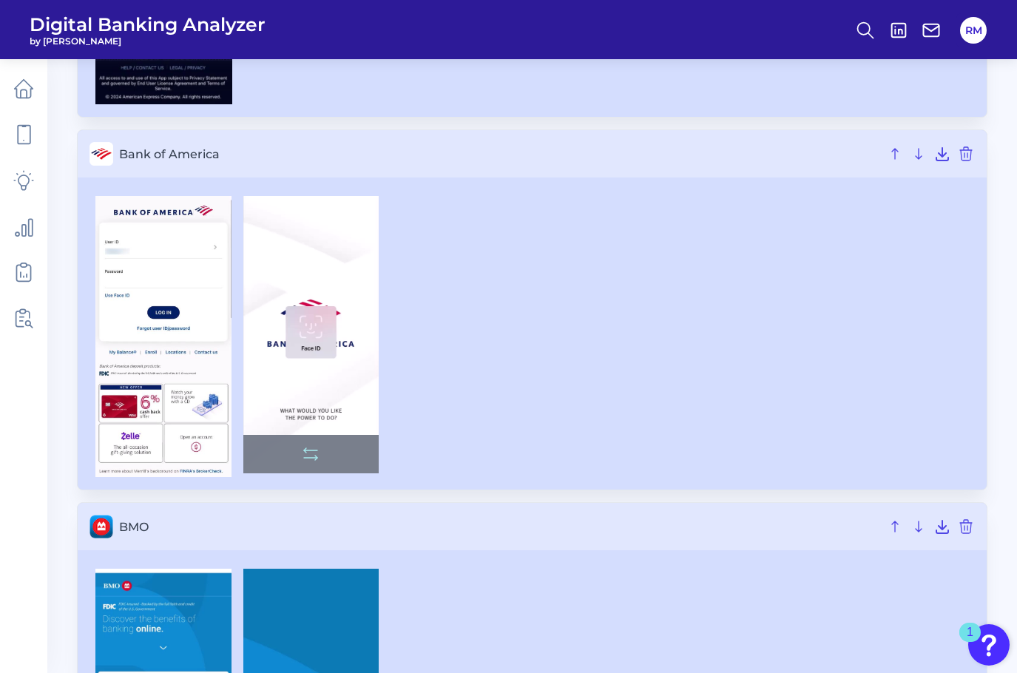
scroll to position [795, 0]
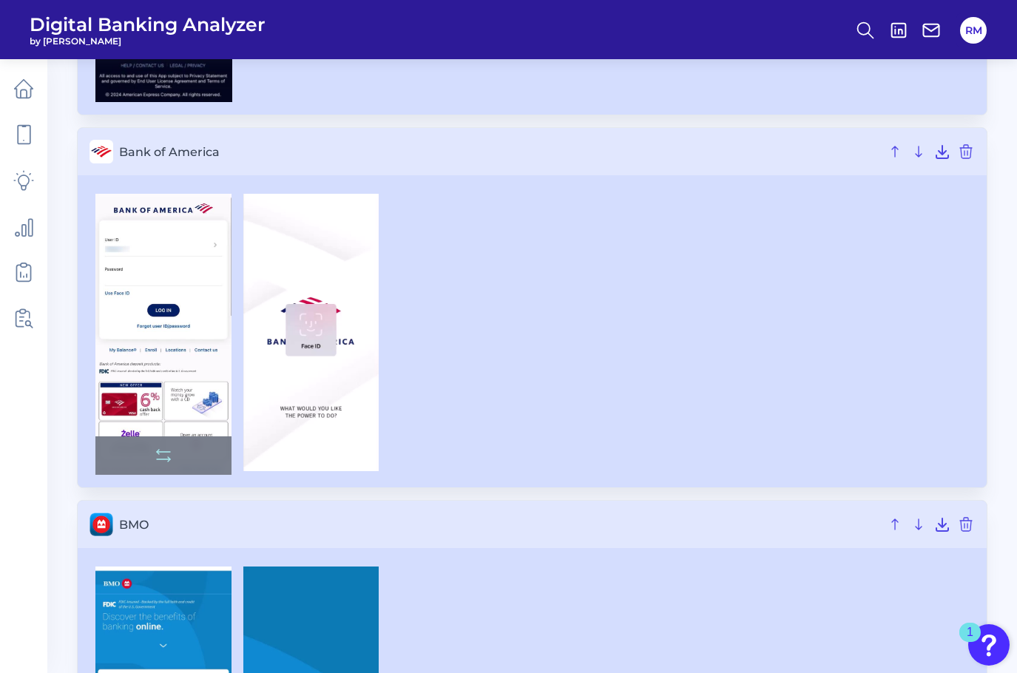
click at [161, 317] on img at bounding box center [163, 334] width 136 height 281
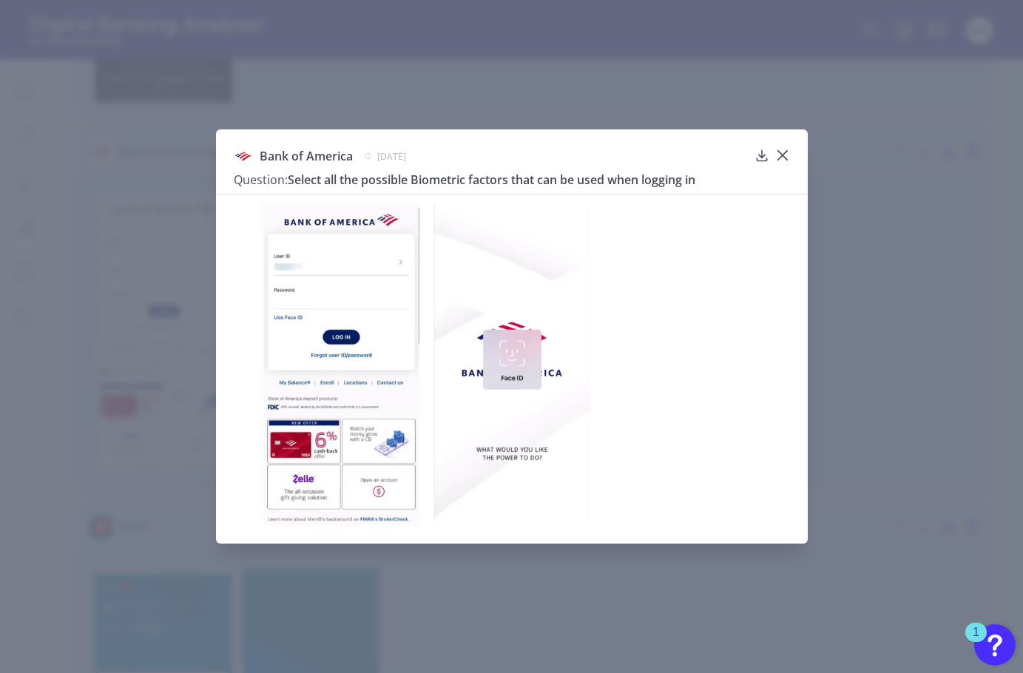
click at [86, 302] on div "Bank of America [DATE] Question: Select all the possible Biometric factors that…" at bounding box center [511, 336] width 1023 height 673
click at [789, 158] on div "Bank of America [DATE] Question: Select all the possible Biometric factors that…" at bounding box center [512, 336] width 592 height 414
click at [785, 158] on div at bounding box center [781, 165] width 15 height 15
click at [783, 158] on div at bounding box center [781, 165] width 15 height 15
click at [782, 154] on icon at bounding box center [781, 155] width 9 height 9
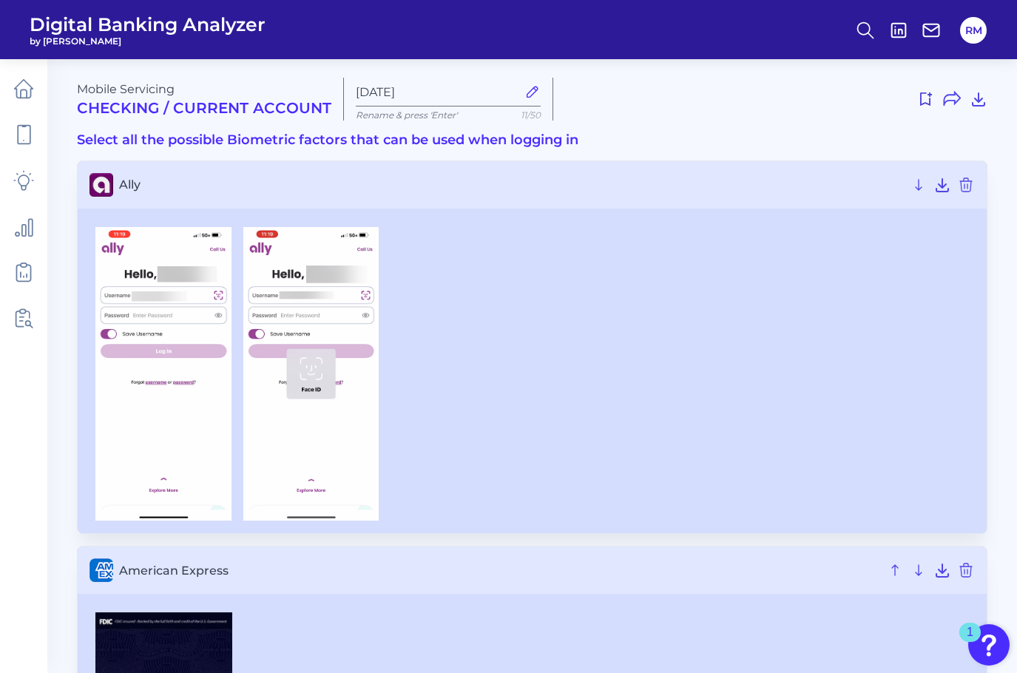
scroll to position [0, 0]
